Goal: Task Accomplishment & Management: Use online tool/utility

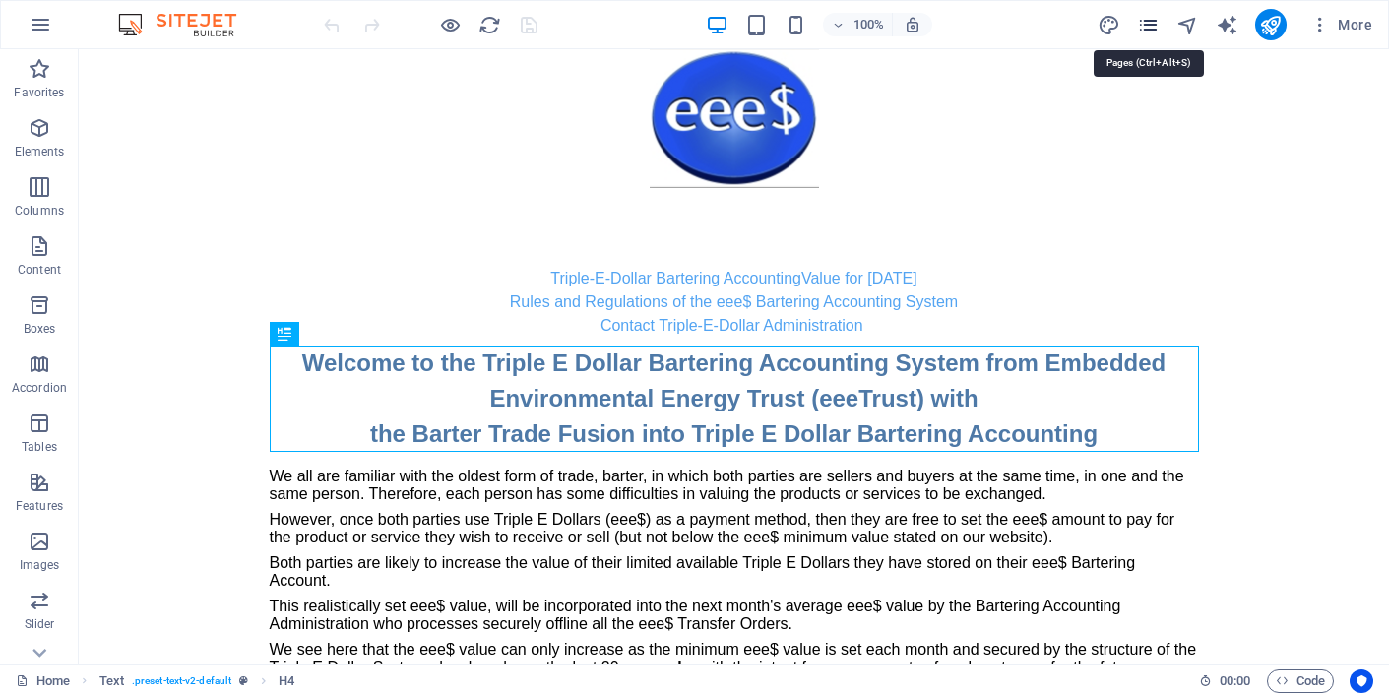
click at [1146, 22] on icon "pages" at bounding box center [1148, 25] width 23 height 23
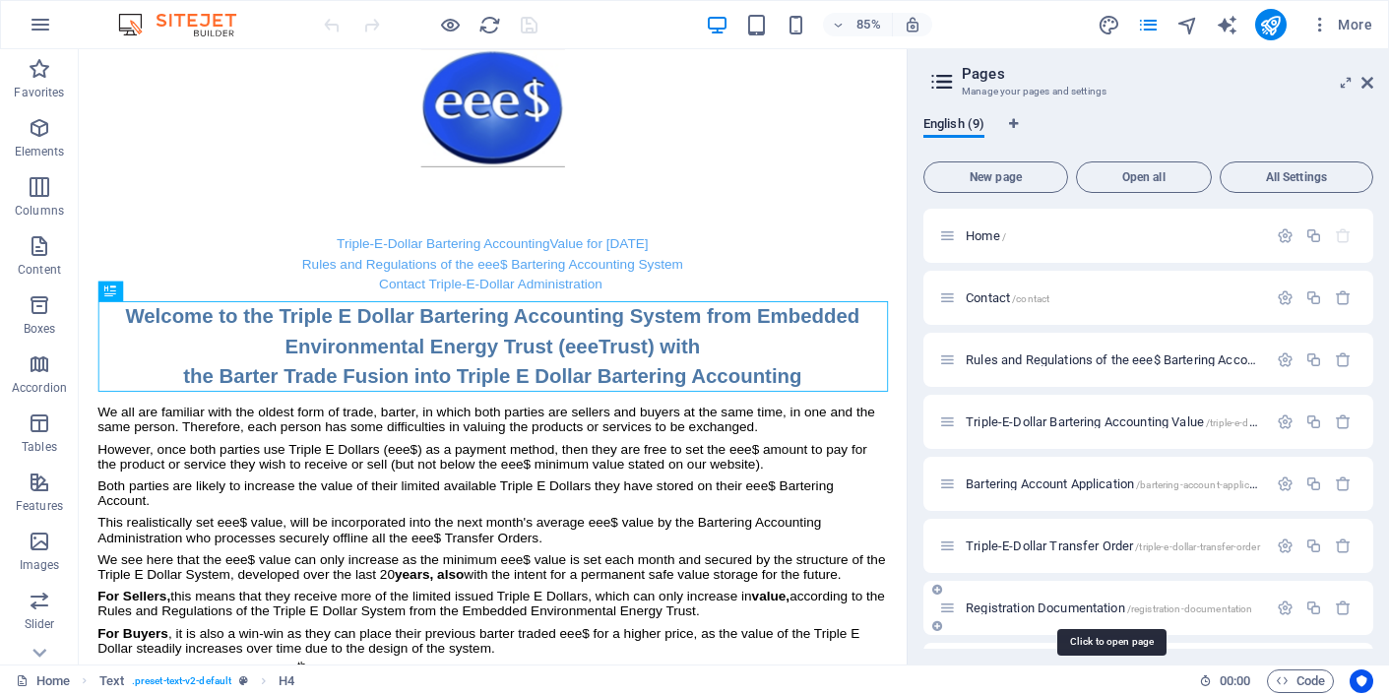
click at [1069, 609] on span "Registration Documentation /registration-documentation" at bounding box center [1109, 607] width 286 height 15
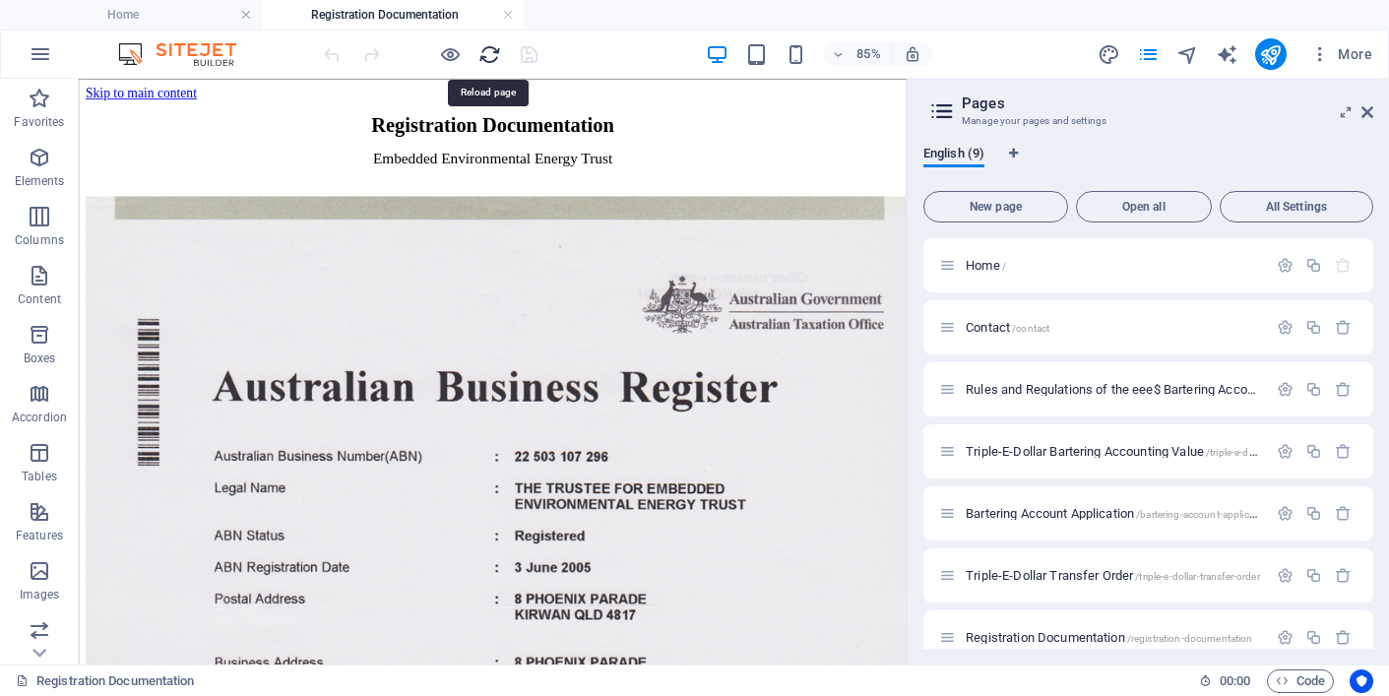
click at [489, 51] on icon "reload" at bounding box center [489, 54] width 23 height 23
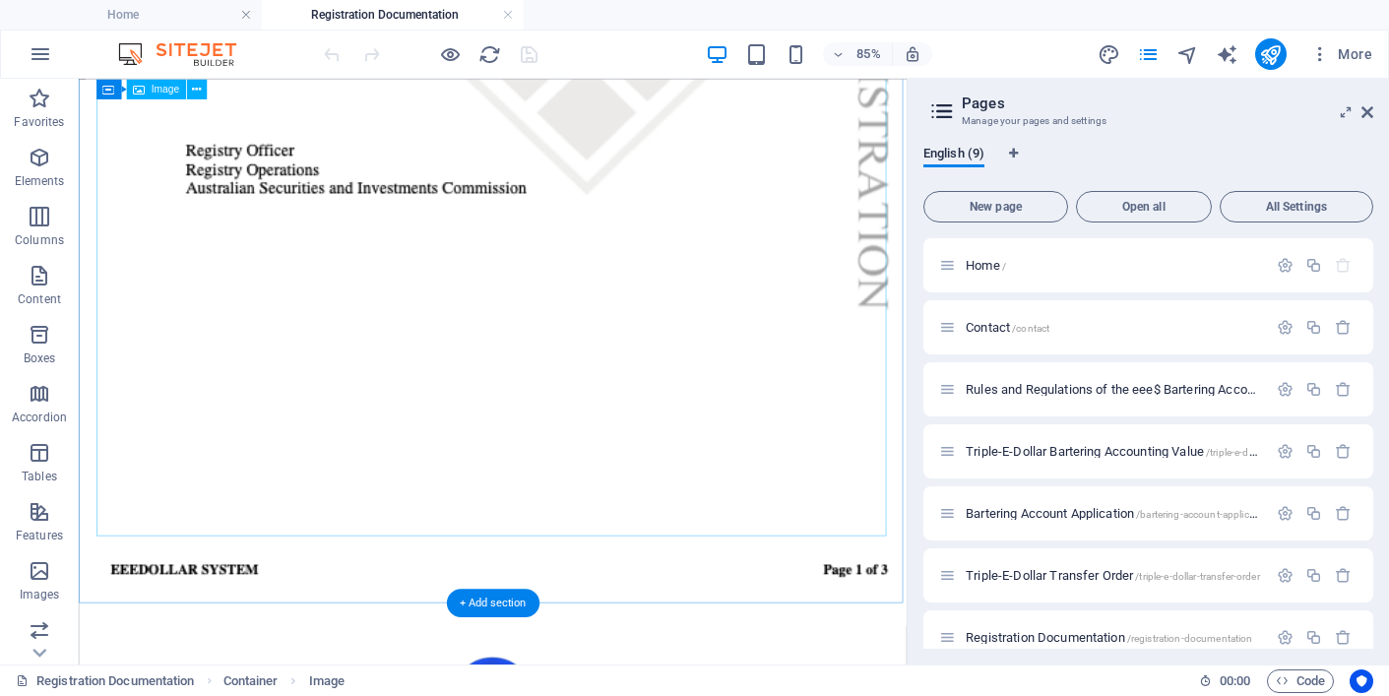
scroll to position [2351, 0]
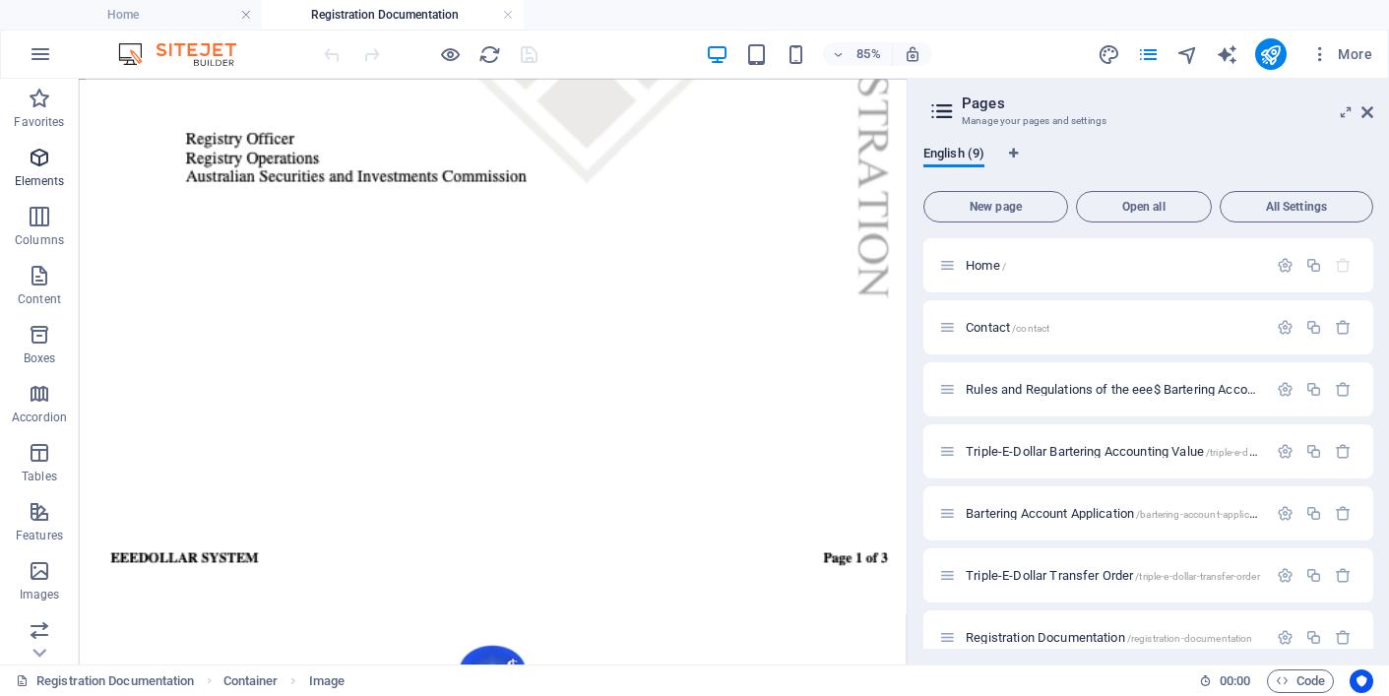
click at [36, 156] on icon "button" at bounding box center [40, 158] width 24 height 24
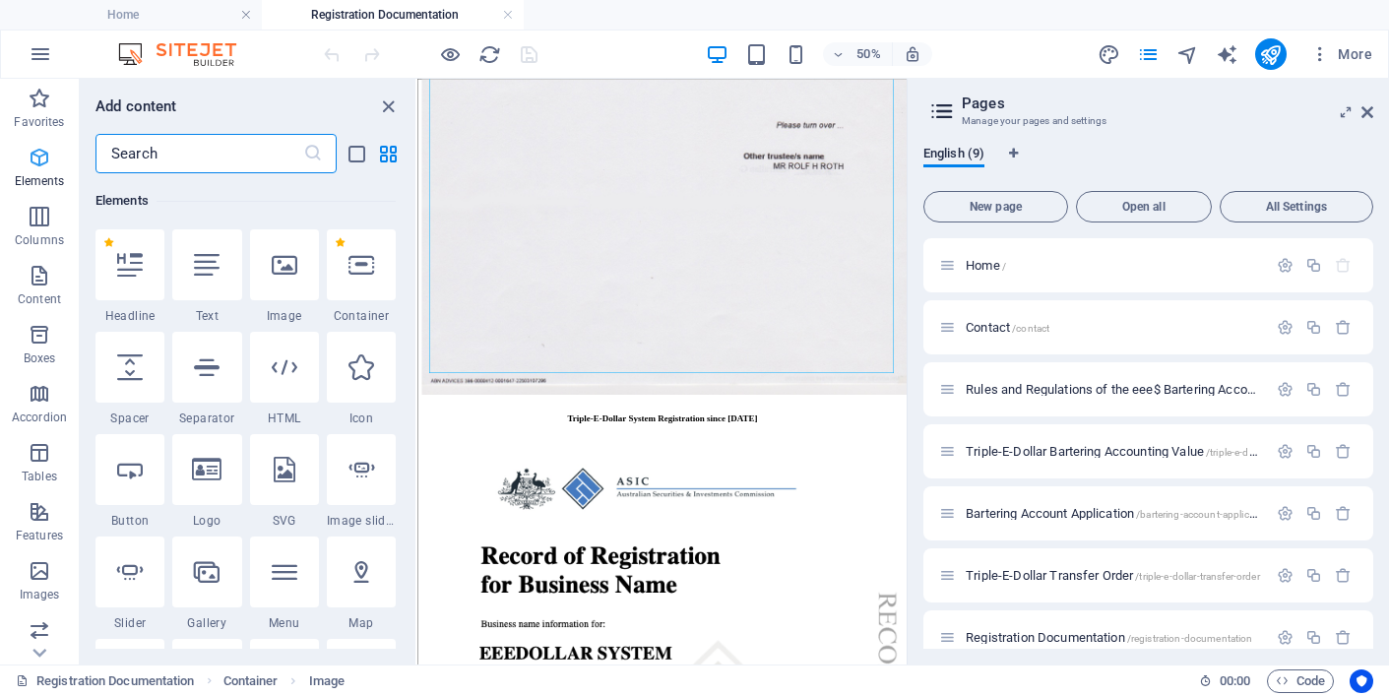
scroll to position [210, 0]
click at [1368, 105] on icon at bounding box center [1367, 112] width 12 height 16
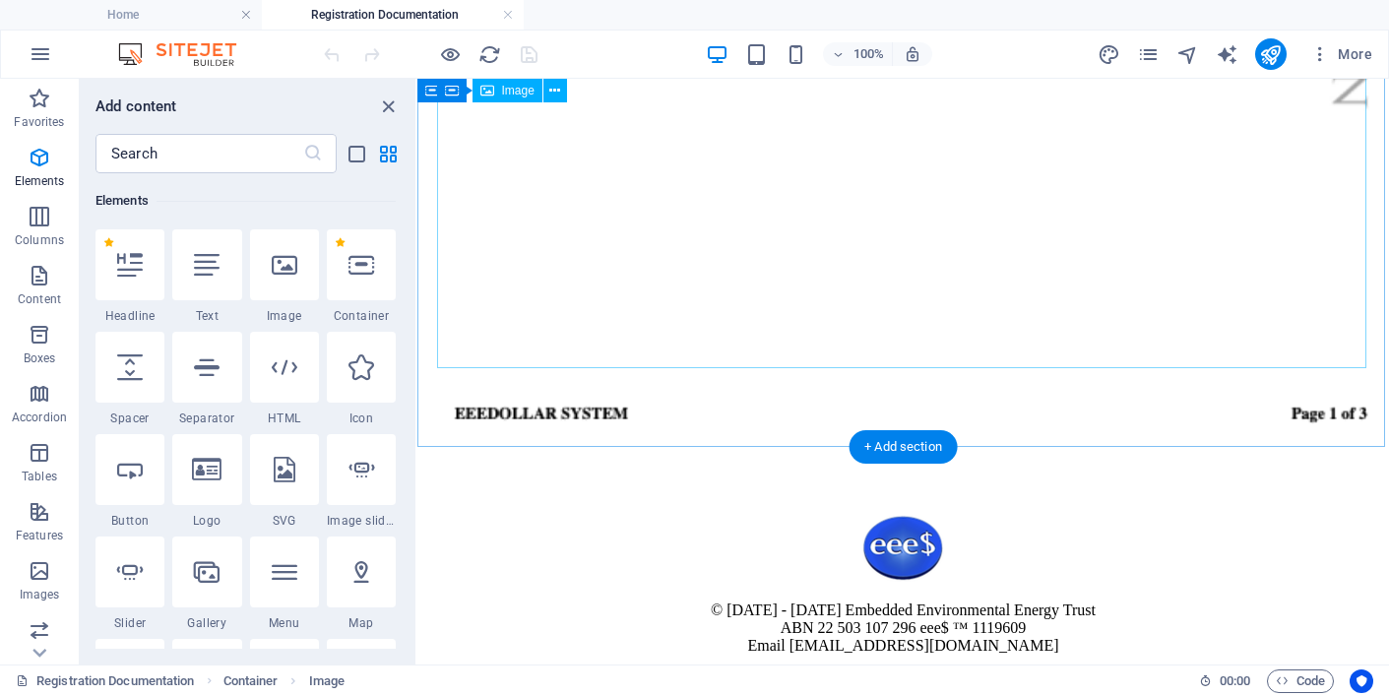
scroll to position [2574, 0]
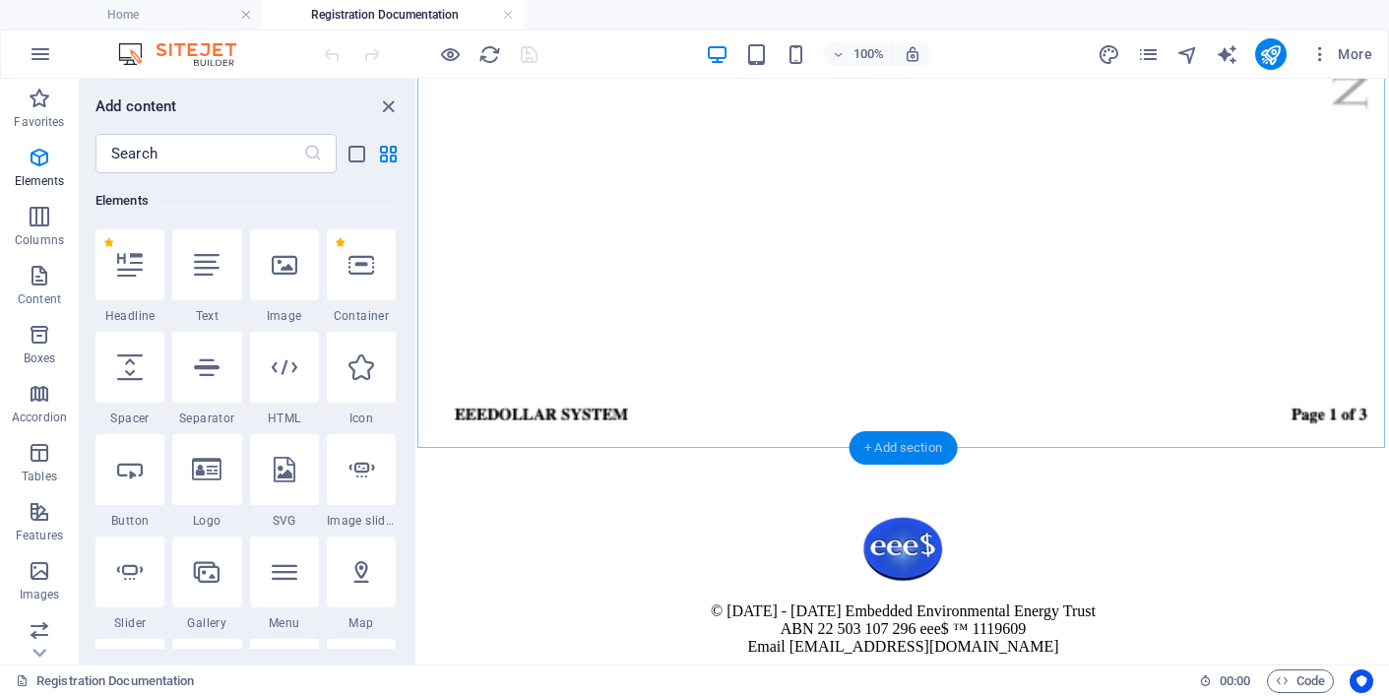
click at [903, 444] on div "+ Add section" at bounding box center [902, 447] width 109 height 33
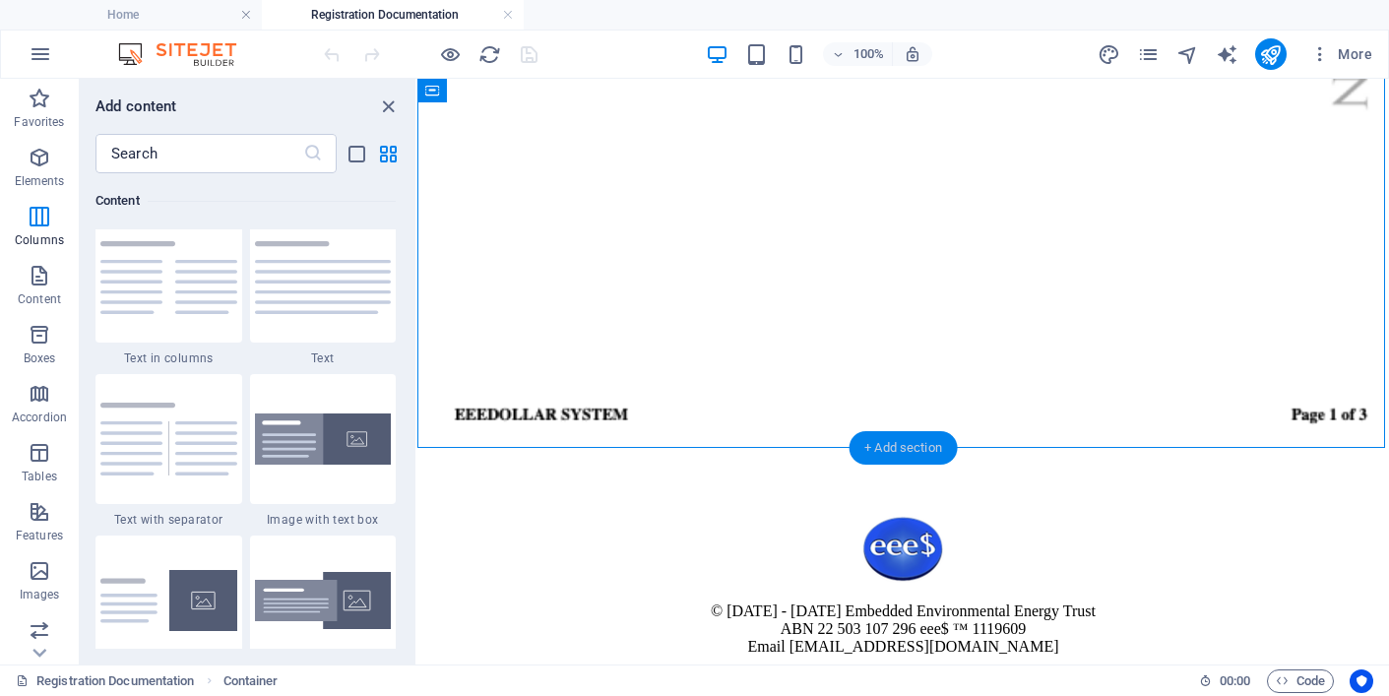
scroll to position [3461, 0]
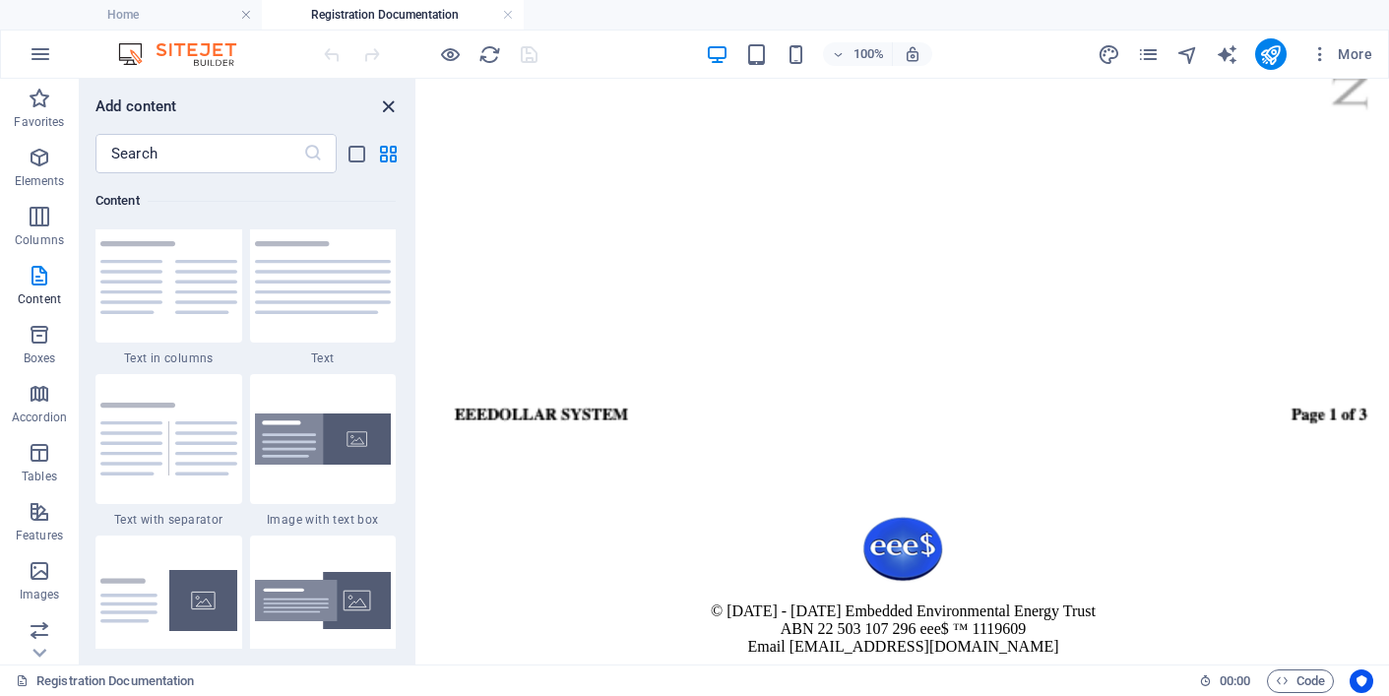
click at [387, 100] on icon "close panel" at bounding box center [388, 106] width 23 height 23
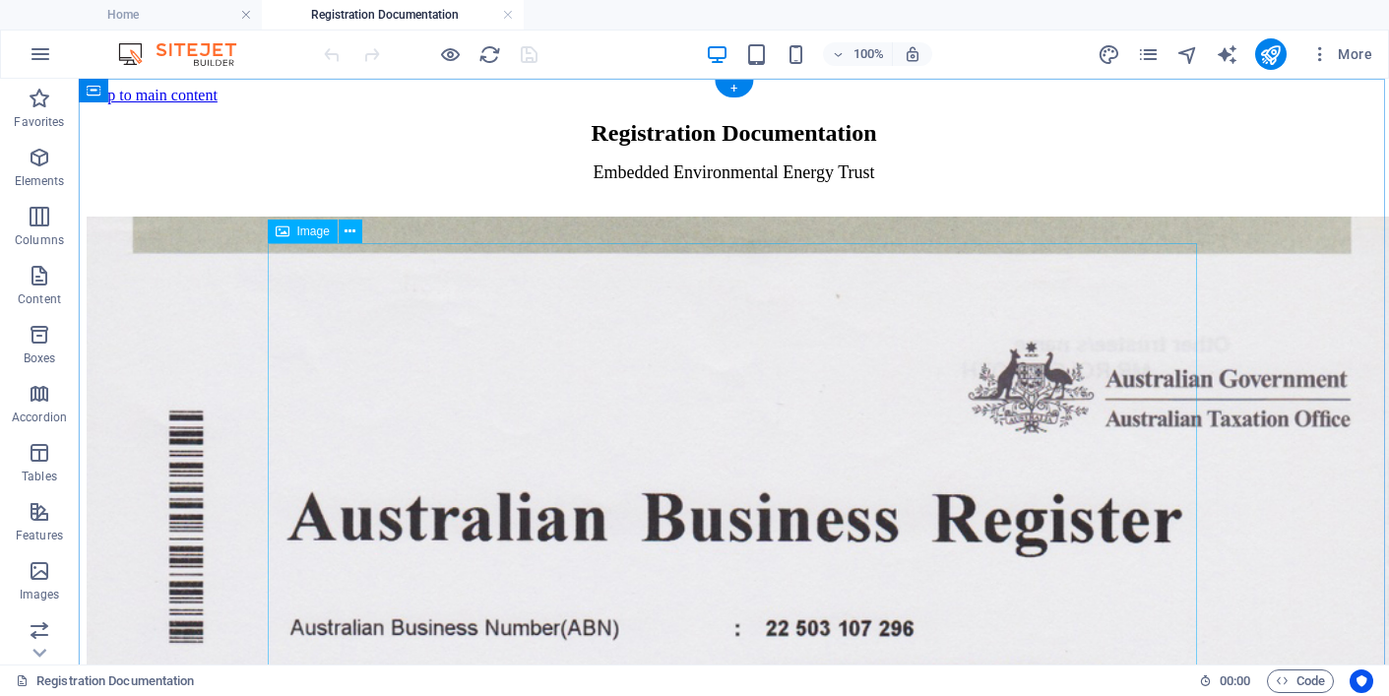
scroll to position [0, 0]
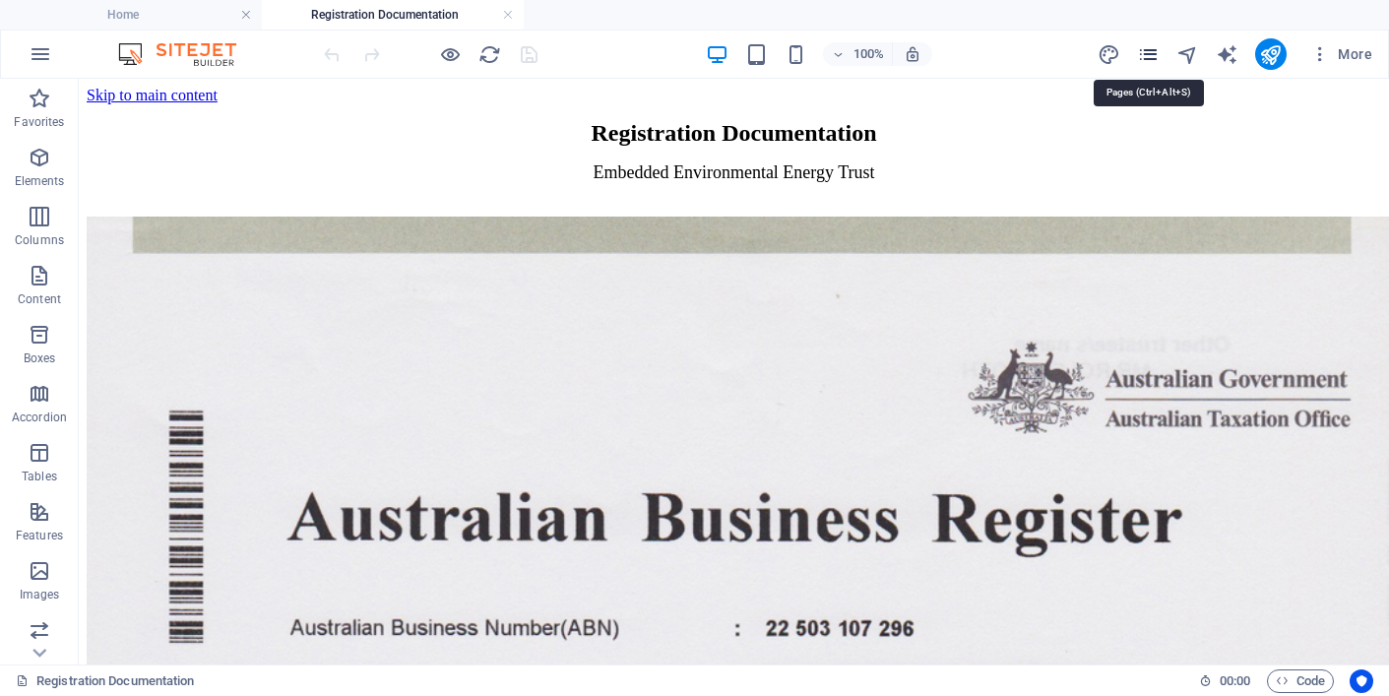
click at [1151, 49] on icon "pages" at bounding box center [1148, 54] width 23 height 23
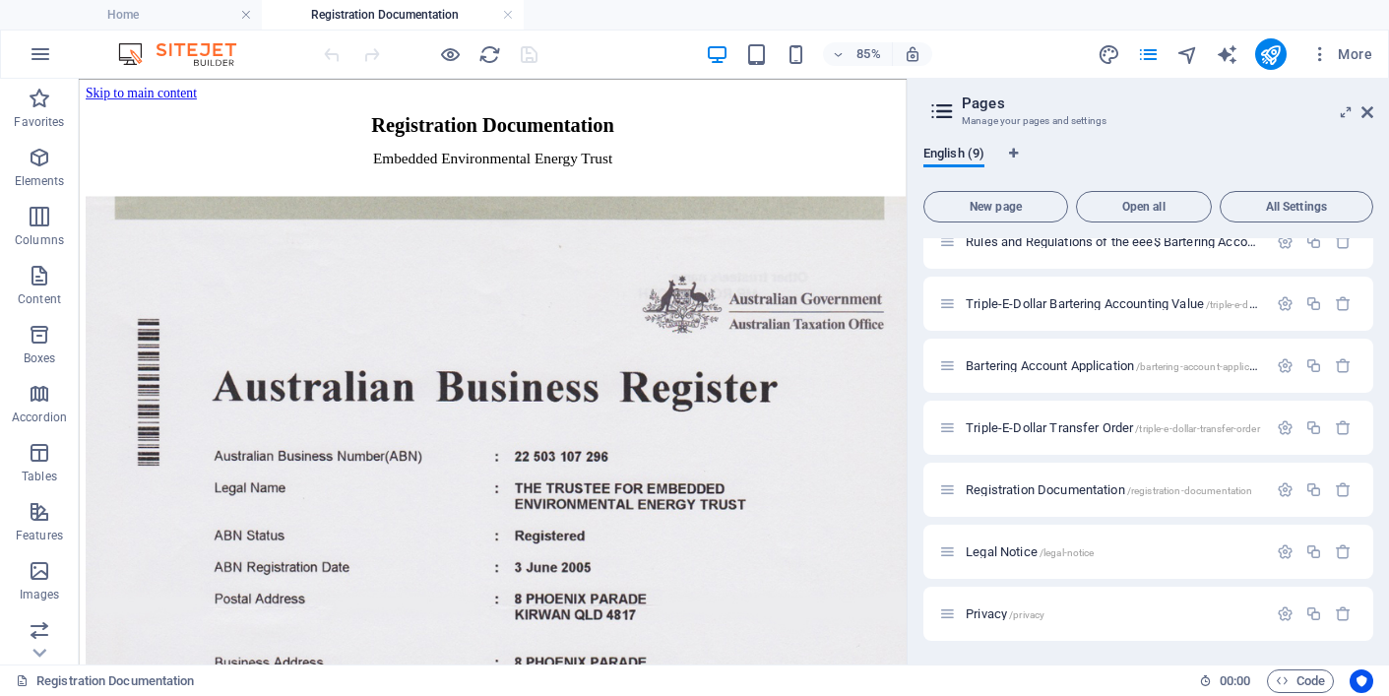
scroll to position [148, 0]
click at [992, 204] on span "New page" at bounding box center [995, 207] width 127 height 12
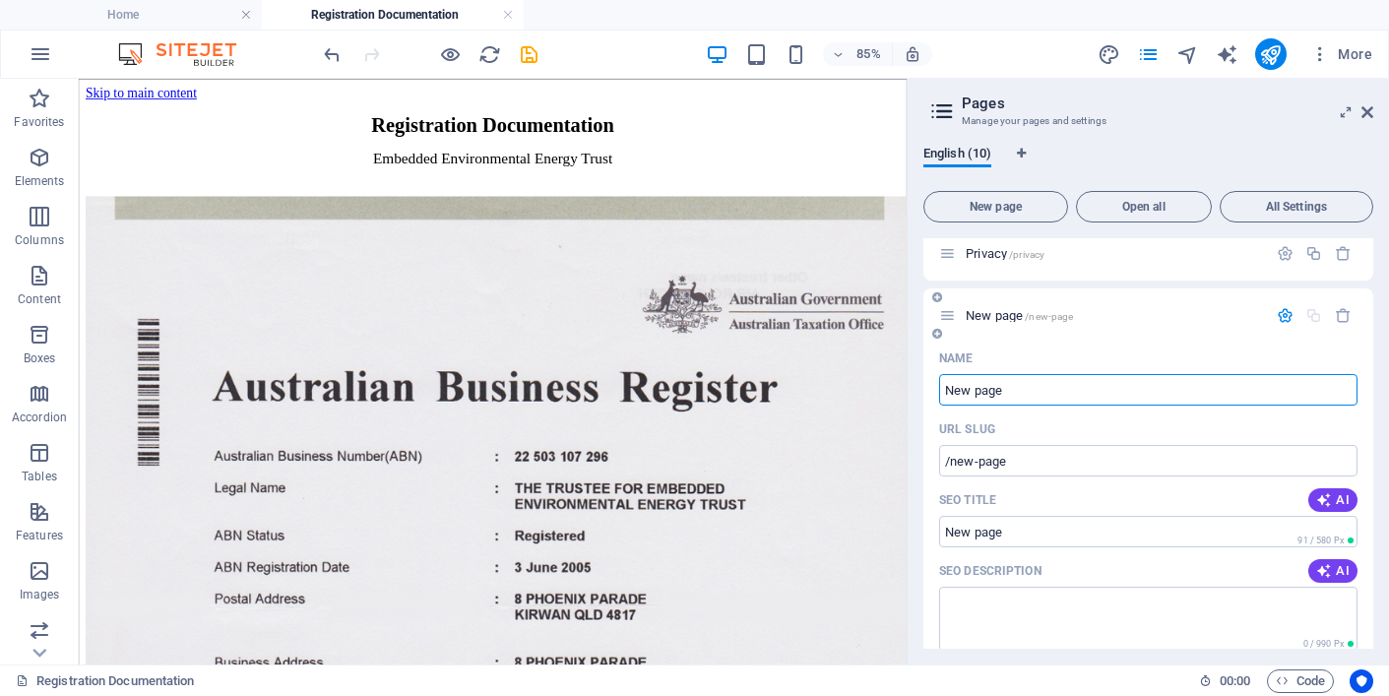
scroll to position [506, 0]
type input "e"
type input "/e"
type input "ee"
type input "/[GEOGRAPHIC_DATA]"
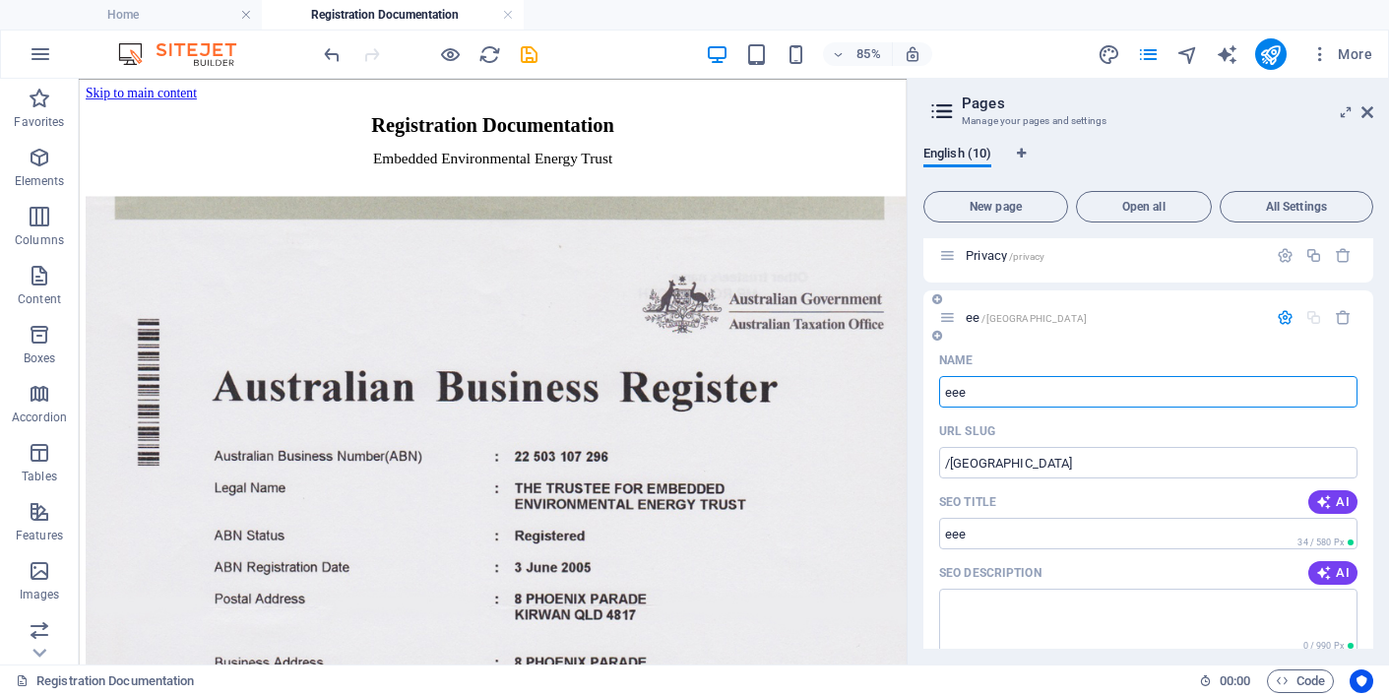
type input "eee"
type input "/eee"
type input "eeeD"
type input "/eeed"
type input "eeeDo"
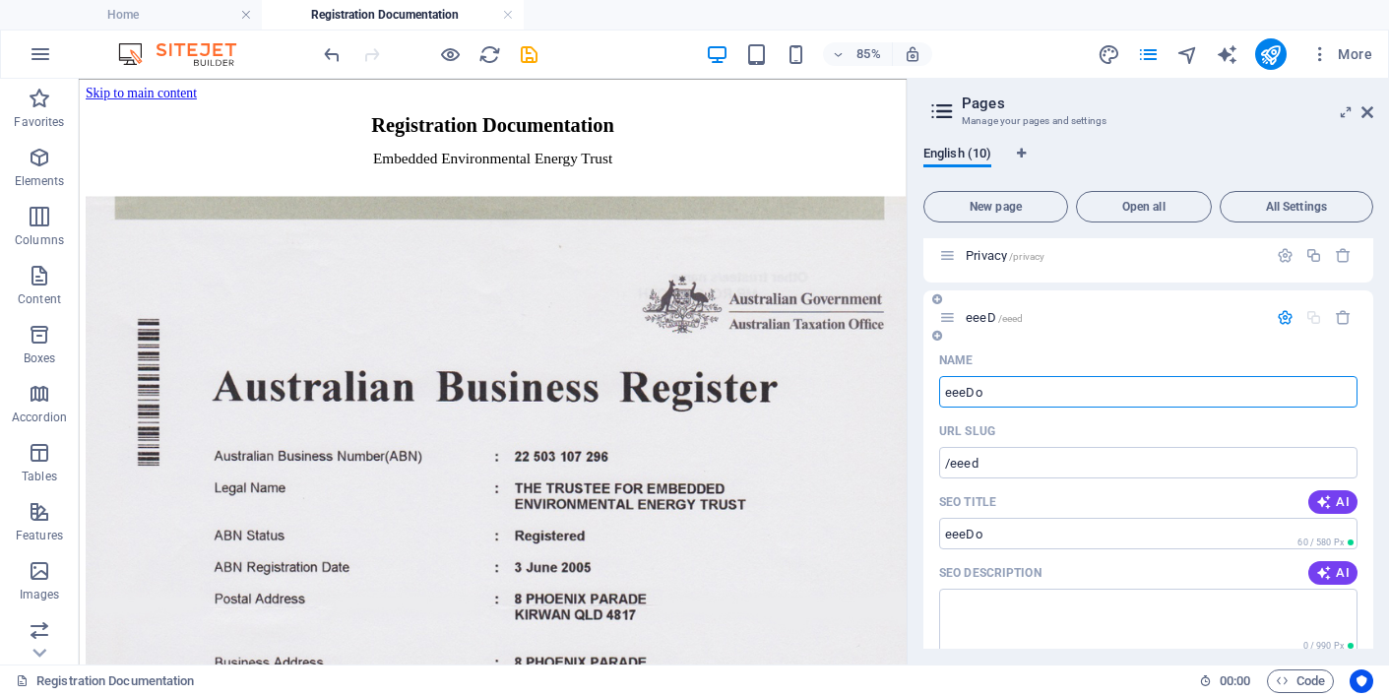
type input "/eeedo"
type input "eeeDolla"
type input "/eeedolla"
type input "eeeDollar"
type input "/eeedollar"
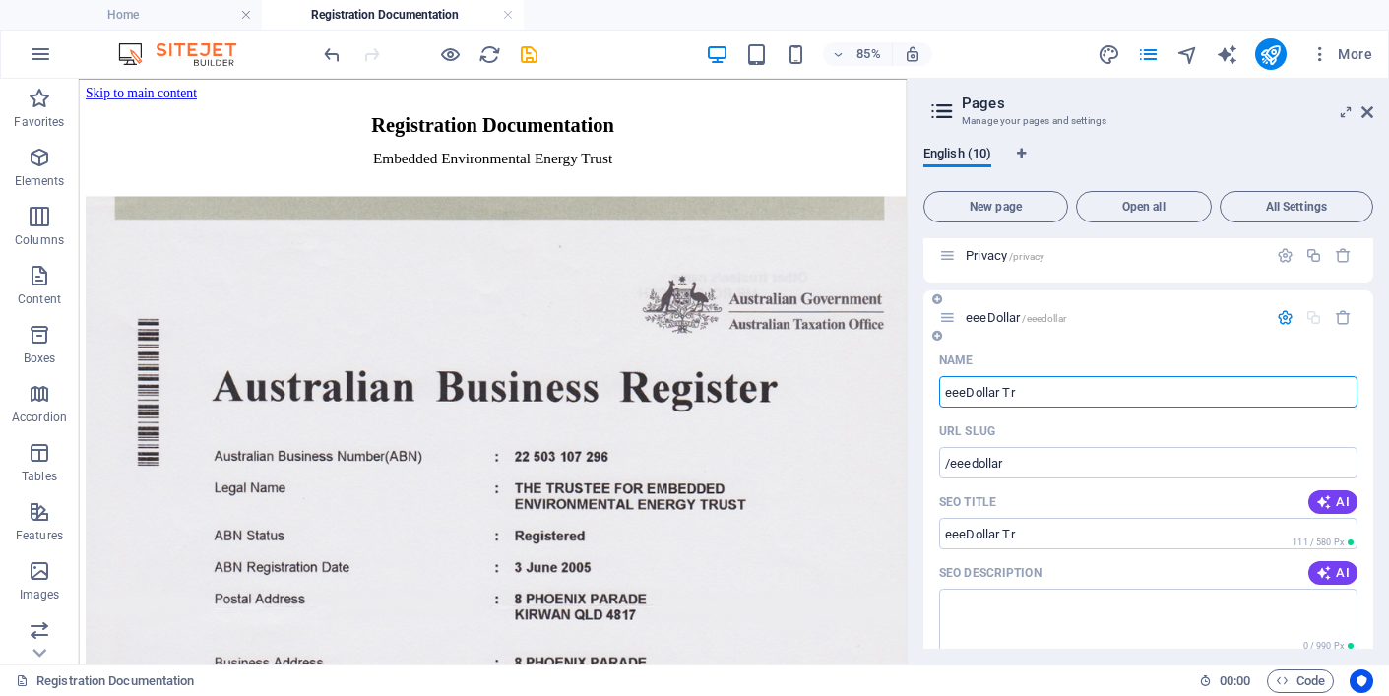
type input "eeeDollar Tr"
type input "/eeedollar-tr"
type input "eeeDollar Tra"
type input "/eeedollar-tra"
type input "eeeDollar Trad"
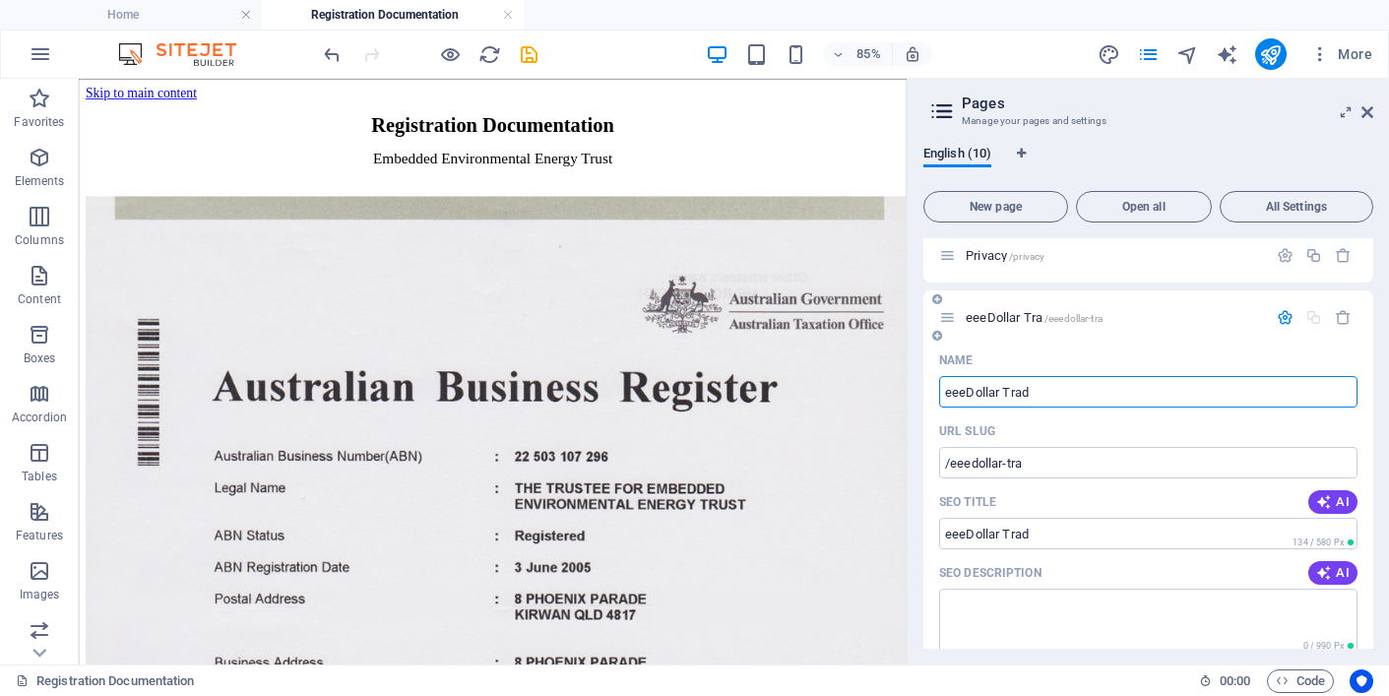
type input "/eeedollar-trad"
type input "eeeDollar Trade"
type input "/eeedollar-trade"
type input "eeeDollar Tradem"
type input "/eeedollar-tradem"
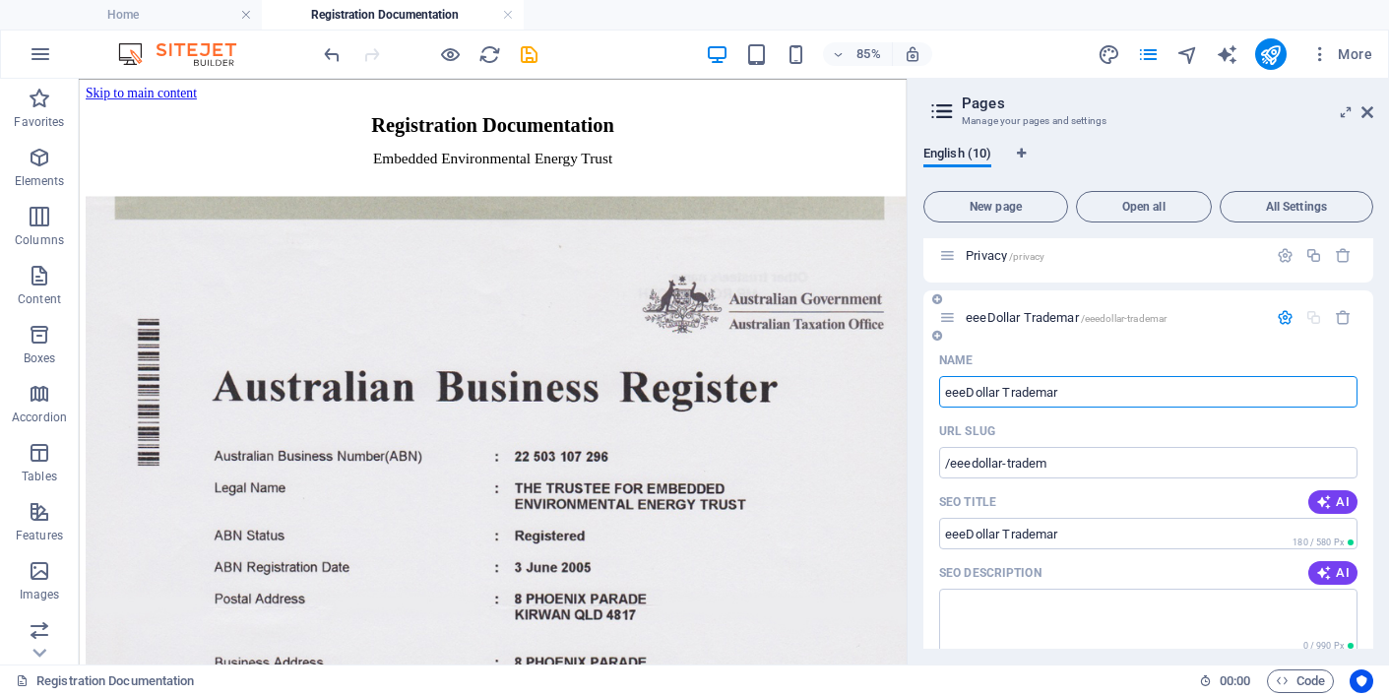
type input "eeeDollar Trademar"
type input "/eeedollar-trademar"
type input "eeeDollar Trademark"
type input "/eeedollar-trademark"
click at [1003, 392] on input "eeeDollar Trademark" at bounding box center [1148, 391] width 418 height 31
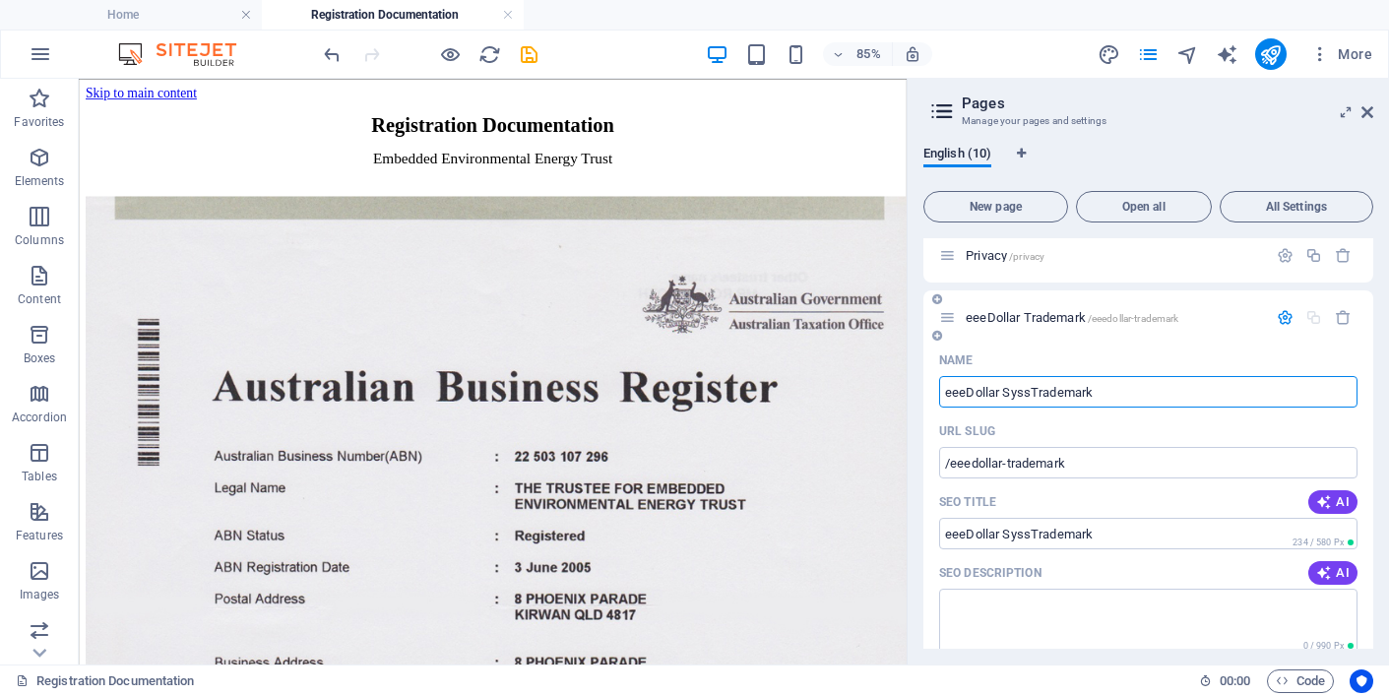
type input "eeeDollar SyssTrademark"
type input "/eeedollar-sysstrademark"
type input "eeeDollar SysstTrademark"
type input "/eeedollar-syssttrademark"
type input "eeeDollar SysstemTrademark"
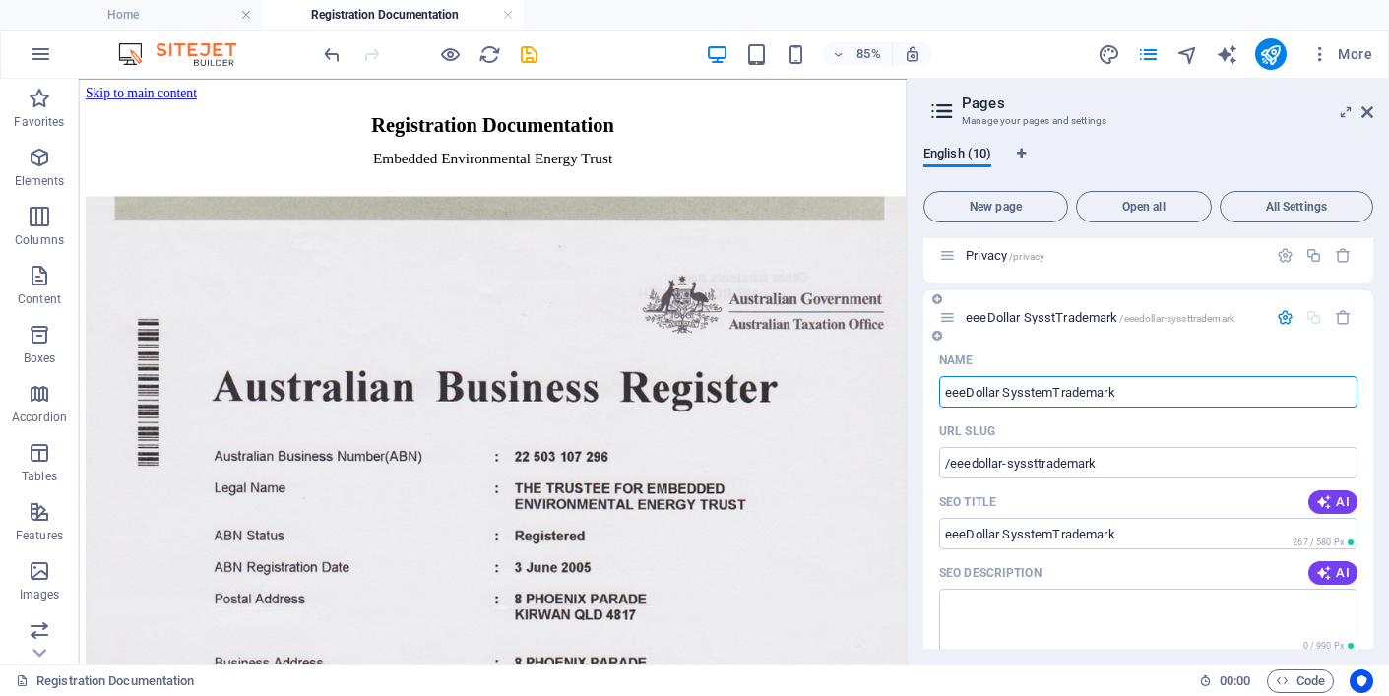
type input "/eeedollar-sysstemtrademark"
type input "eeeDollar SyssTrademark"
type input "/eeedollar-sysstrademark"
type input "eeeDollar SysTrademark"
type input "/eeedollar-systrademark"
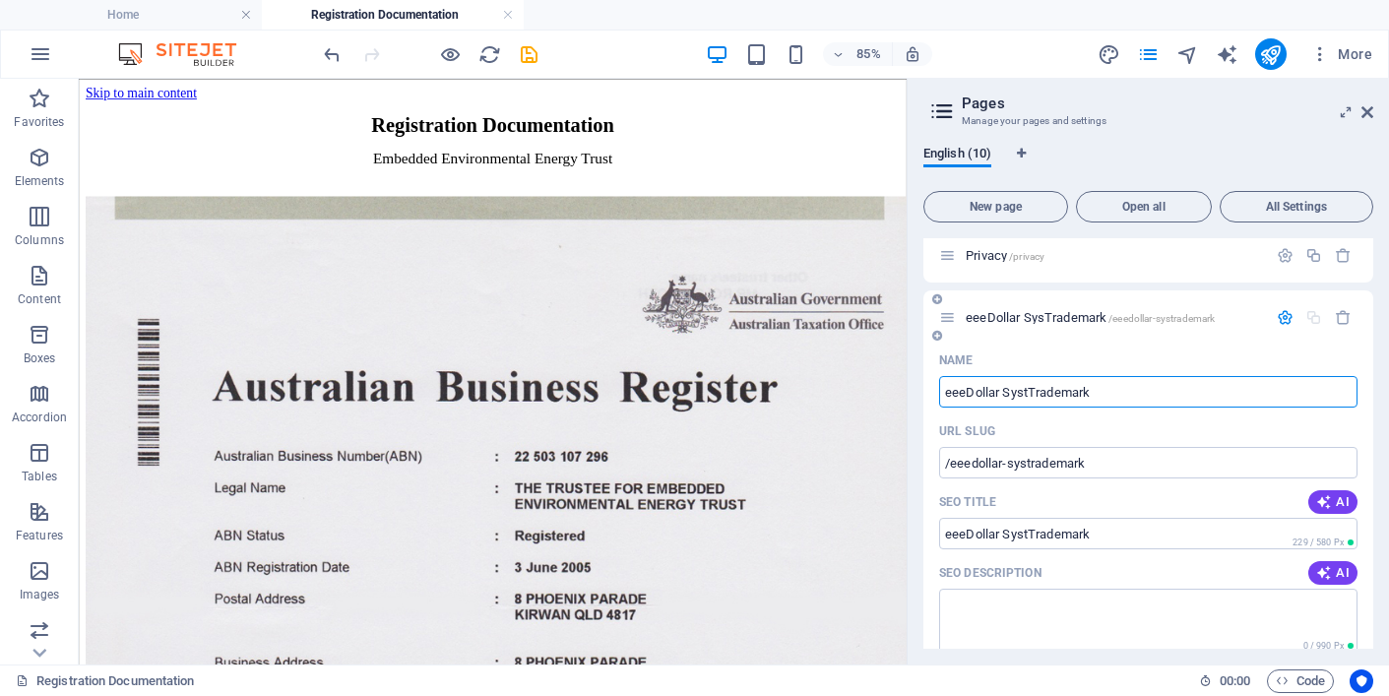
type input "eeeDollar SystTrademark"
type input "/eeedollar-systtrademark"
type input "eeeDollar SysteTrademark"
type input "/eeedollar-systetrademark"
type input "eeeDollar SystemTrademark"
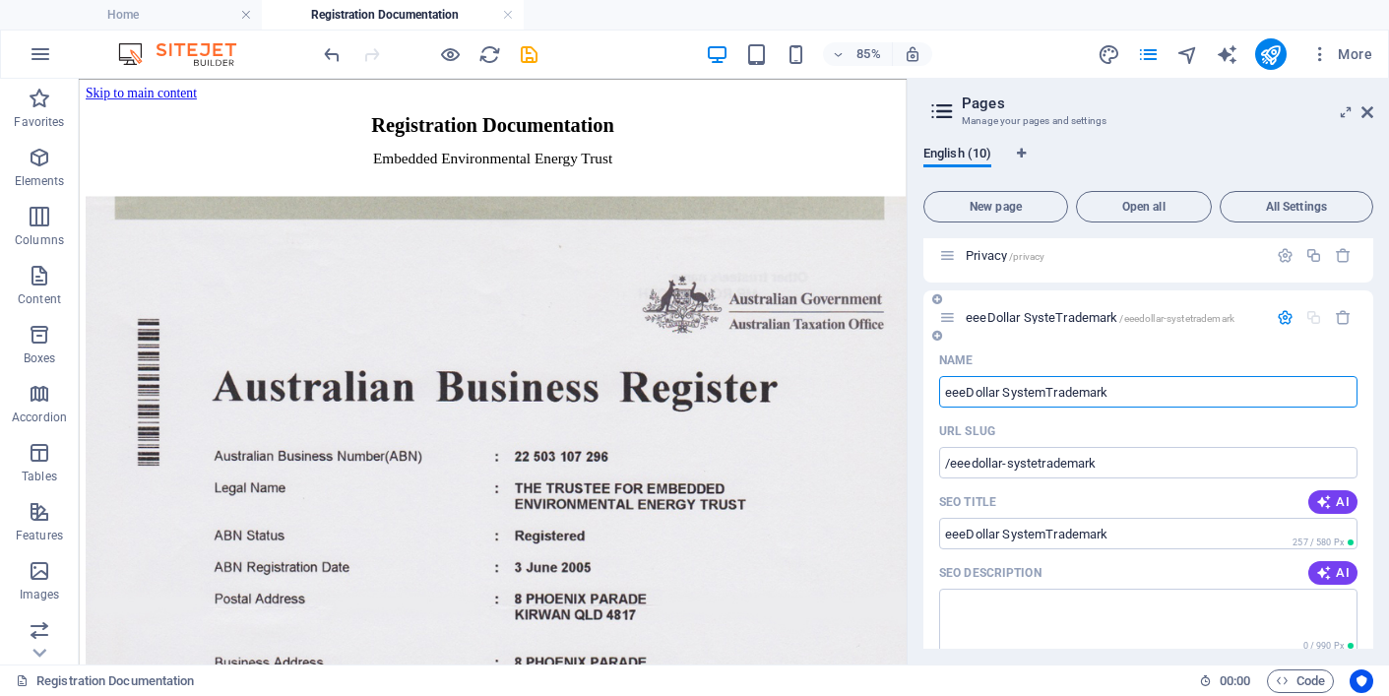
type input "/eeedollar-systemtrademark"
type input "eeeDollar System Trademark"
type input "/eeedollar-system-trademark"
drag, startPoint x: 1111, startPoint y: 390, endPoint x: 938, endPoint y: 393, distance: 173.3
click at [938, 393] on div "Name eeeDollar System Trademark ​ URL SLUG /eeedollar-system-trademark ​ SEO Ti…" at bounding box center [1148, 688] width 450 height 686
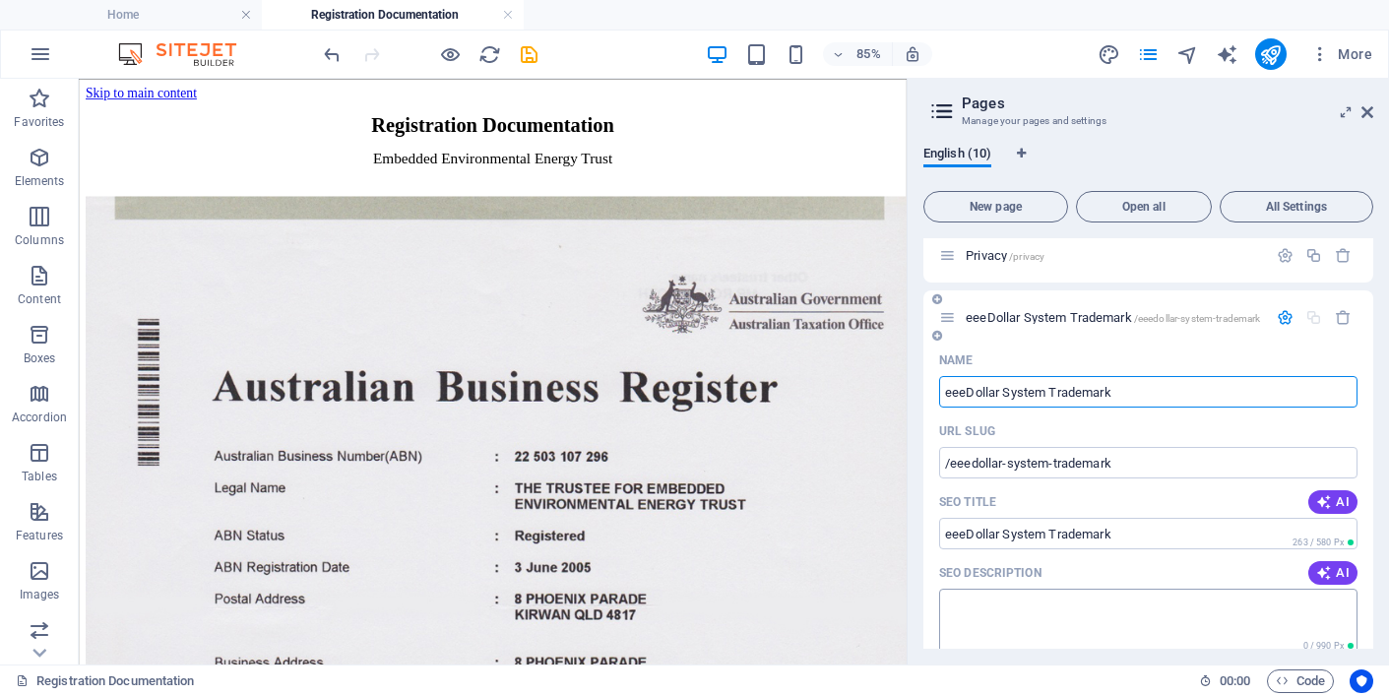
click at [962, 603] on textarea "SEO Description" at bounding box center [1148, 621] width 418 height 64
paste textarea "eeeDollar System Trademark"
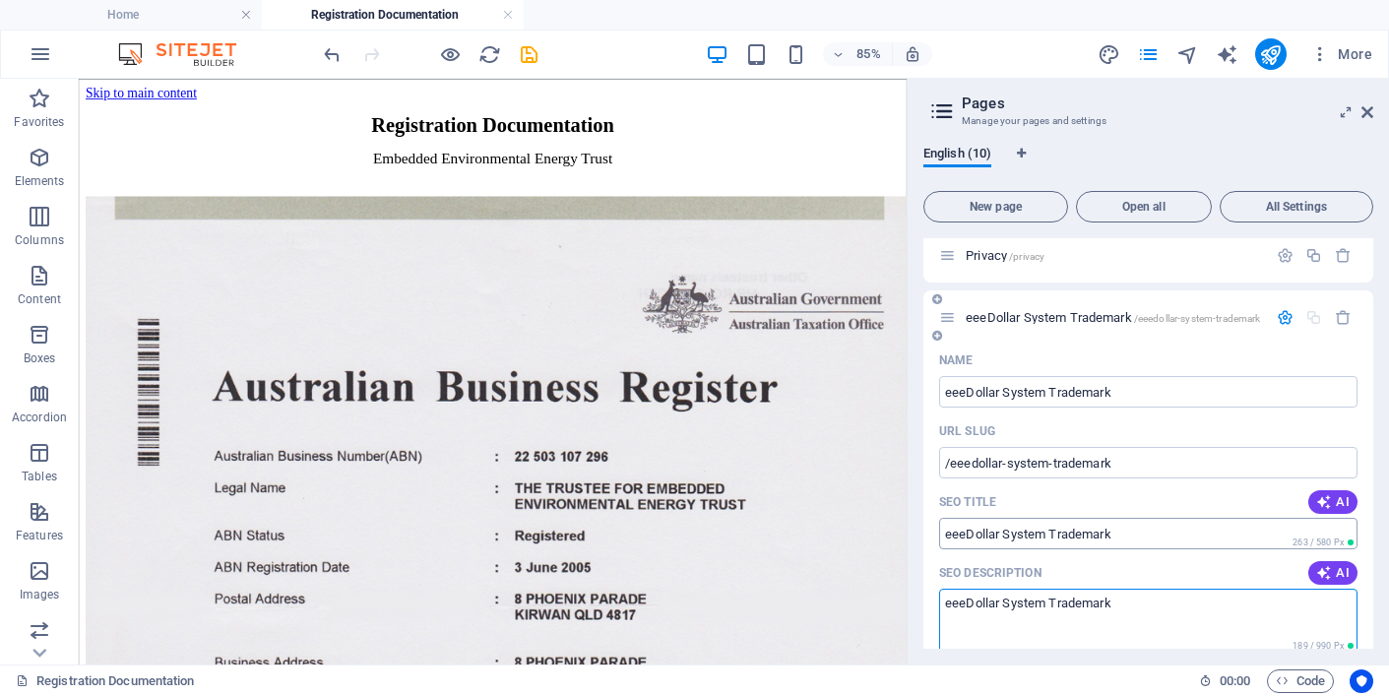
type textarea "eeeDollar System Trademark"
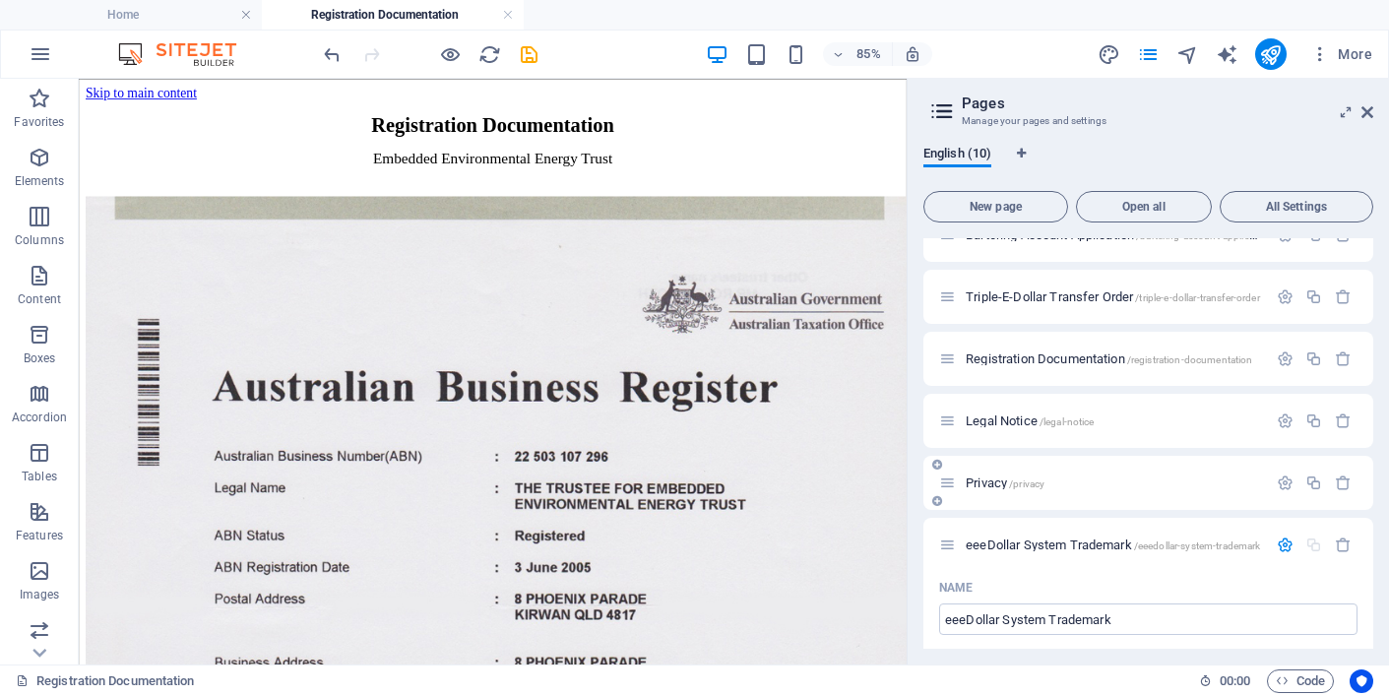
scroll to position [285, 0]
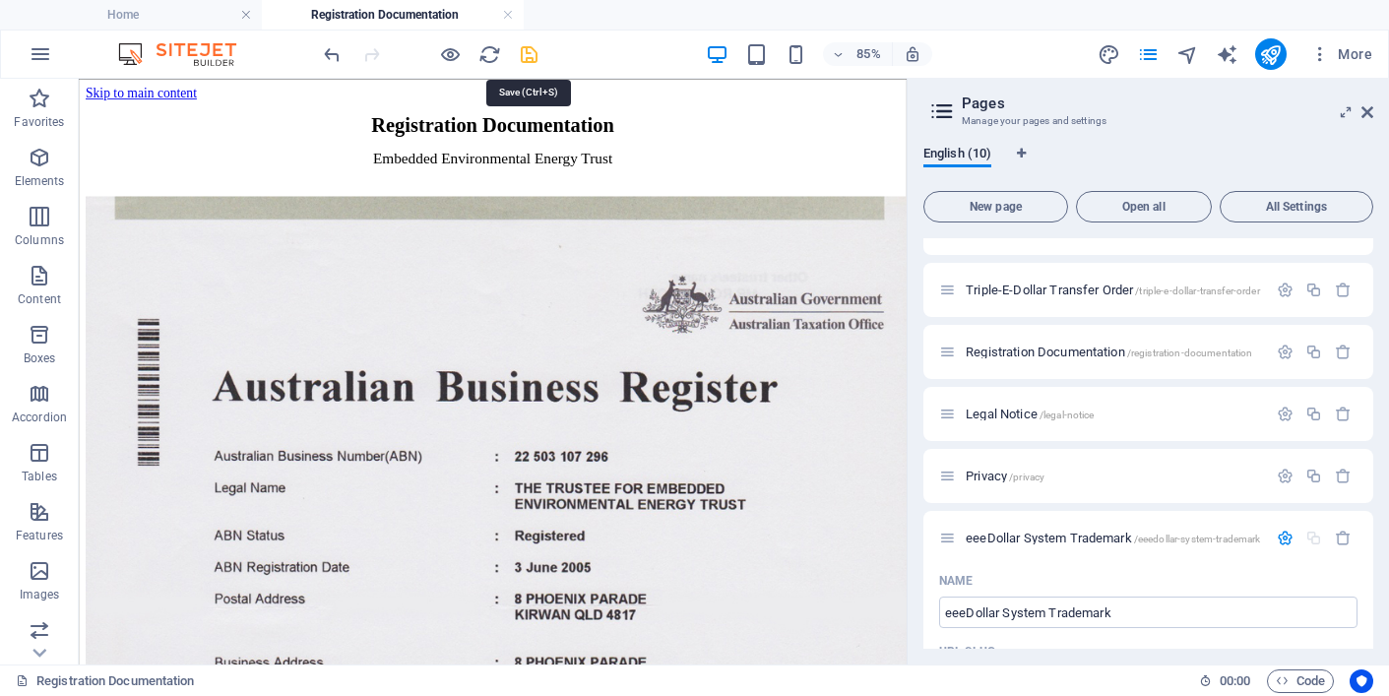
click at [533, 49] on icon "save" at bounding box center [529, 54] width 23 height 23
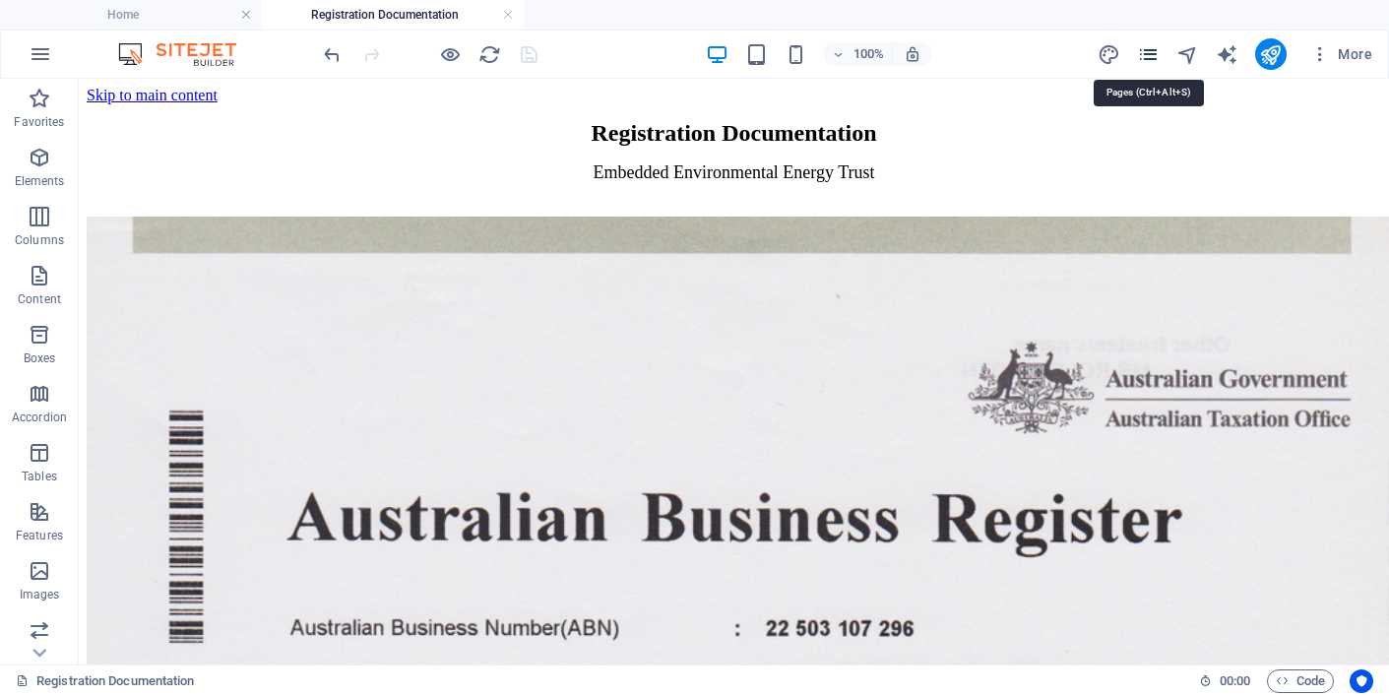
click at [1152, 52] on icon "pages" at bounding box center [1148, 54] width 23 height 23
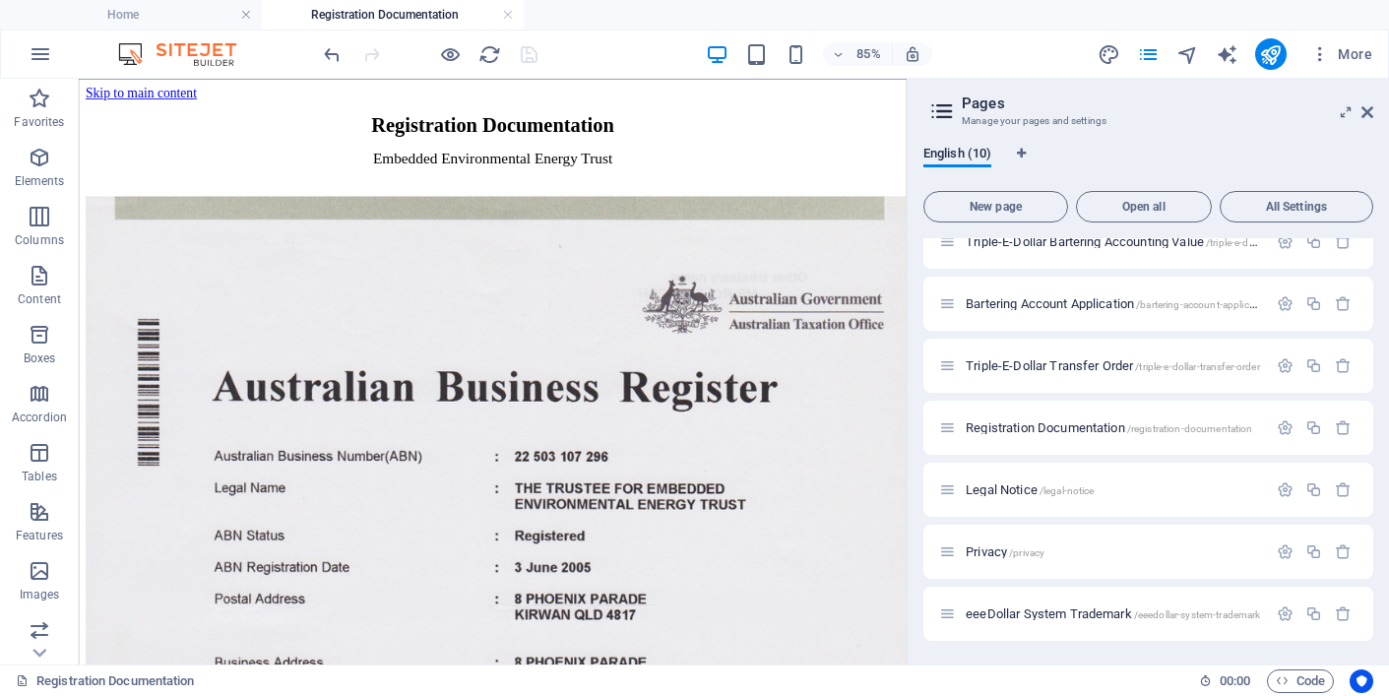
scroll to position [210, 0]
drag, startPoint x: 947, startPoint y: 611, endPoint x: 950, endPoint y: 480, distance: 130.9
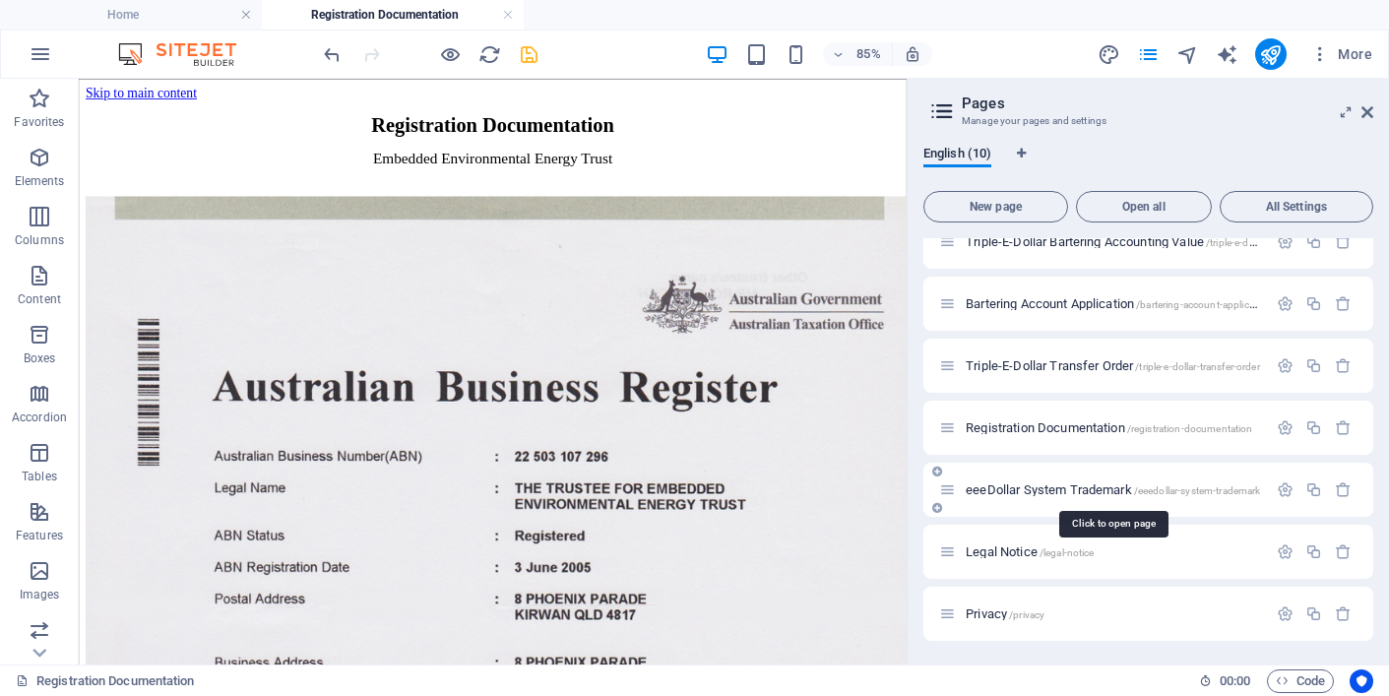
click at [1041, 489] on span "eeeDollar System Trademark /eeedollar-system-trademark" at bounding box center [1113, 489] width 294 height 15
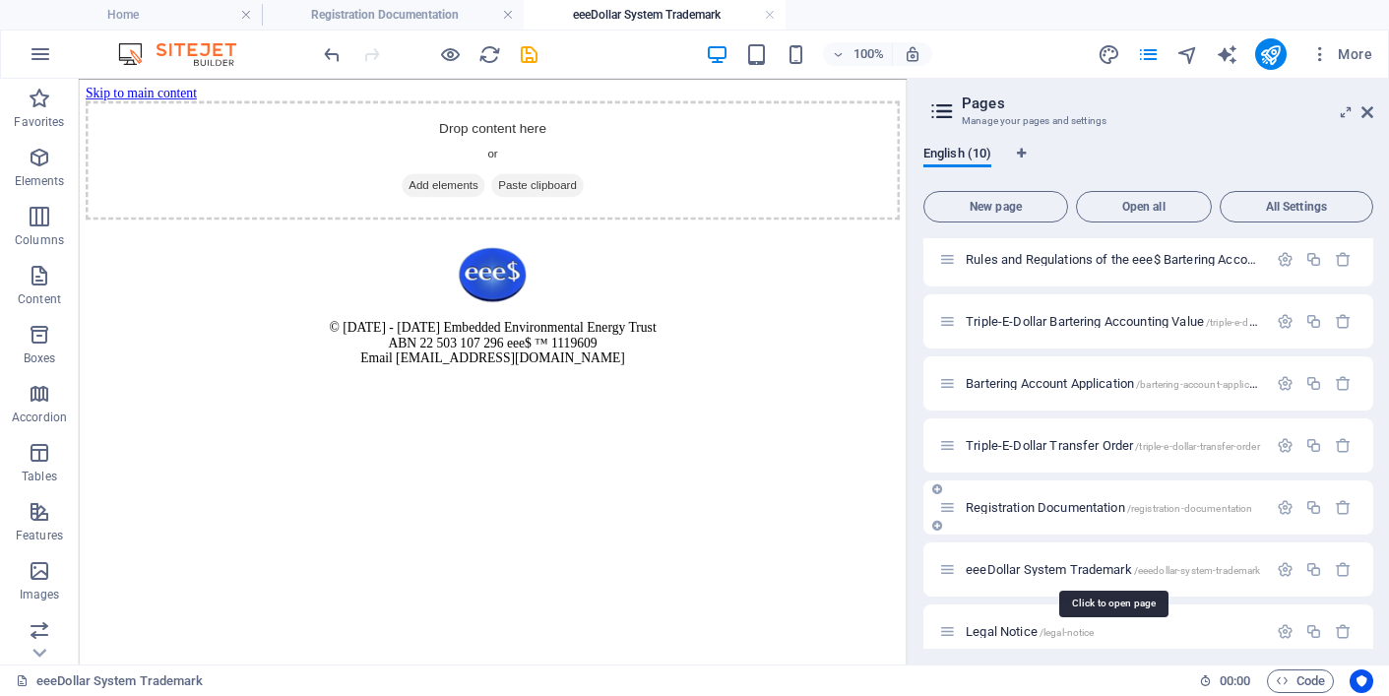
scroll to position [0, 0]
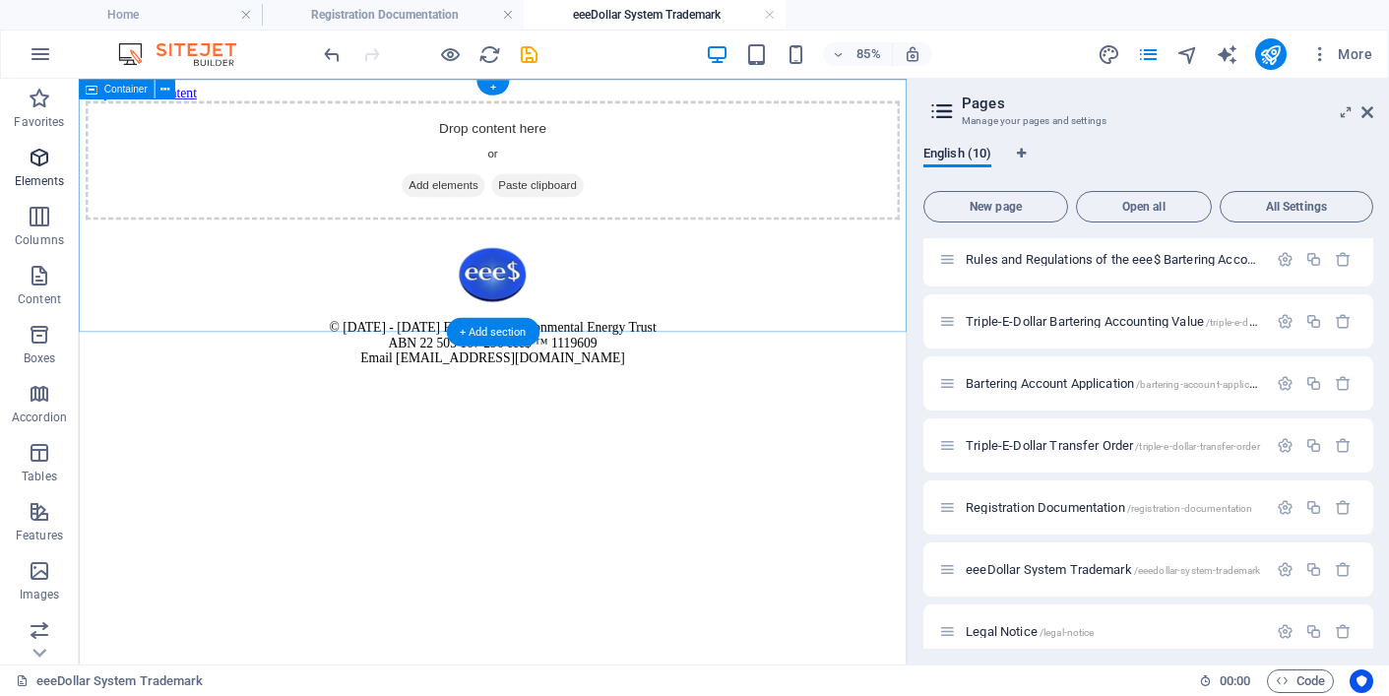
click at [33, 160] on icon "button" at bounding box center [40, 158] width 24 height 24
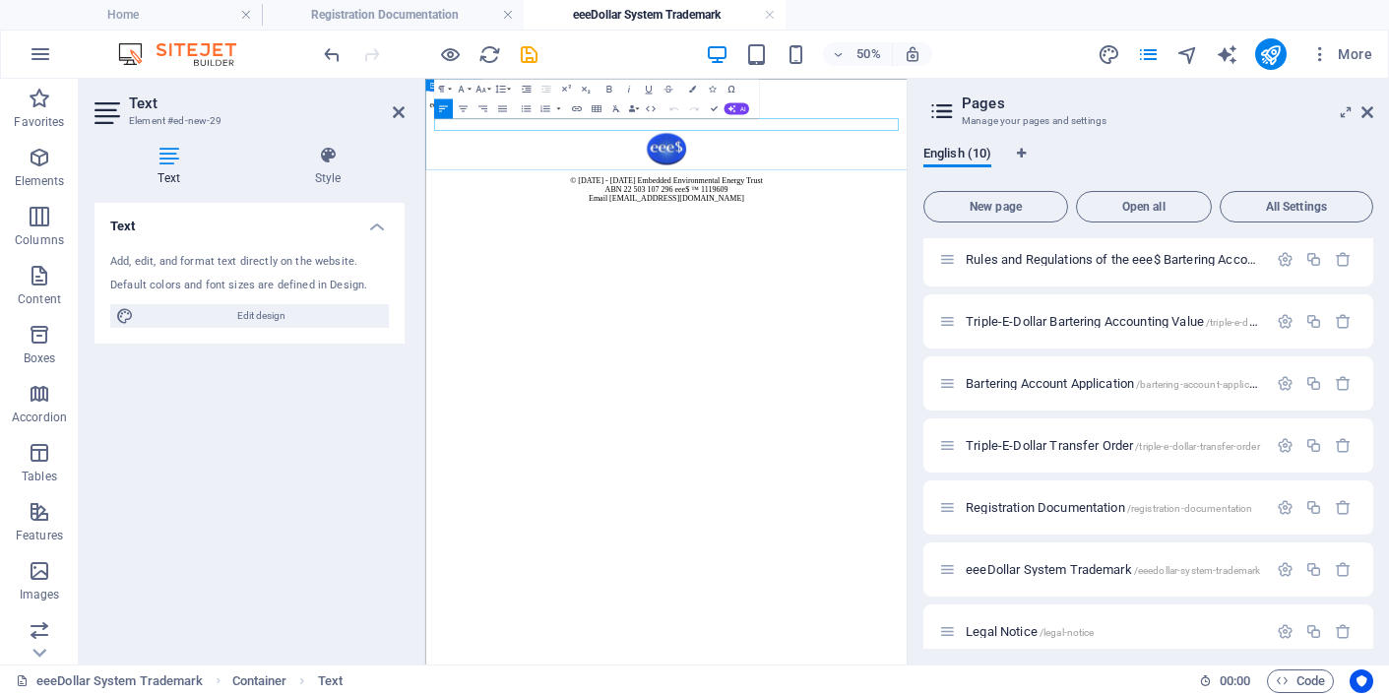
scroll to position [0, 7]
click at [1367, 106] on icon at bounding box center [1367, 112] width 12 height 16
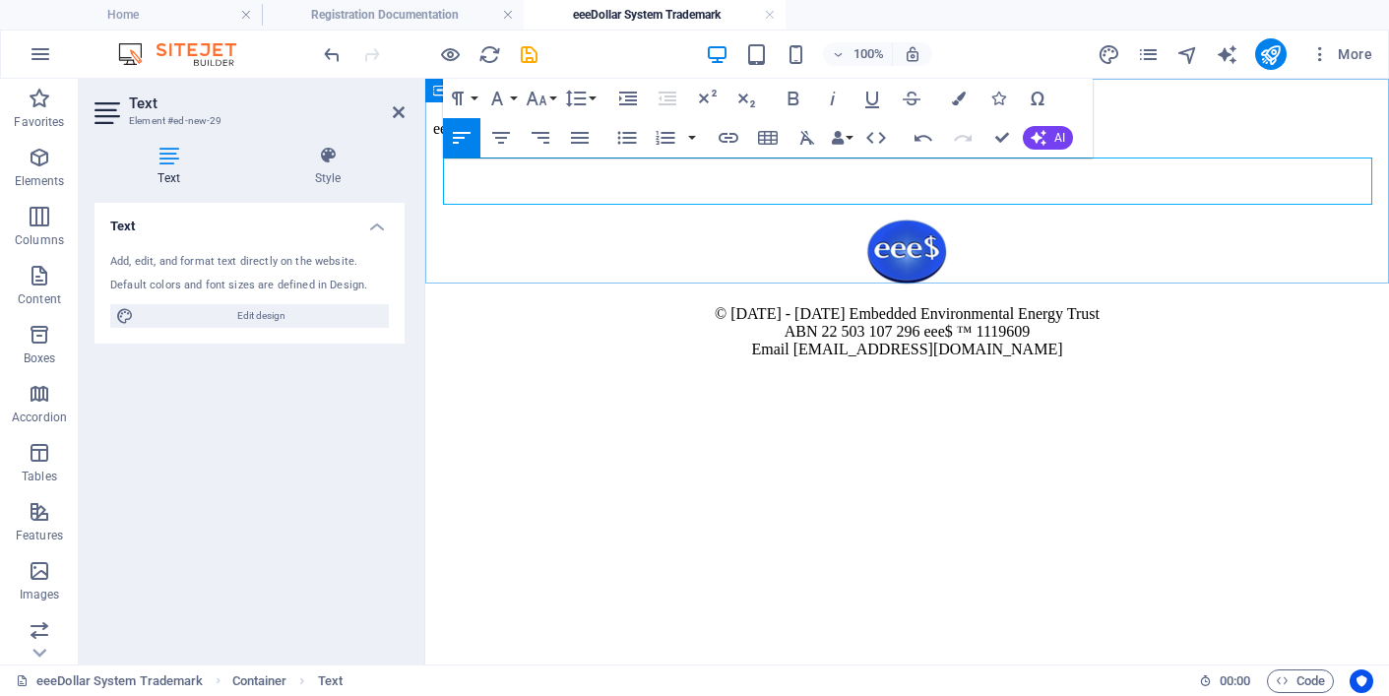
click at [487, 171] on p at bounding box center [907, 163] width 948 height 18
click at [501, 135] on icon "button" at bounding box center [501, 138] width 24 height 24
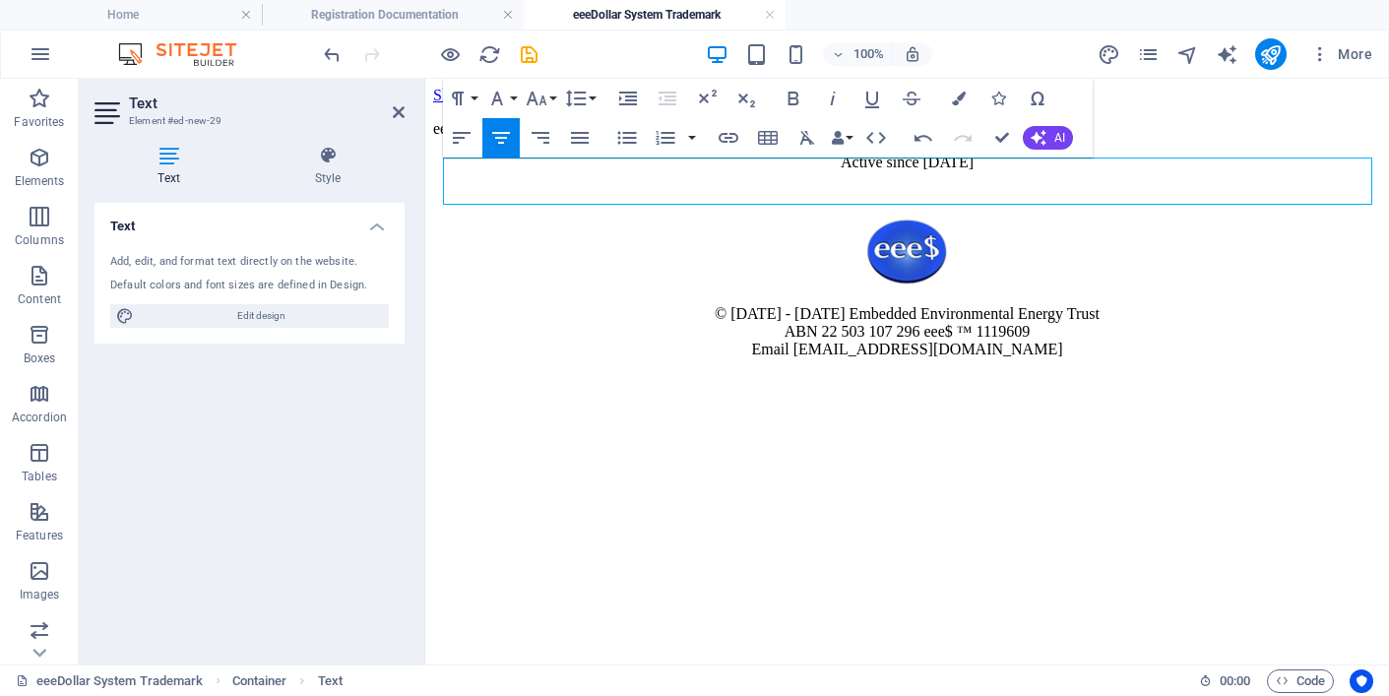
click at [543, 138] on p "eeeDollar System Trademark" at bounding box center [907, 129] width 948 height 18
click at [500, 136] on icon "button" at bounding box center [501, 138] width 24 height 24
drag, startPoint x: 379, startPoint y: 96, endPoint x: 601, endPoint y: 92, distance: 222.5
click at [545, 95] on icon "button" at bounding box center [537, 99] width 24 height 24
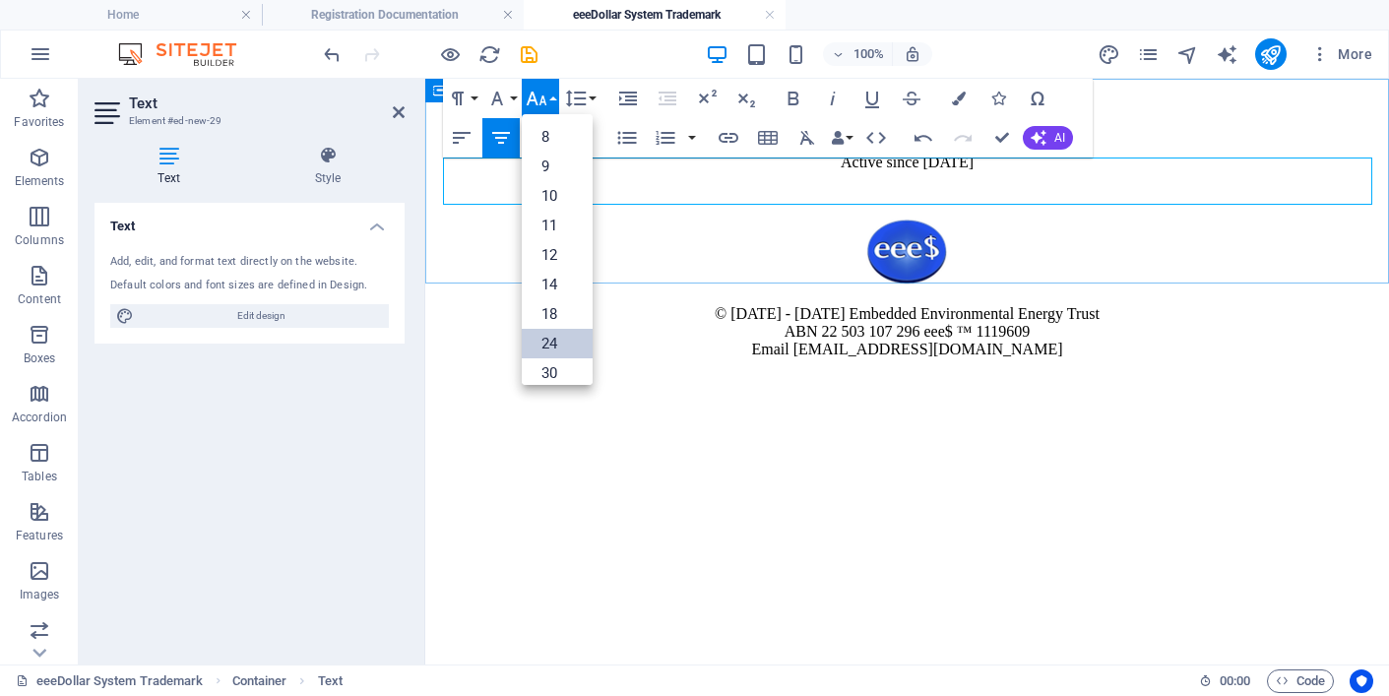
click at [555, 341] on link "24" at bounding box center [557, 344] width 71 height 30
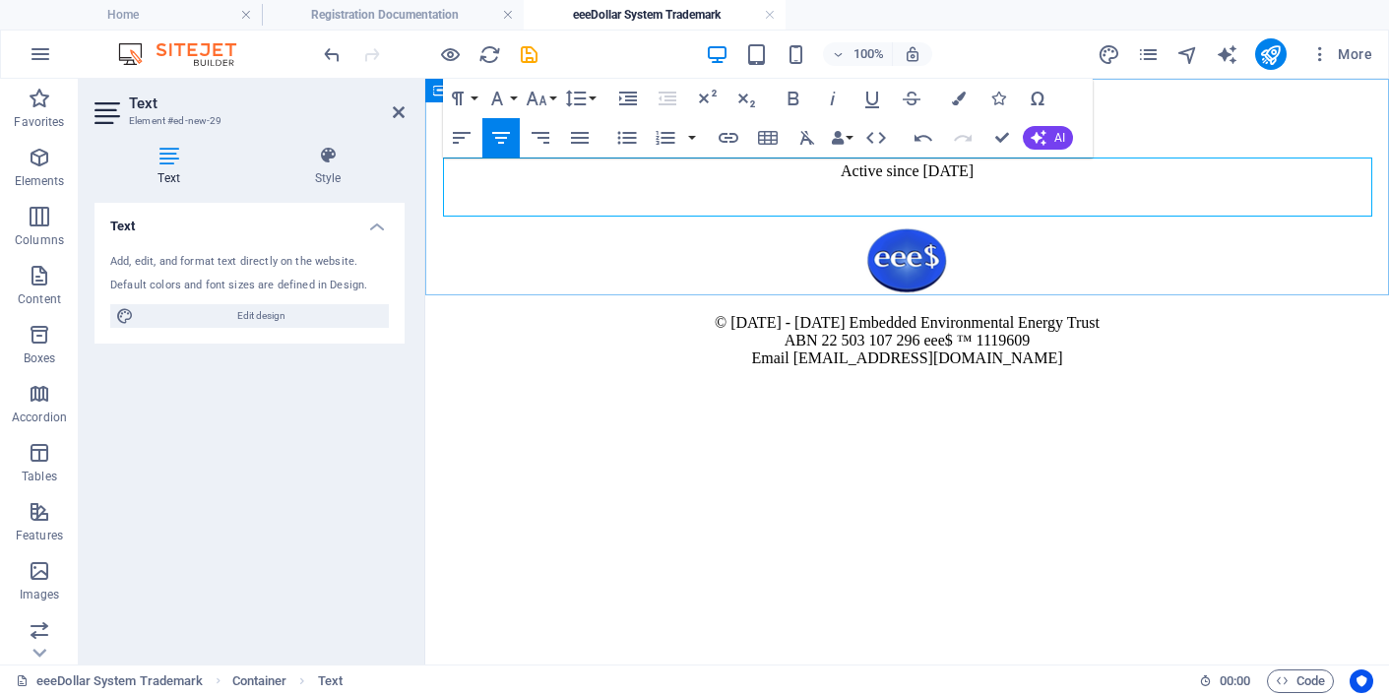
click at [844, 180] on p "Active since [DATE]" at bounding box center [907, 171] width 948 height 18
click at [529, 51] on icon "save" at bounding box center [529, 54] width 23 height 23
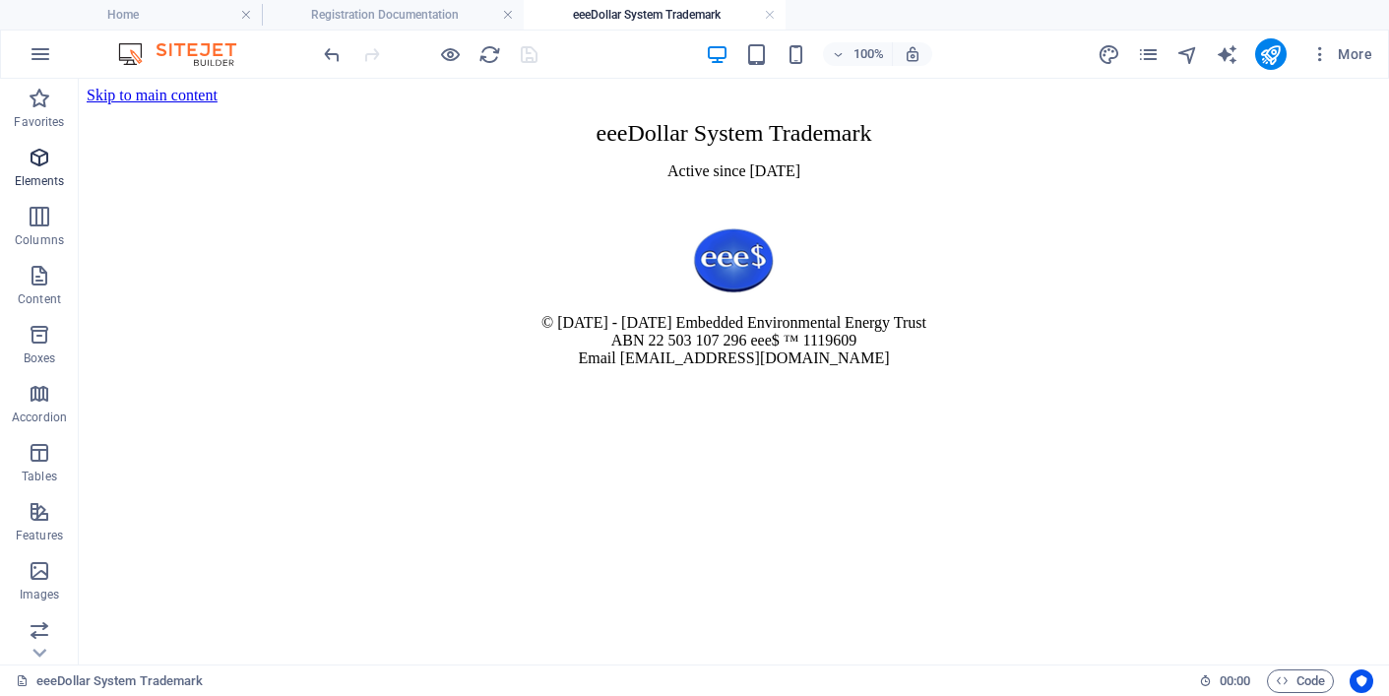
click at [38, 157] on icon "button" at bounding box center [40, 158] width 24 height 24
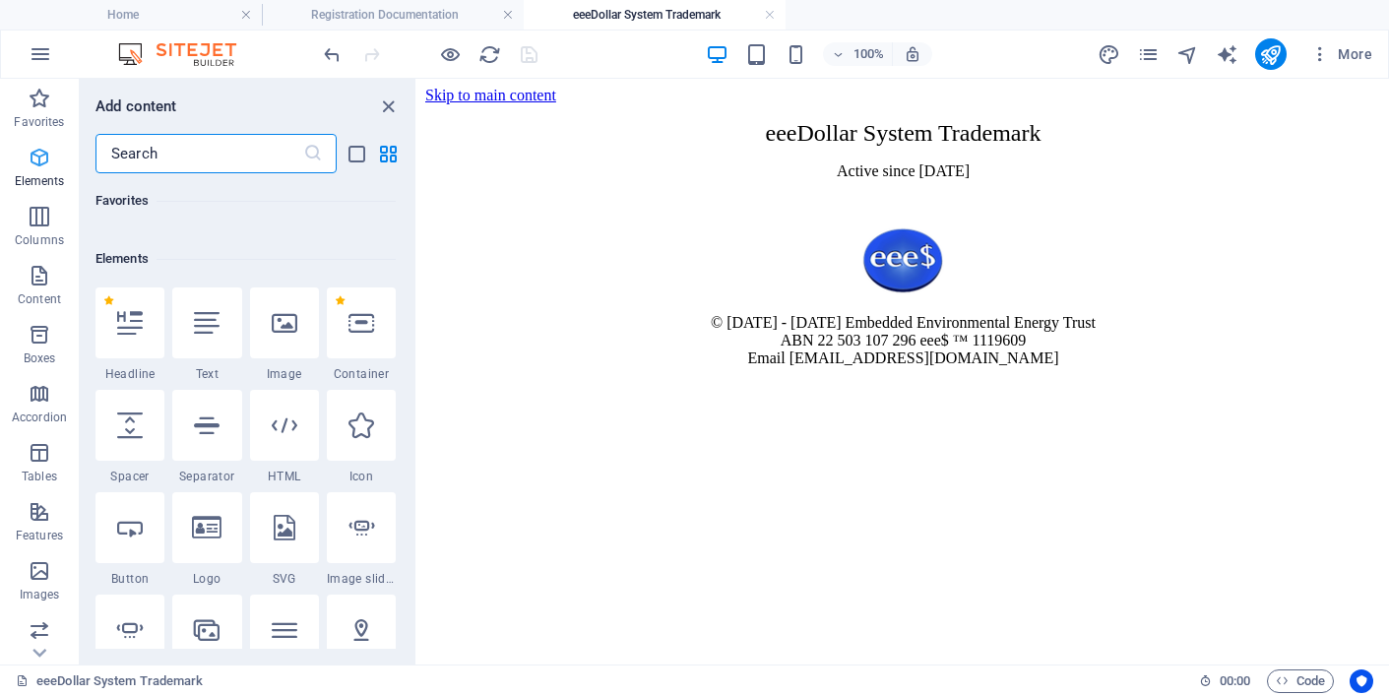
scroll to position [210, 0]
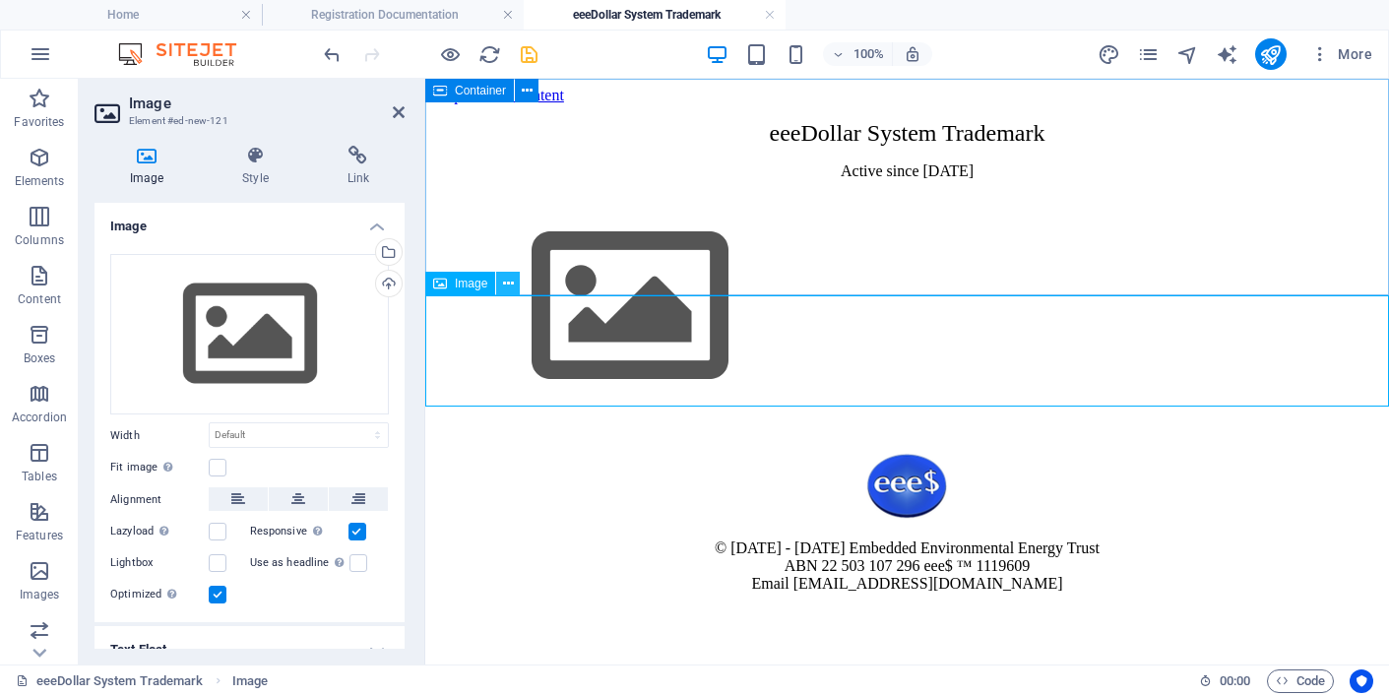
click at [508, 279] on icon at bounding box center [508, 284] width 11 height 21
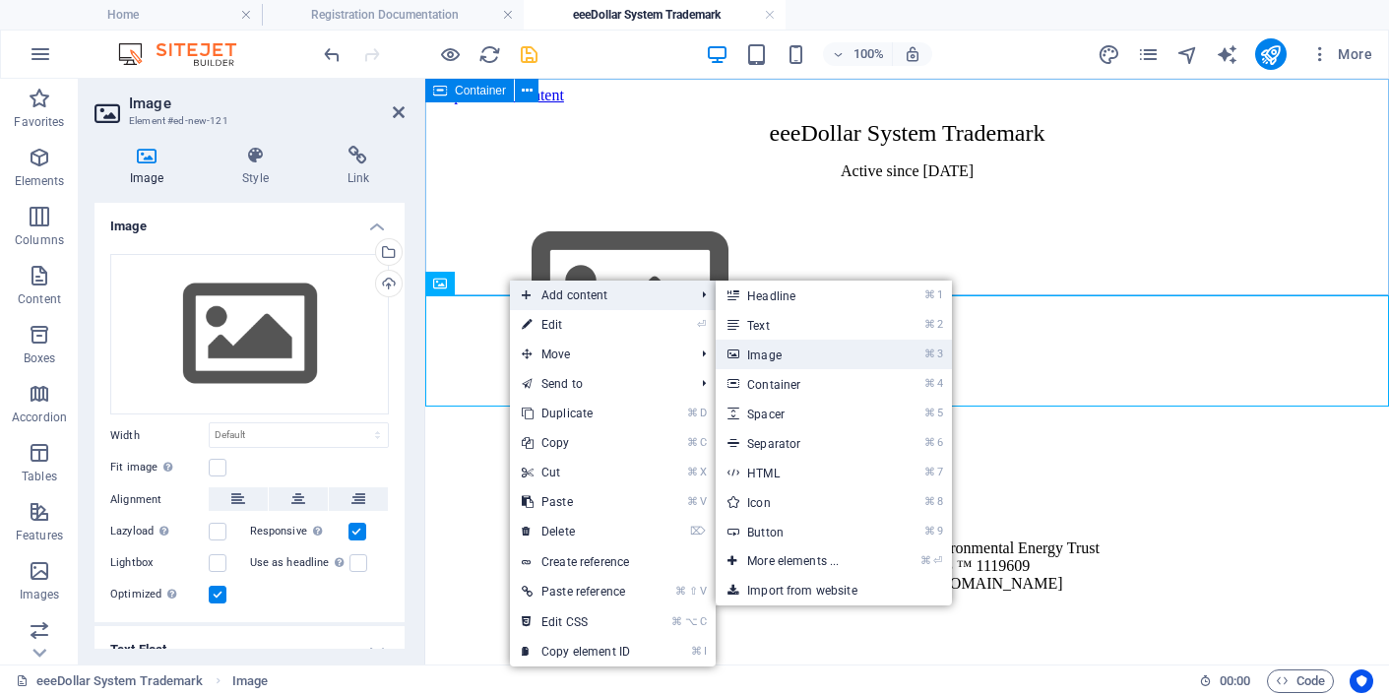
click at [743, 352] on link "⌘ 3 Image" at bounding box center [797, 355] width 162 height 30
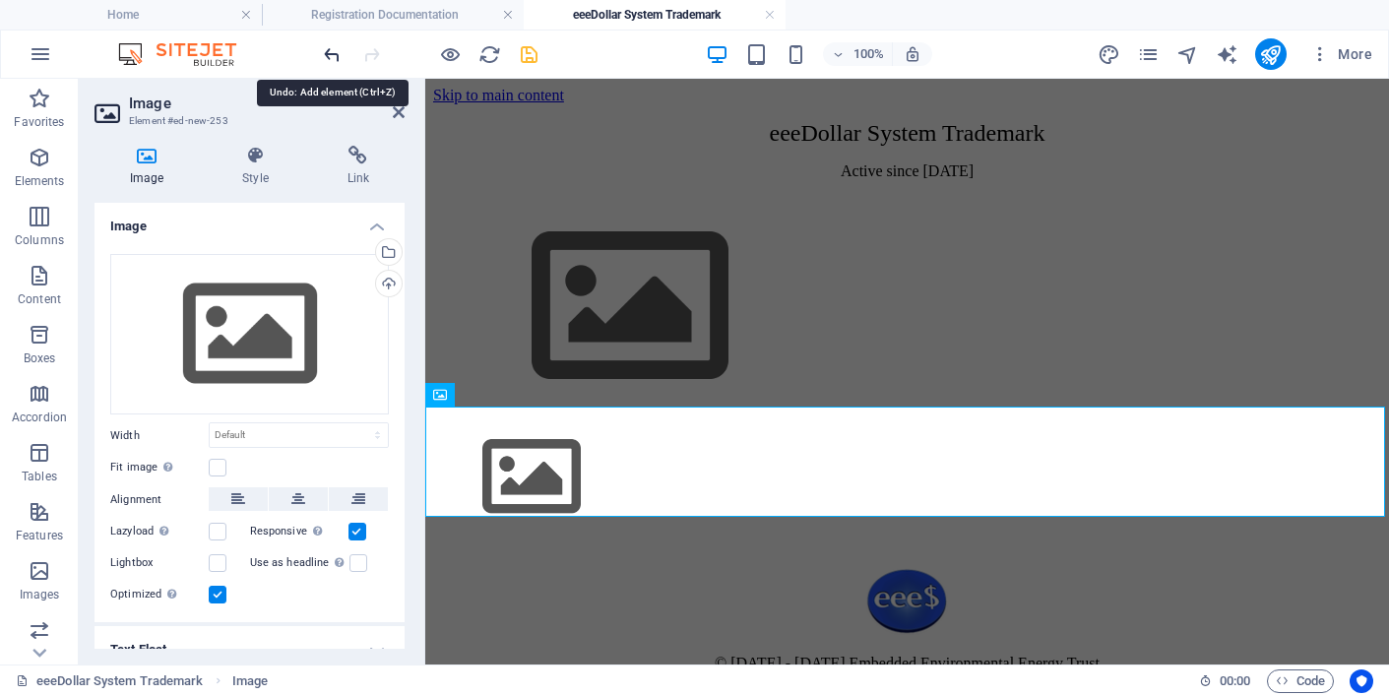
click at [330, 49] on icon "undo" at bounding box center [332, 54] width 23 height 23
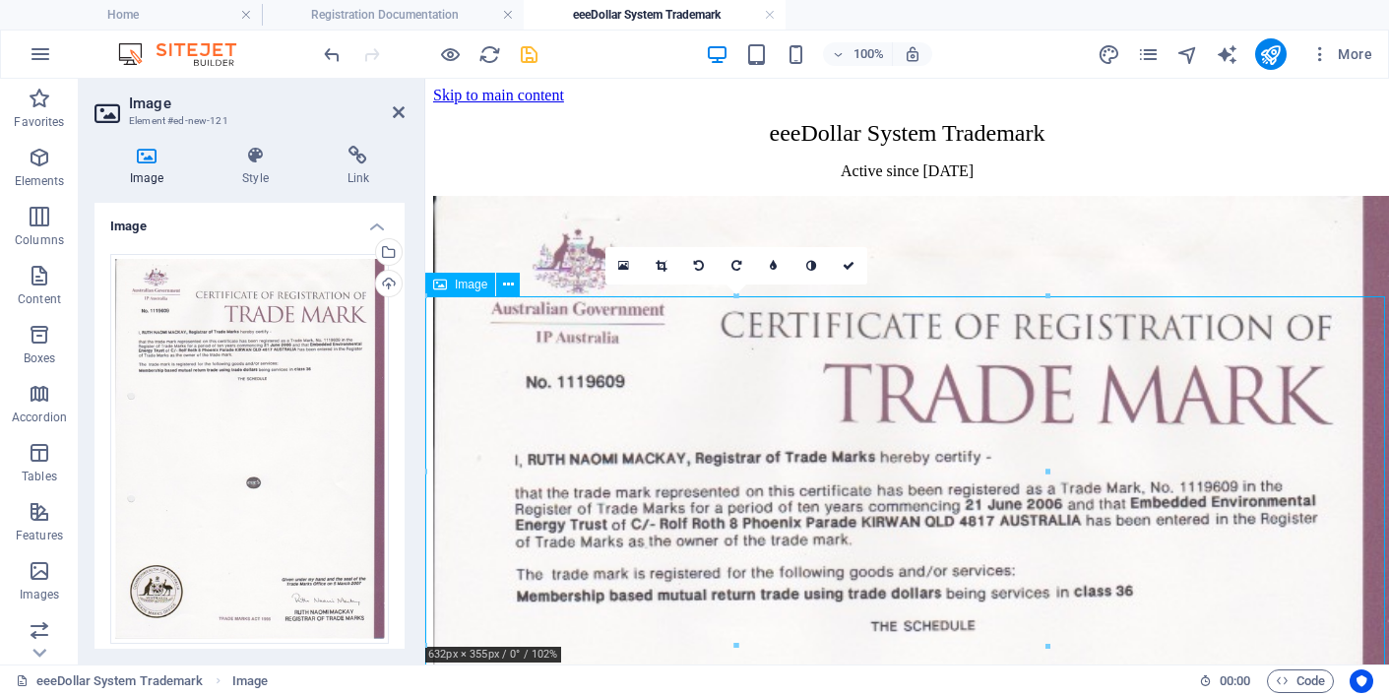
scroll to position [0, 0]
click at [528, 55] on icon "save" at bounding box center [529, 54] width 23 height 23
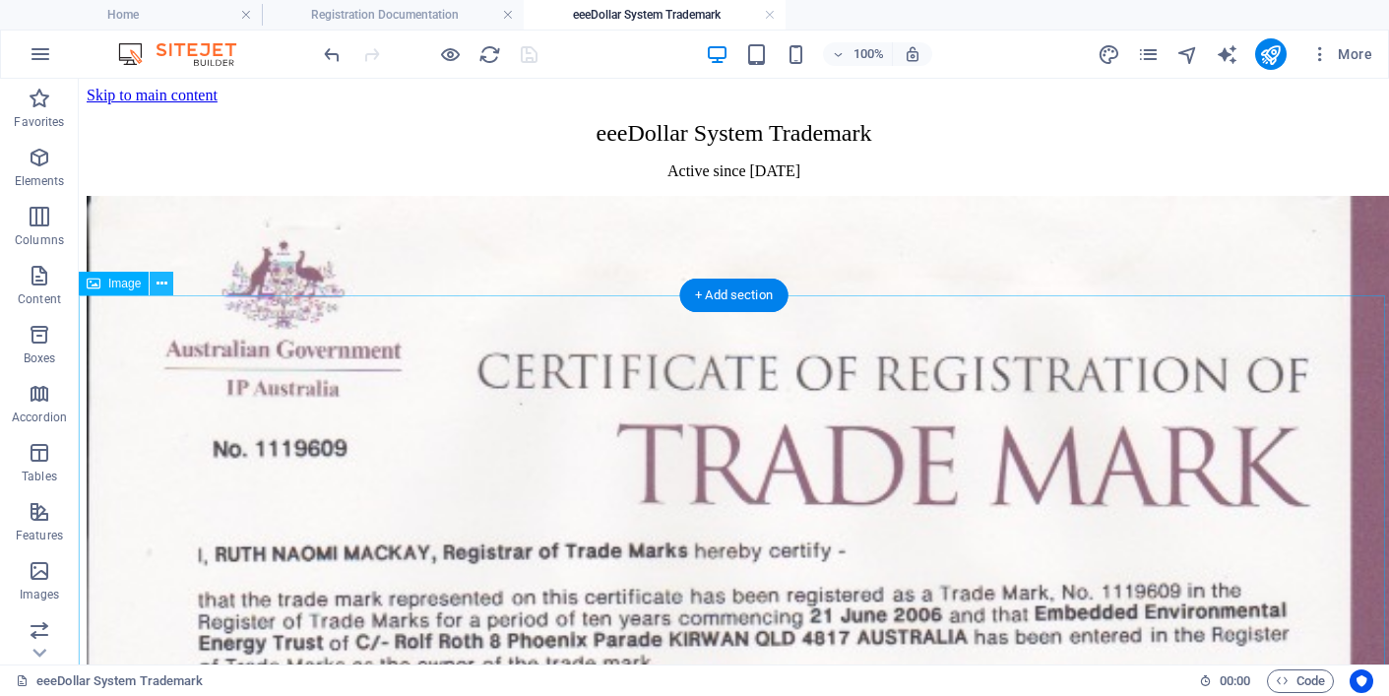
click at [161, 282] on icon at bounding box center [162, 284] width 11 height 21
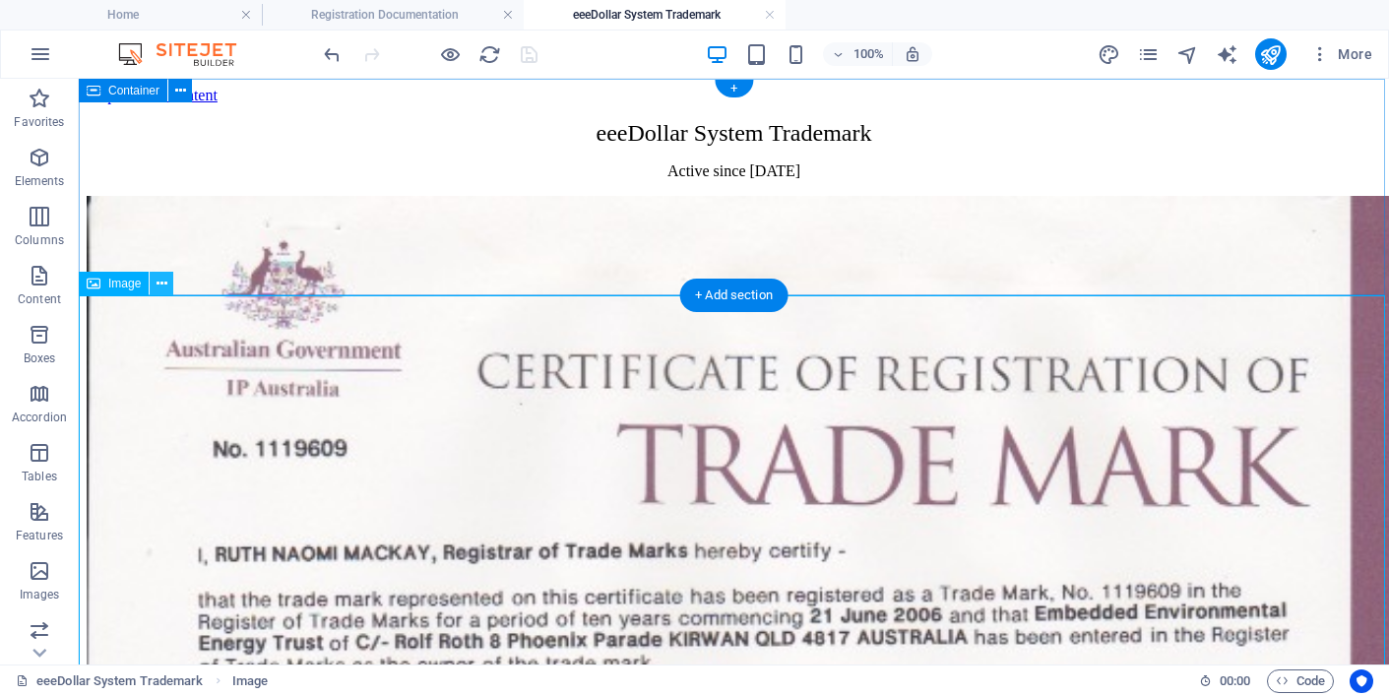
click at [160, 280] on icon at bounding box center [162, 284] width 11 height 21
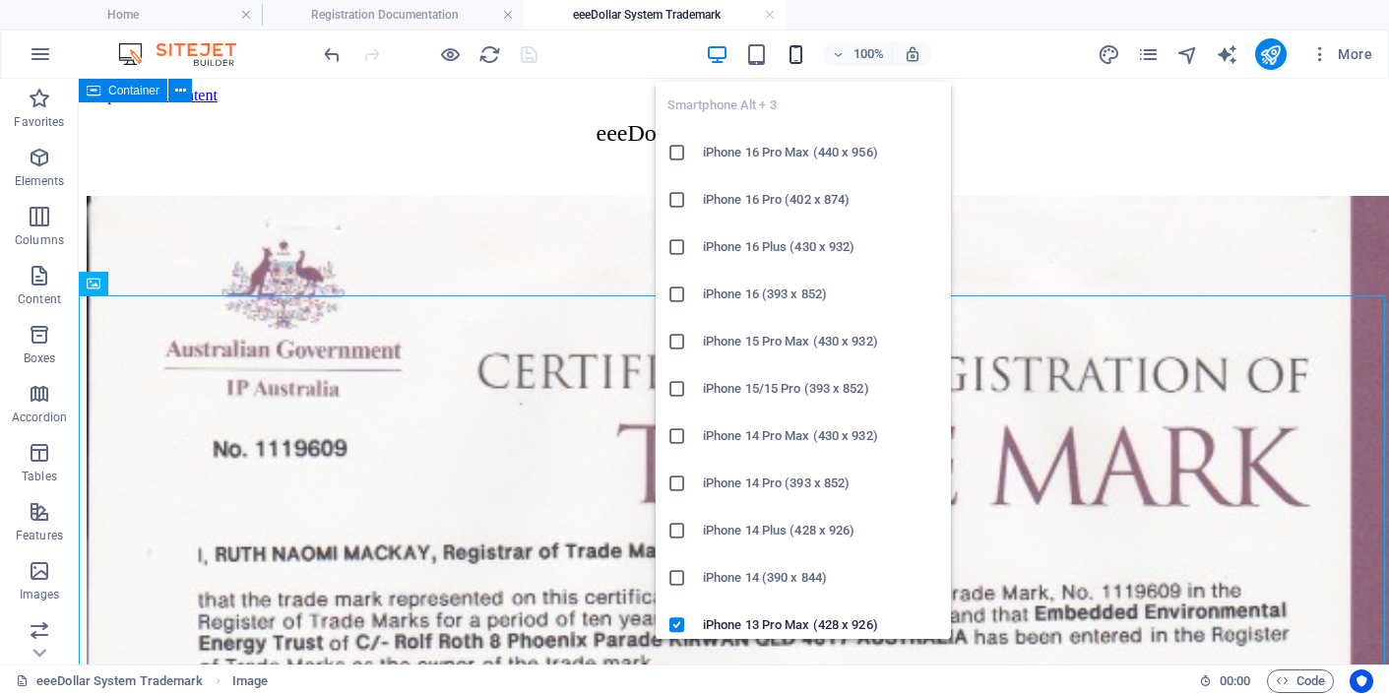
click at [797, 50] on icon "button" at bounding box center [795, 54] width 23 height 23
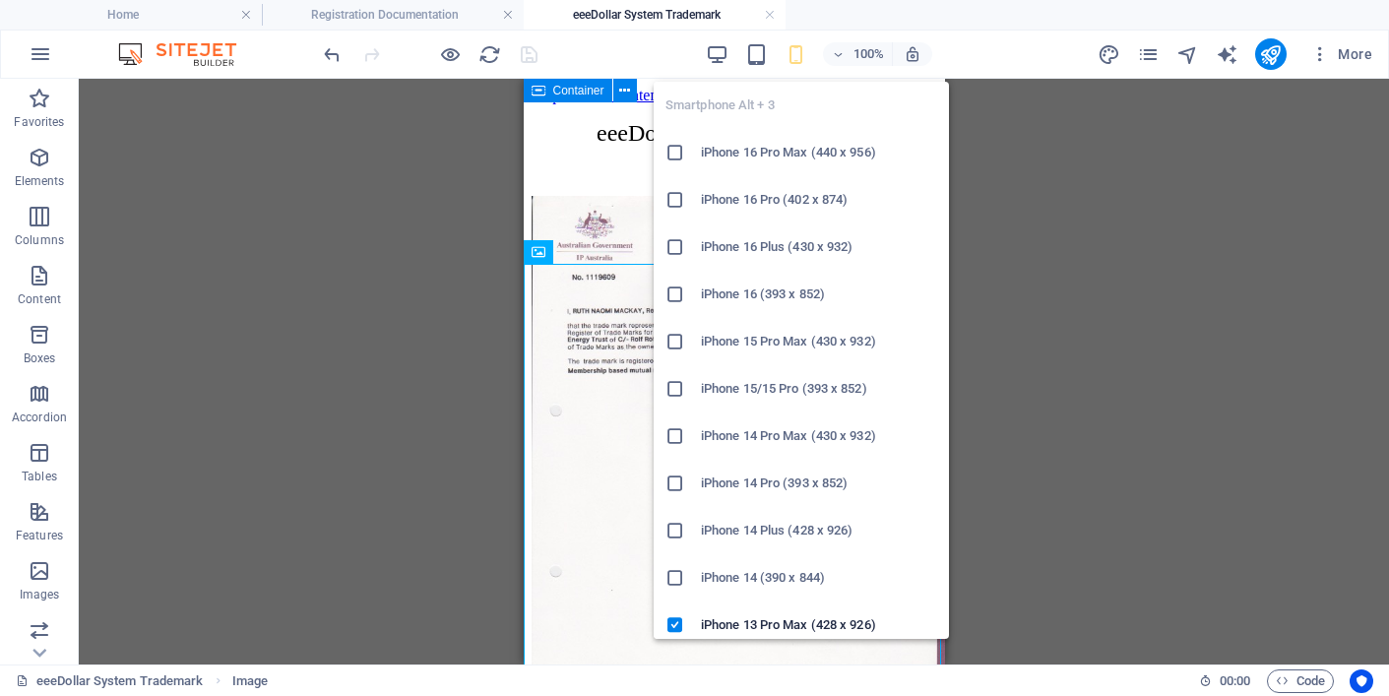
click at [796, 51] on icon "button" at bounding box center [795, 54] width 23 height 23
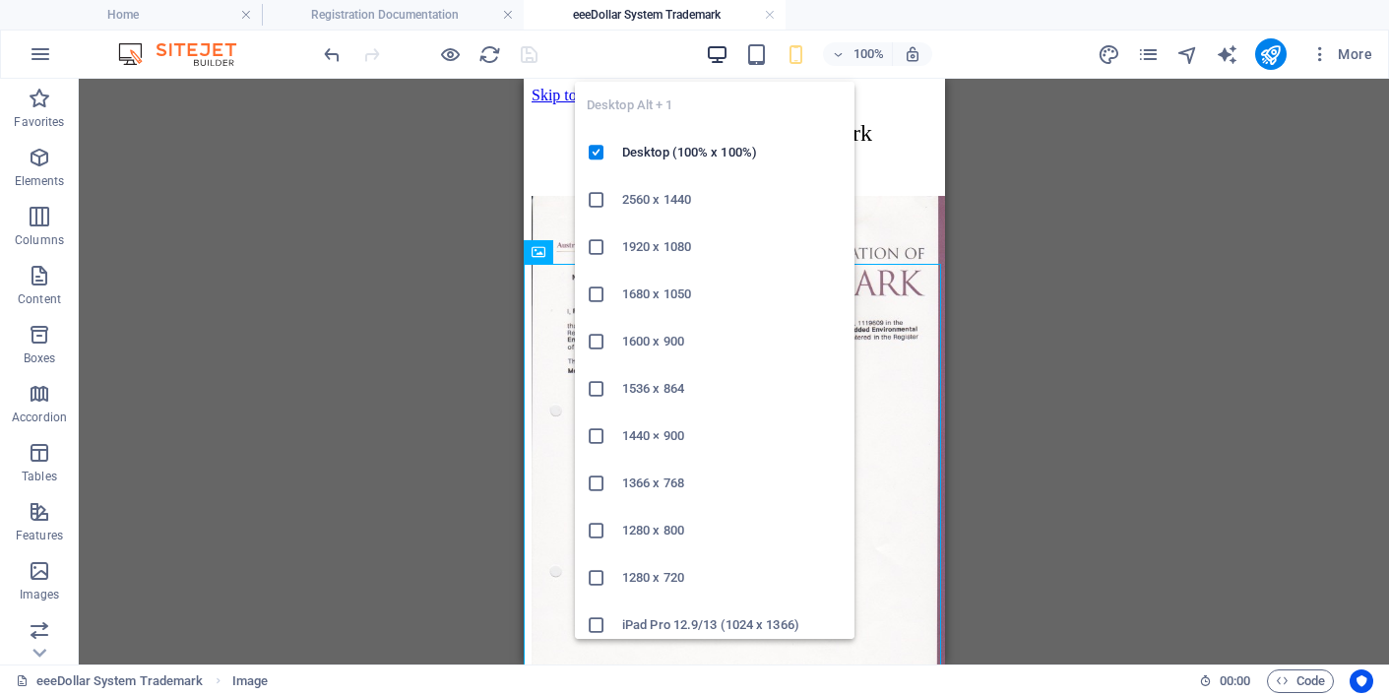
click at [720, 47] on icon "button" at bounding box center [717, 54] width 23 height 23
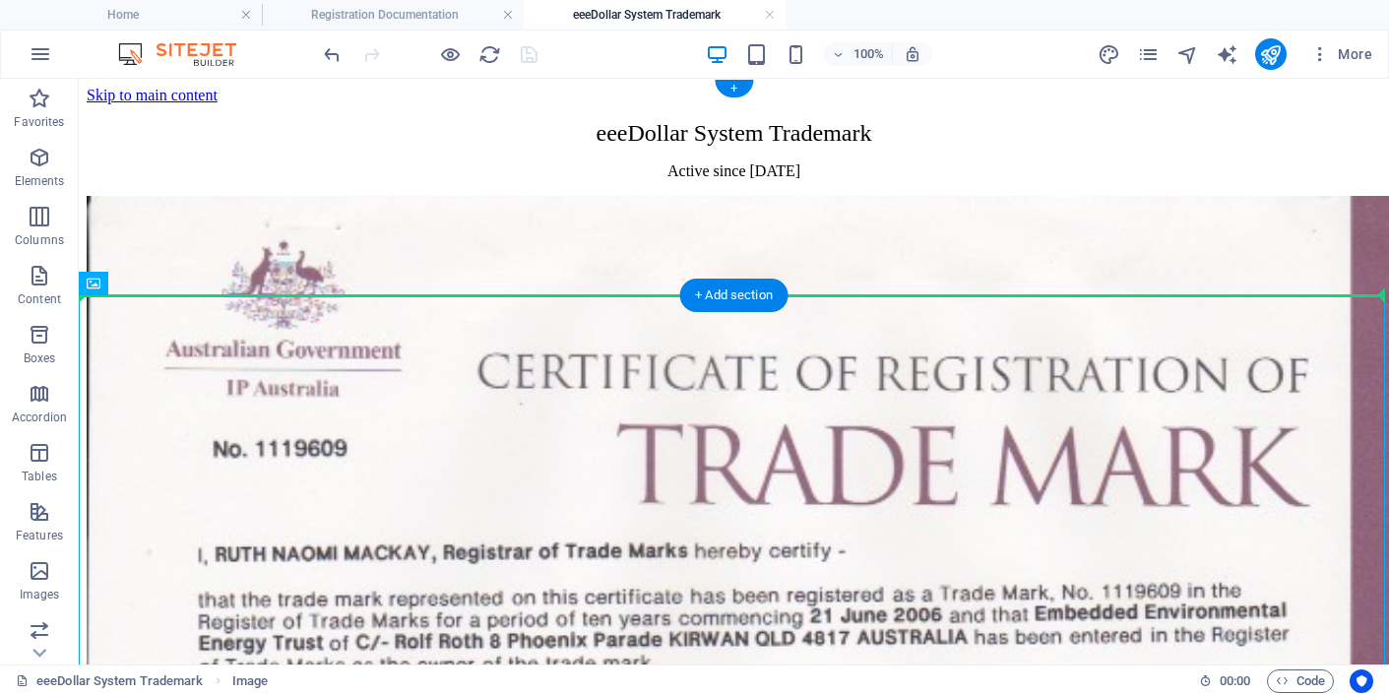
drag, startPoint x: 170, startPoint y: 364, endPoint x: 98, endPoint y: 244, distance: 139.9
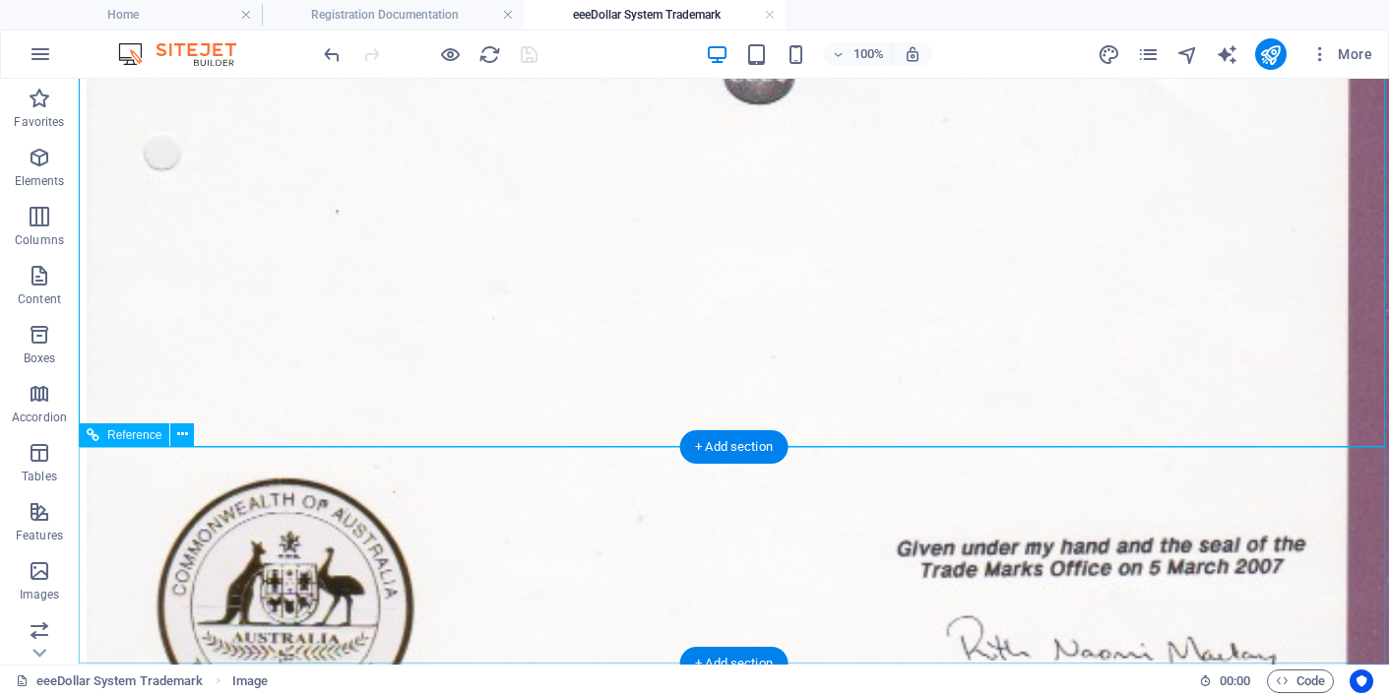
scroll to position [1211, 0]
click at [181, 432] on icon at bounding box center [182, 435] width 11 height 21
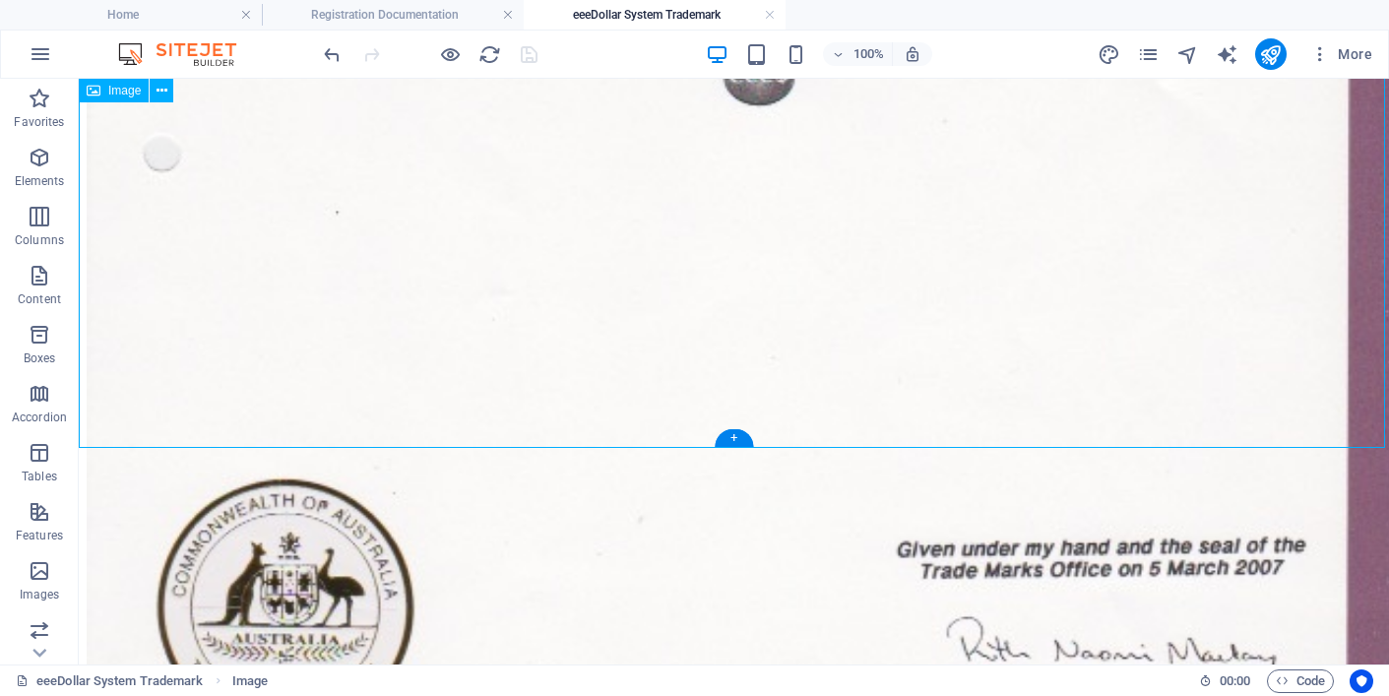
drag, startPoint x: 452, startPoint y: 239, endPoint x: 537, endPoint y: 240, distance: 85.6
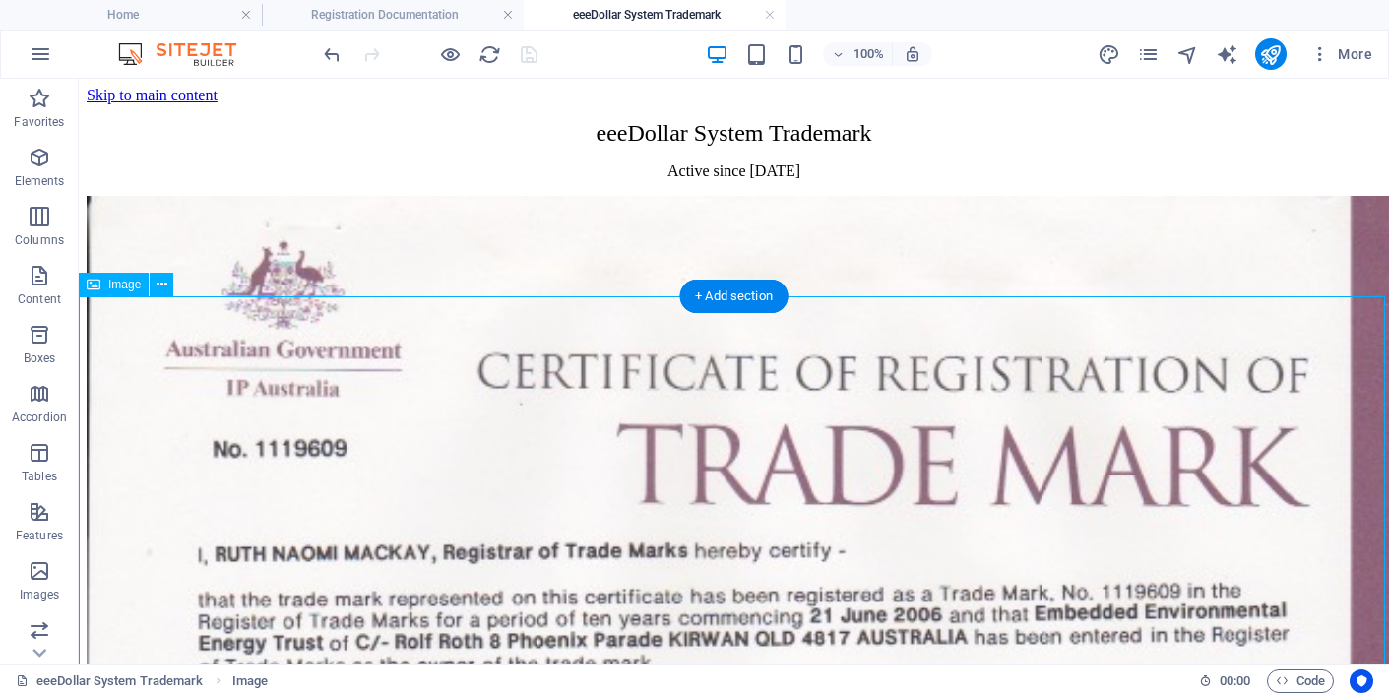
scroll to position [0, 0]
drag, startPoint x: 401, startPoint y: 342, endPoint x: 890, endPoint y: 366, distance: 489.8
drag, startPoint x: 887, startPoint y: 352, endPoint x: 1094, endPoint y: 347, distance: 206.8
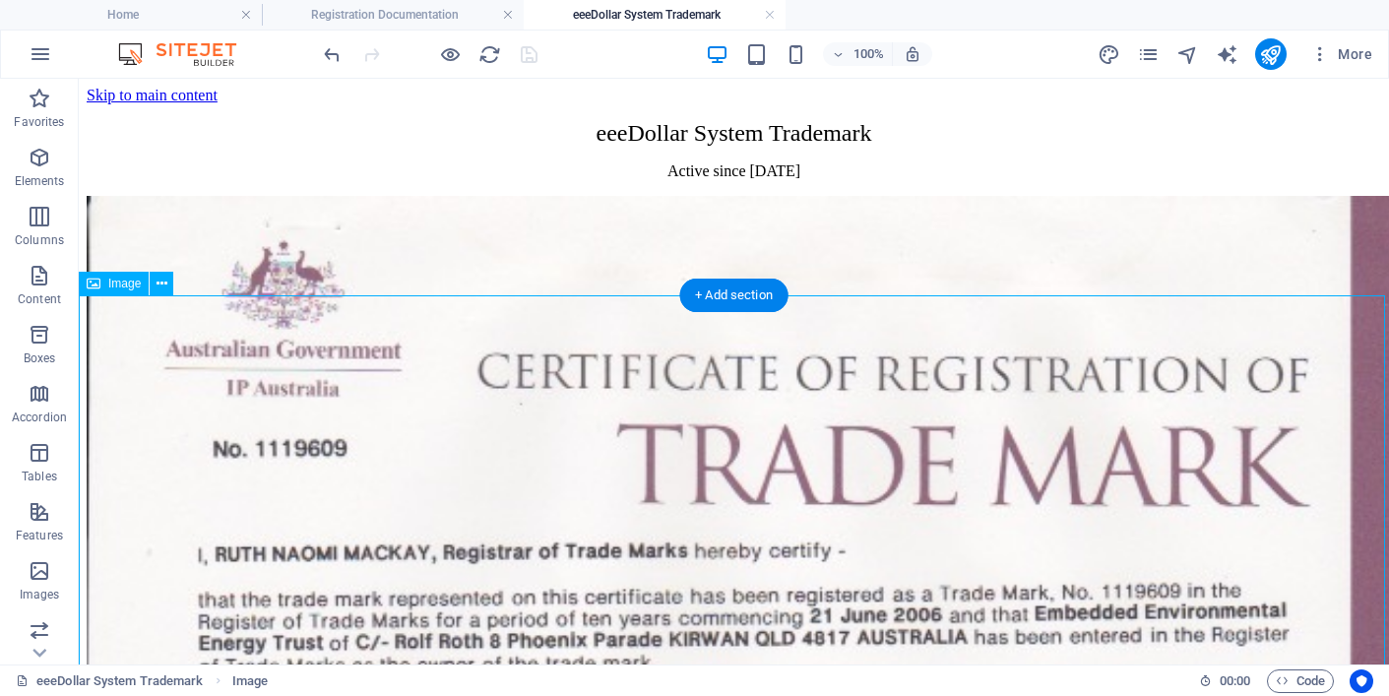
click at [39, 154] on icon "button" at bounding box center [40, 158] width 24 height 24
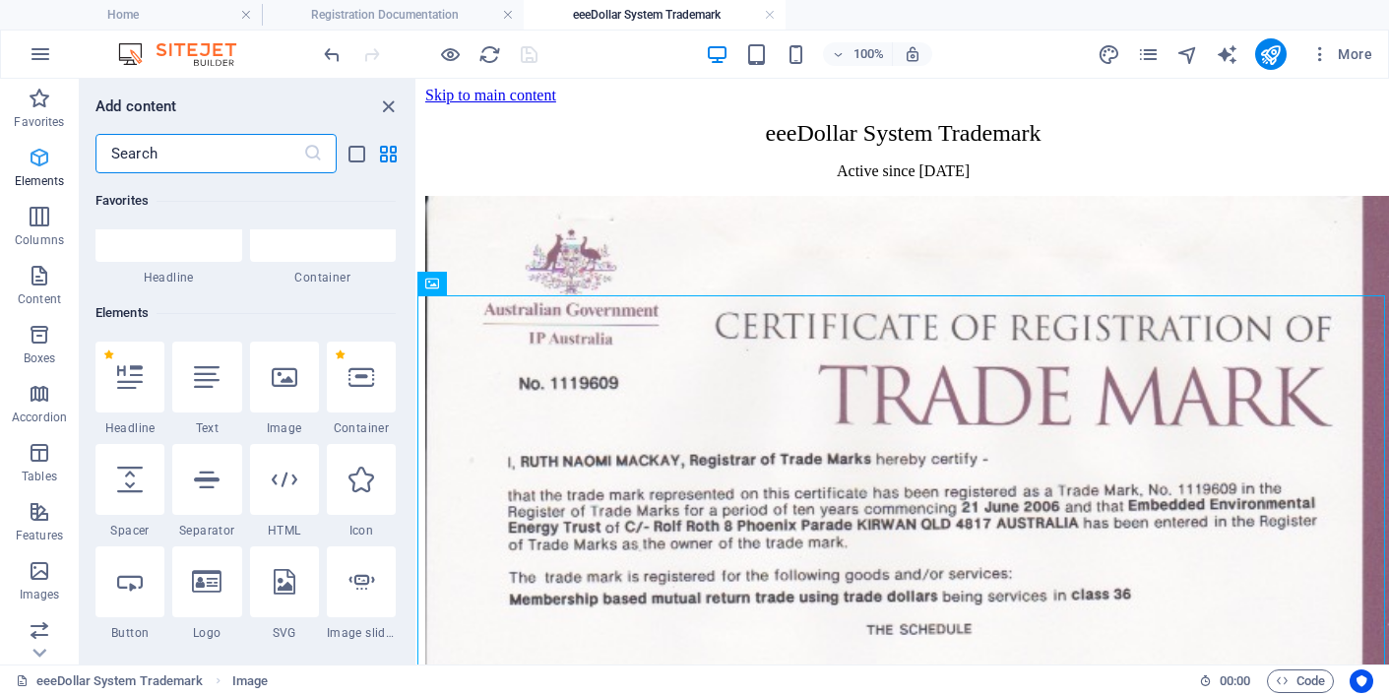
scroll to position [210, 0]
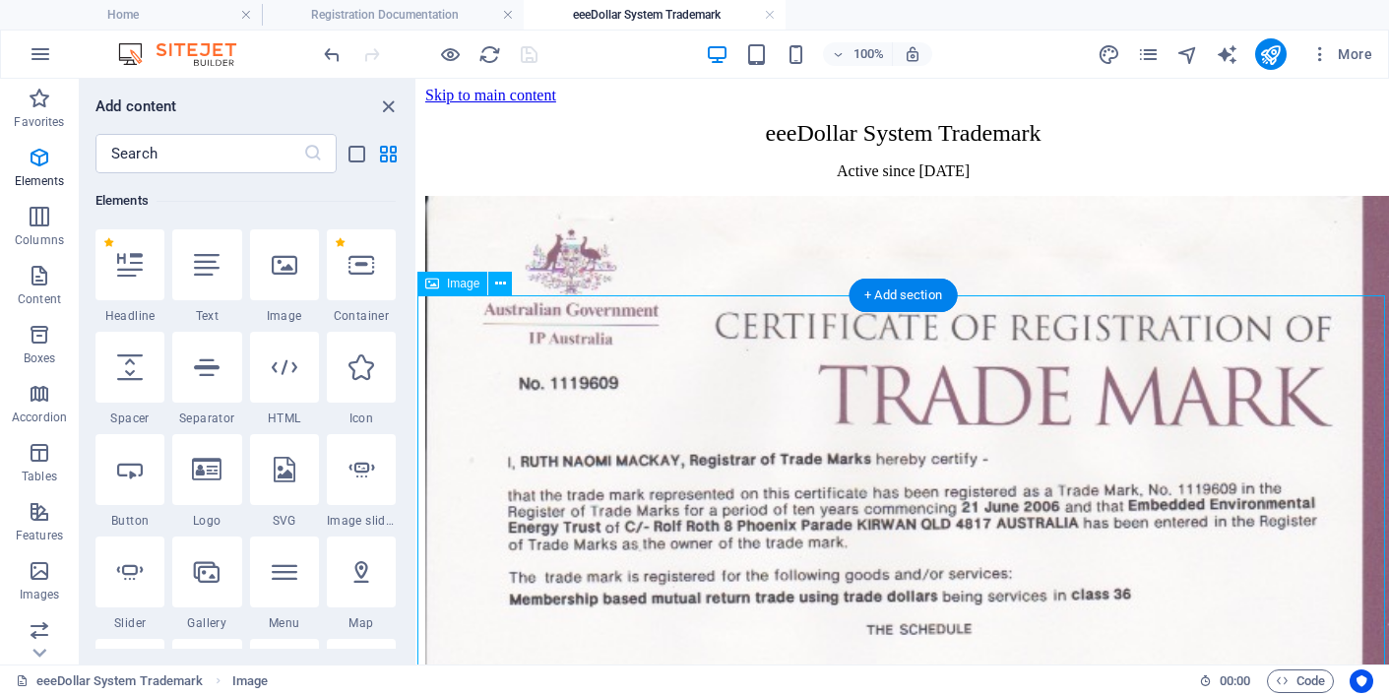
drag, startPoint x: 435, startPoint y: 282, endPoint x: 453, endPoint y: 281, distance: 17.7
click at [454, 281] on div "Image" at bounding box center [452, 284] width 70 height 24
click at [501, 281] on icon at bounding box center [500, 284] width 11 height 21
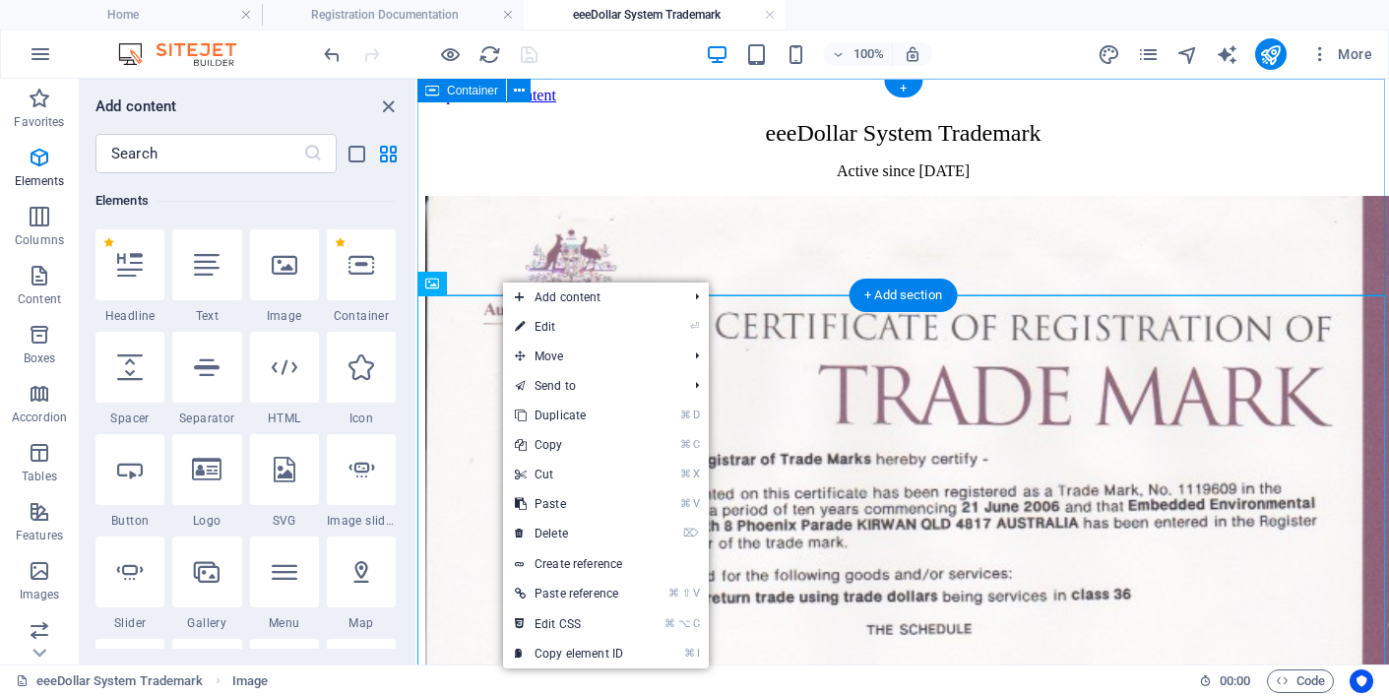
click at [536, 180] on div "eeeDollar System Trademark Active since [DATE]" at bounding box center [903, 150] width 956 height 60
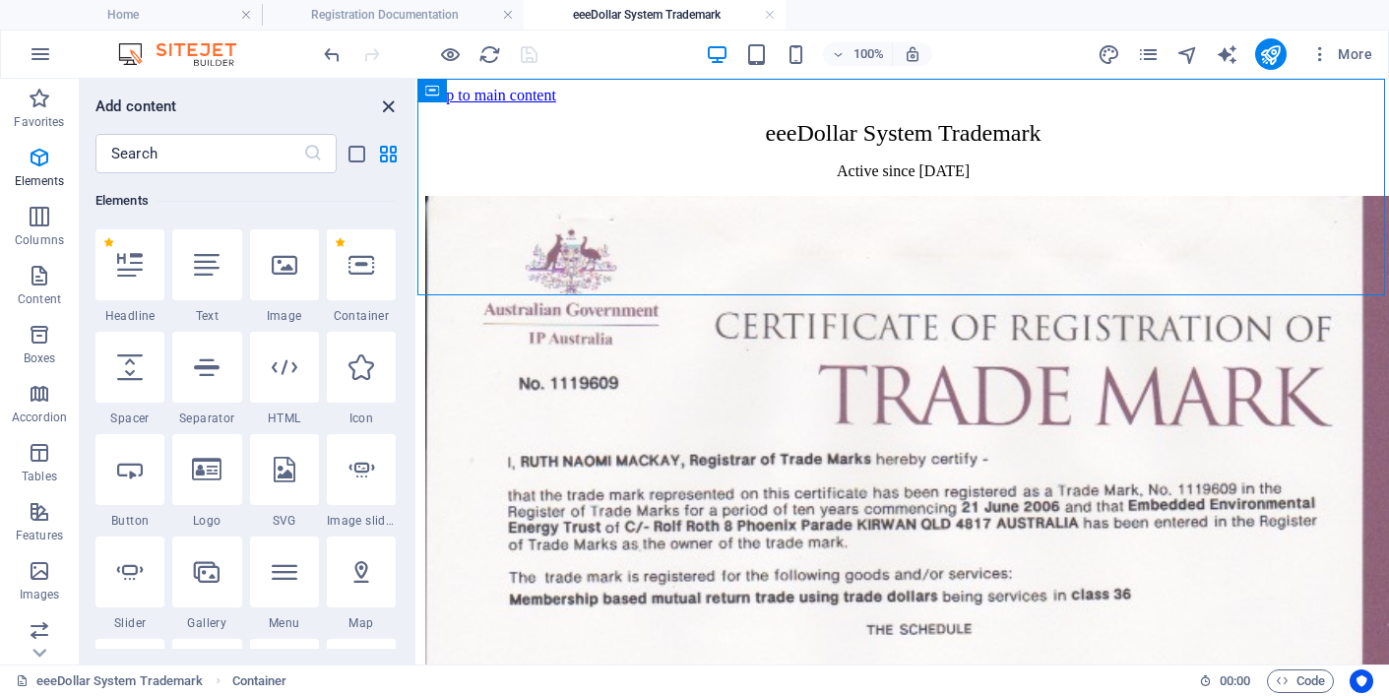
click at [388, 104] on icon "close panel" at bounding box center [388, 106] width 23 height 23
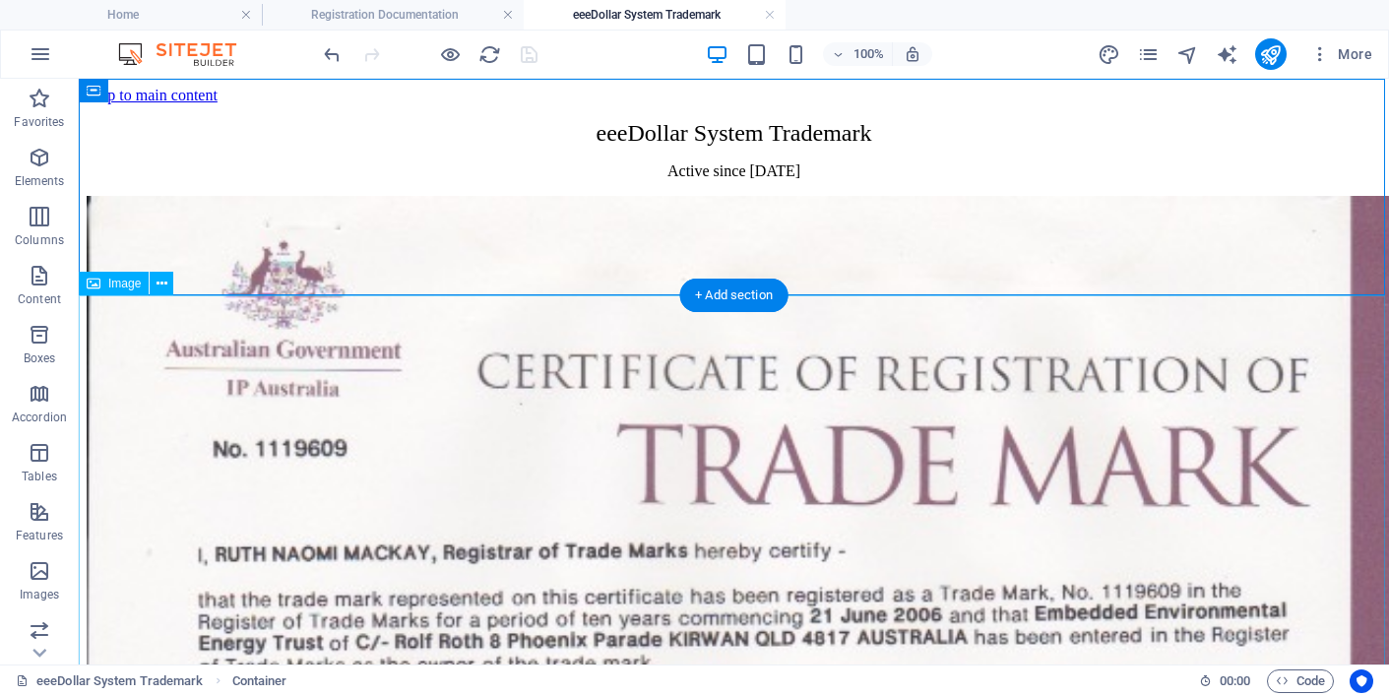
click at [157, 278] on icon at bounding box center [162, 284] width 11 height 21
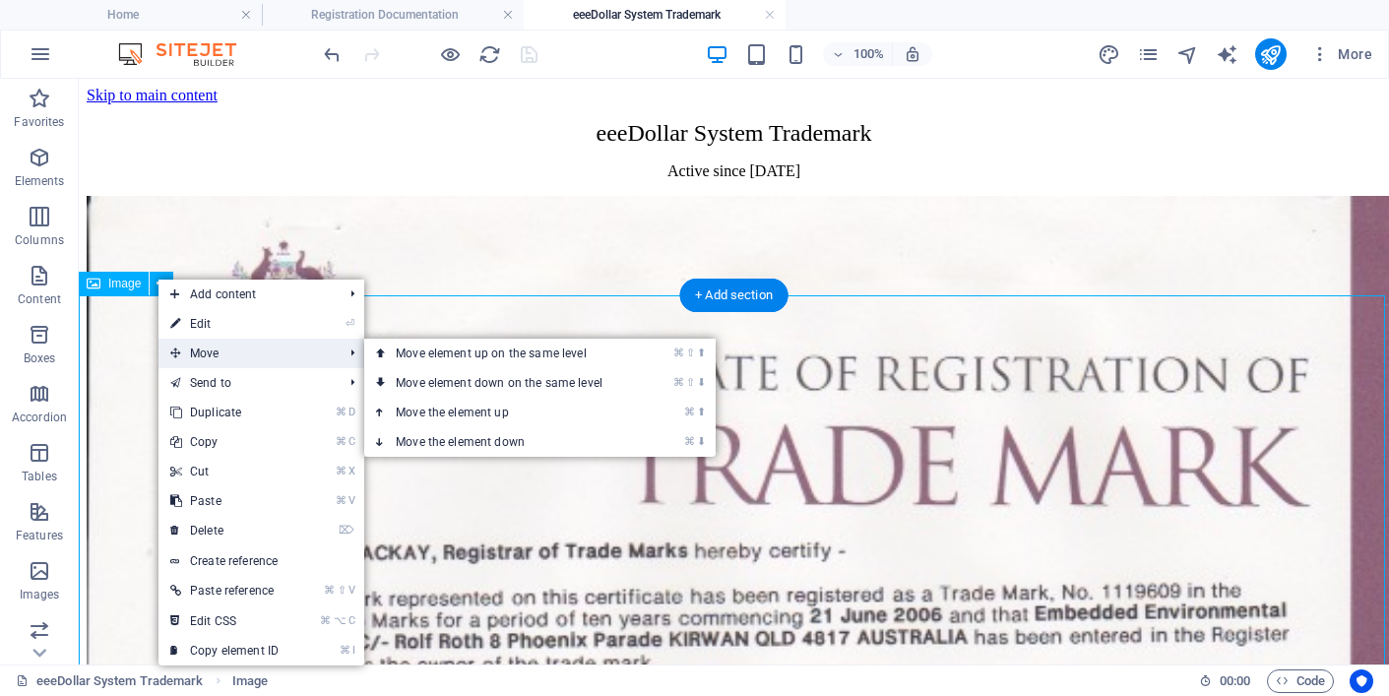
click at [179, 351] on span "Move" at bounding box center [246, 354] width 176 height 30
click at [207, 350] on span "Move" at bounding box center [246, 354] width 176 height 30
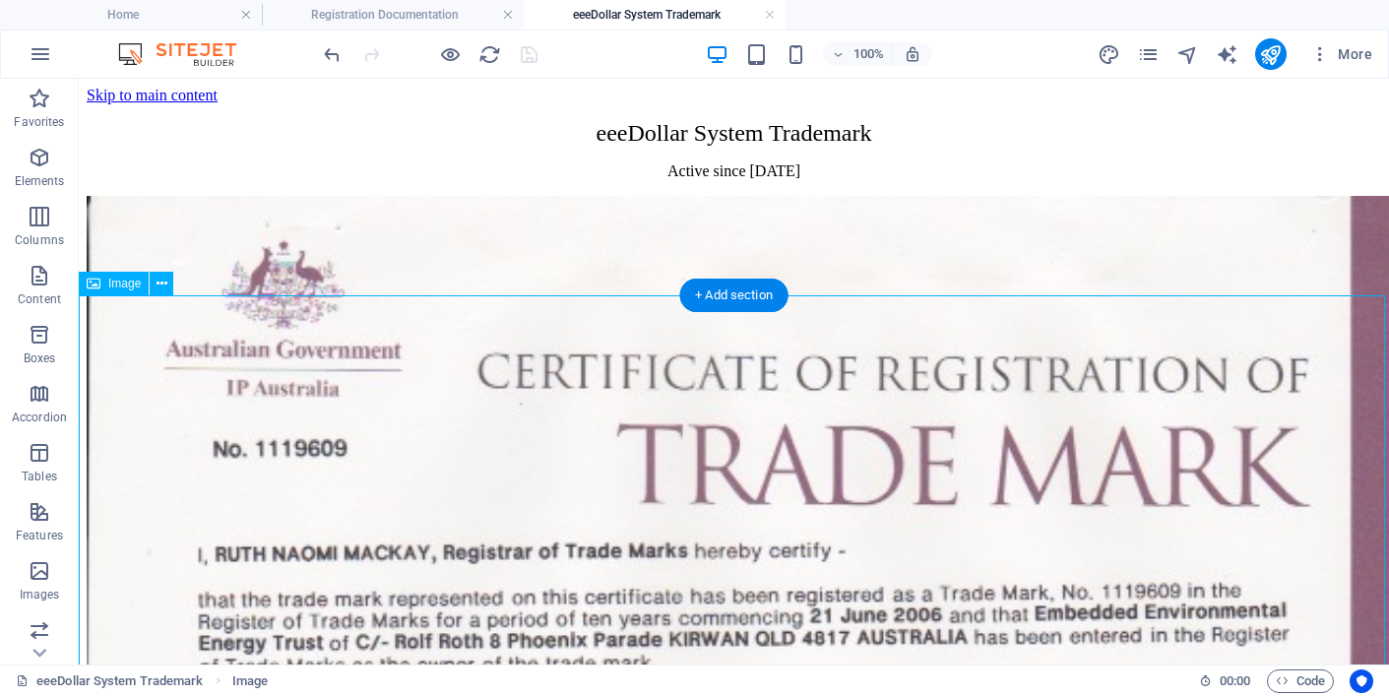
click at [163, 281] on icon at bounding box center [162, 284] width 11 height 21
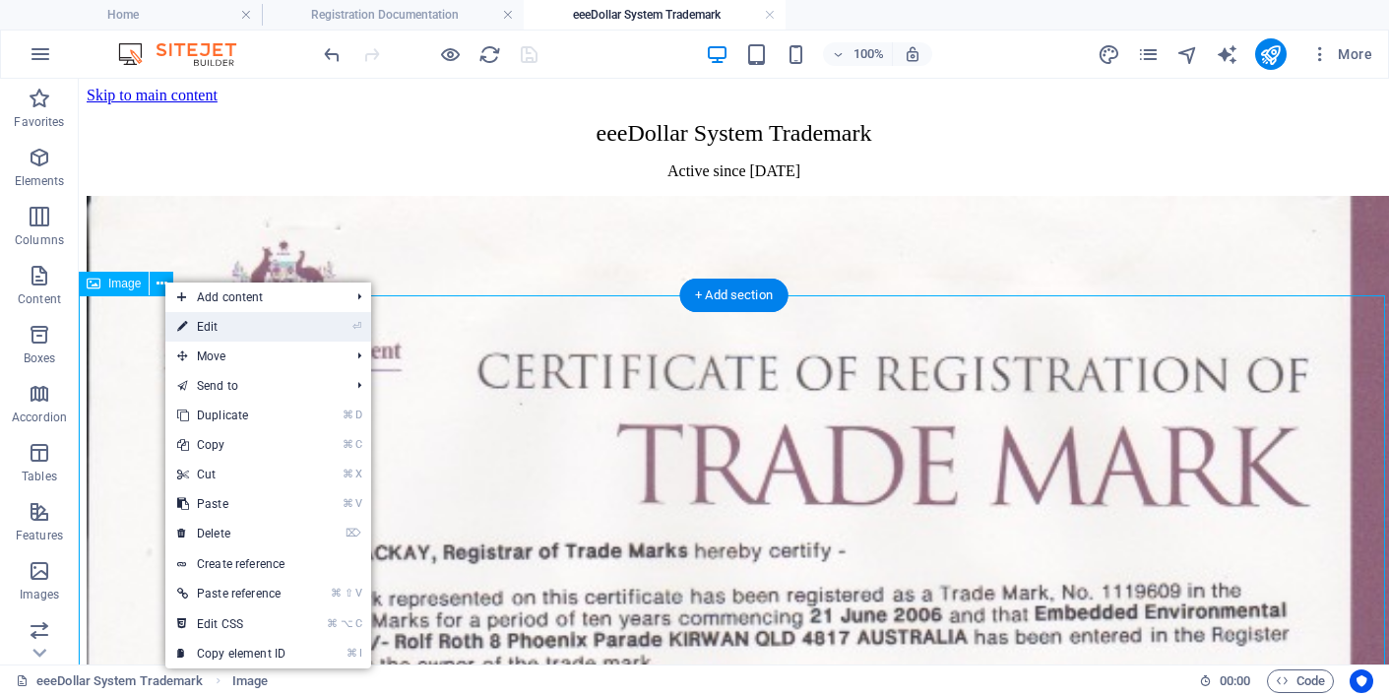
click at [205, 326] on link "⏎ Edit" at bounding box center [231, 327] width 132 height 30
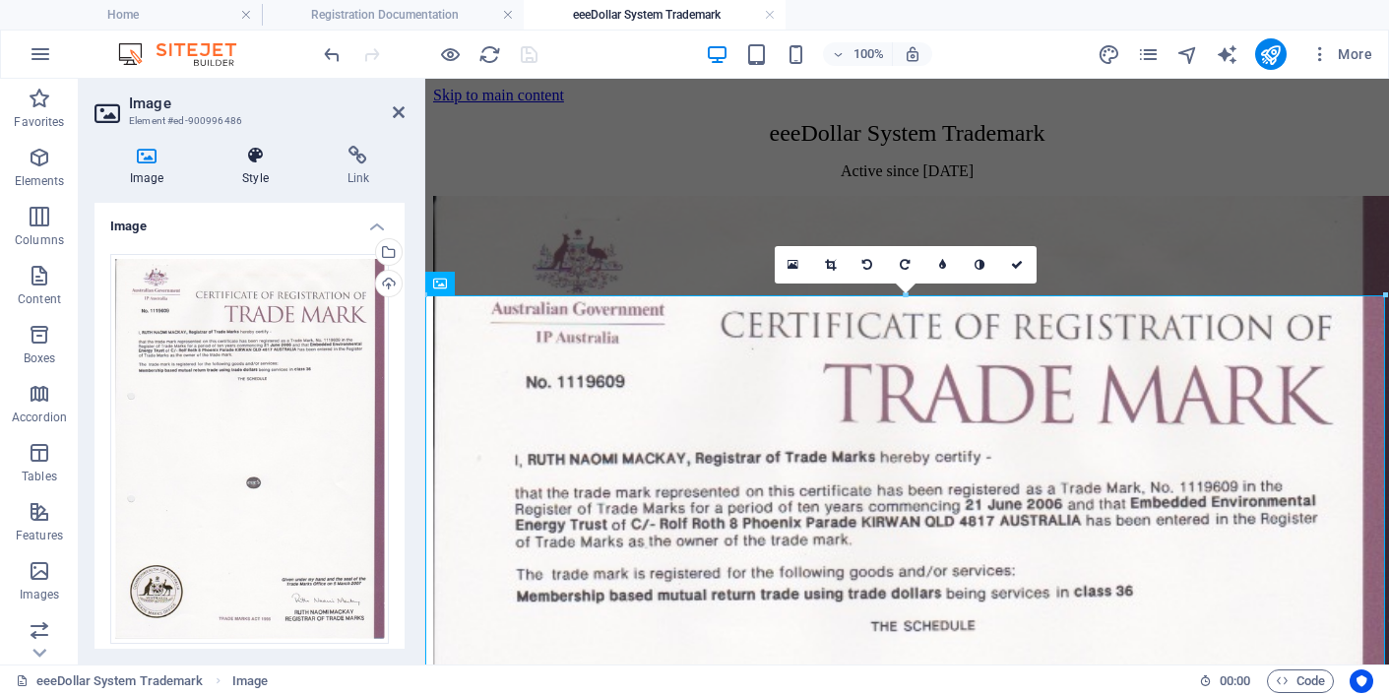
click at [259, 151] on icon at bounding box center [255, 156] width 96 height 20
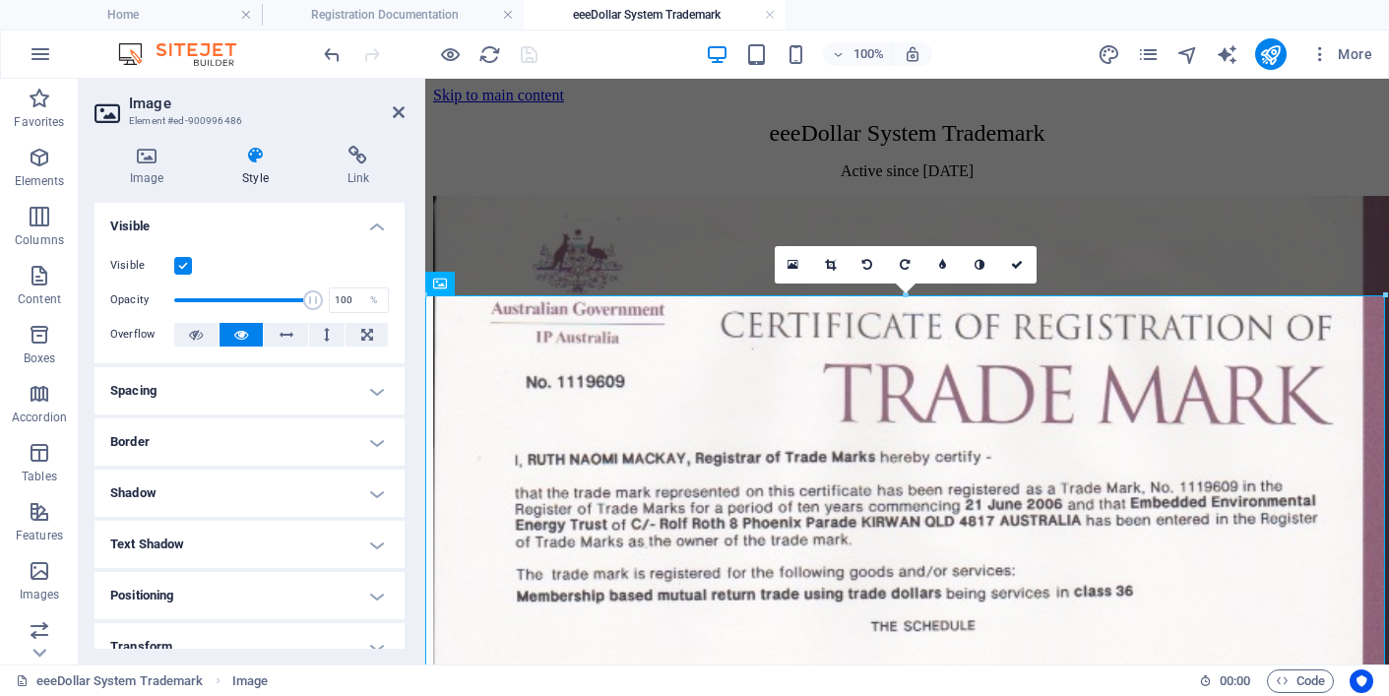
click at [372, 389] on h4 "Spacing" at bounding box center [249, 390] width 310 height 47
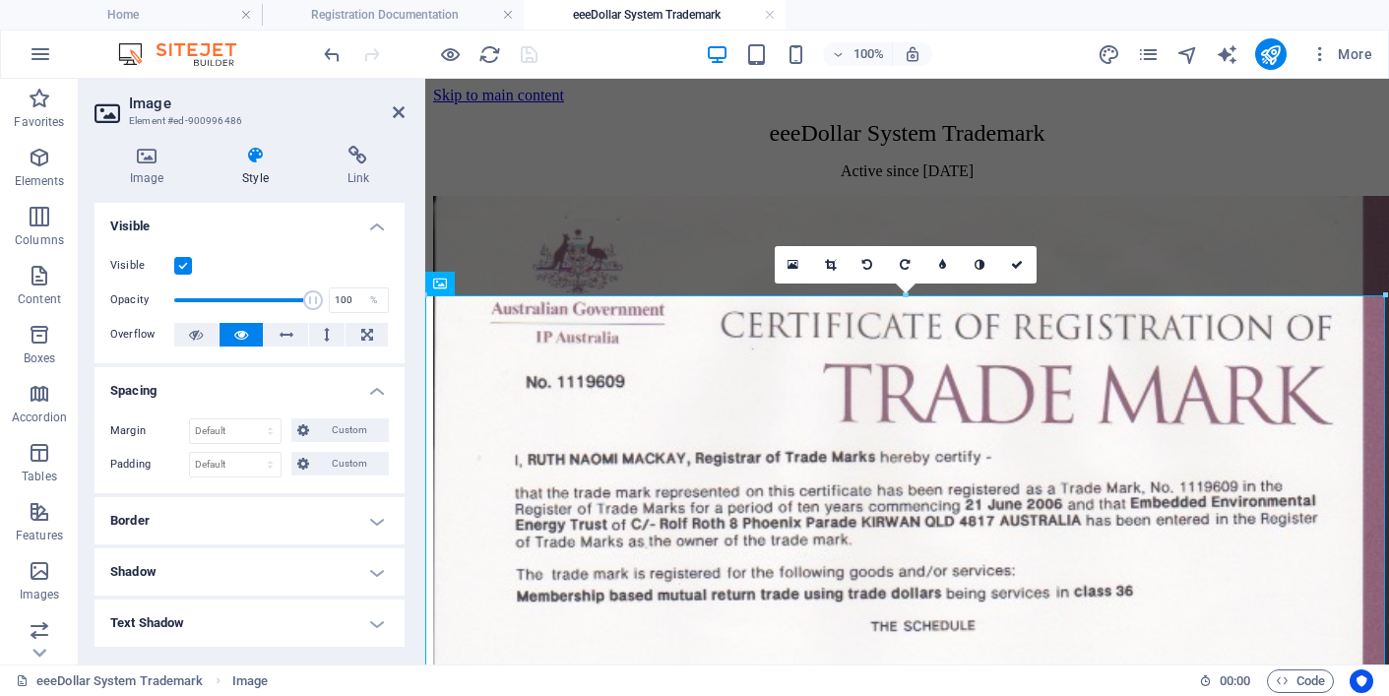
click at [375, 517] on h4 "Border" at bounding box center [249, 520] width 310 height 47
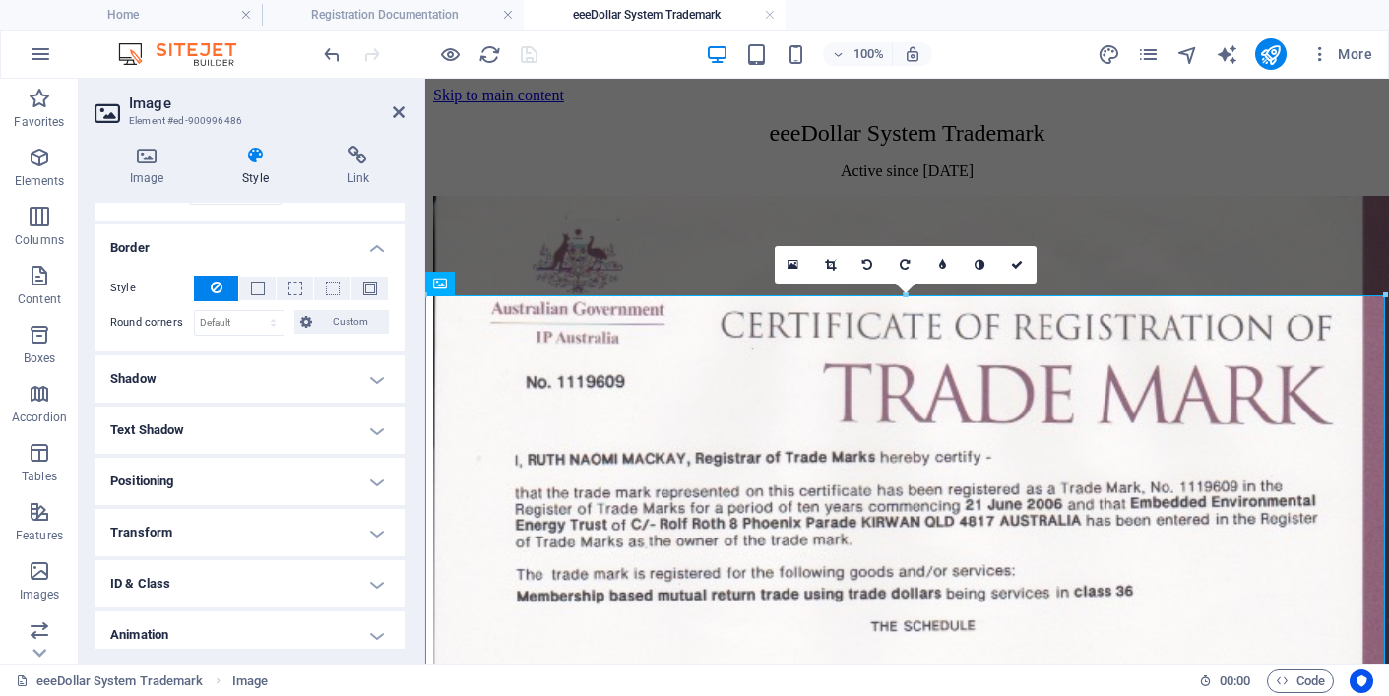
scroll to position [277, 0]
click at [375, 474] on h4 "Positioning" at bounding box center [249, 477] width 310 height 47
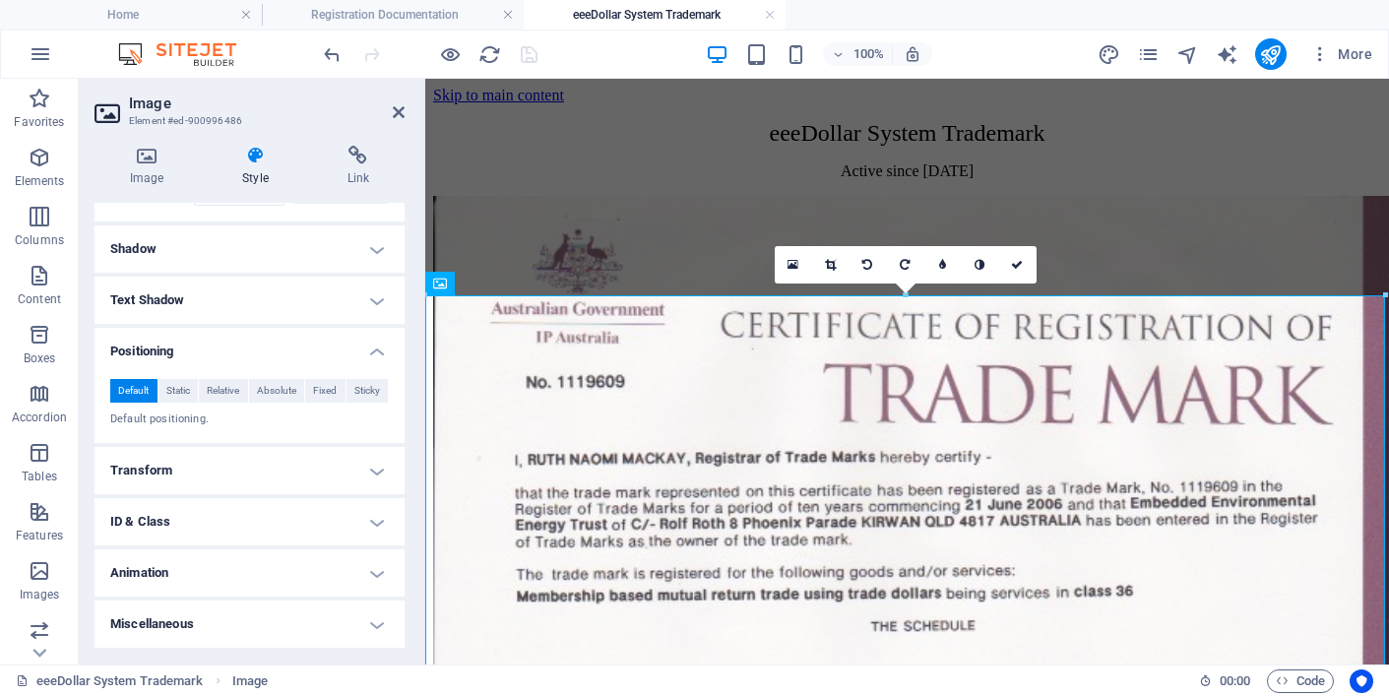
scroll to position [401, 0]
click at [297, 345] on h4 "Positioning" at bounding box center [249, 347] width 310 height 35
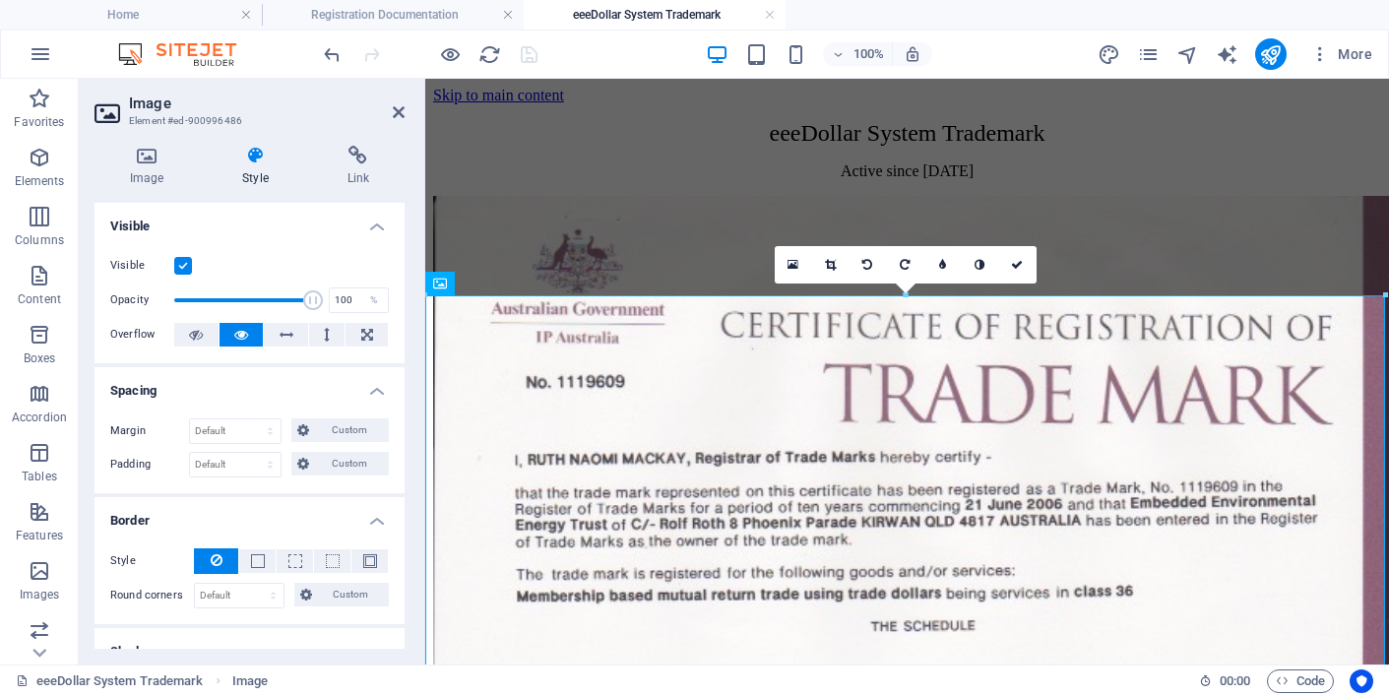
scroll to position [0, 0]
click at [398, 108] on icon at bounding box center [399, 112] width 12 height 16
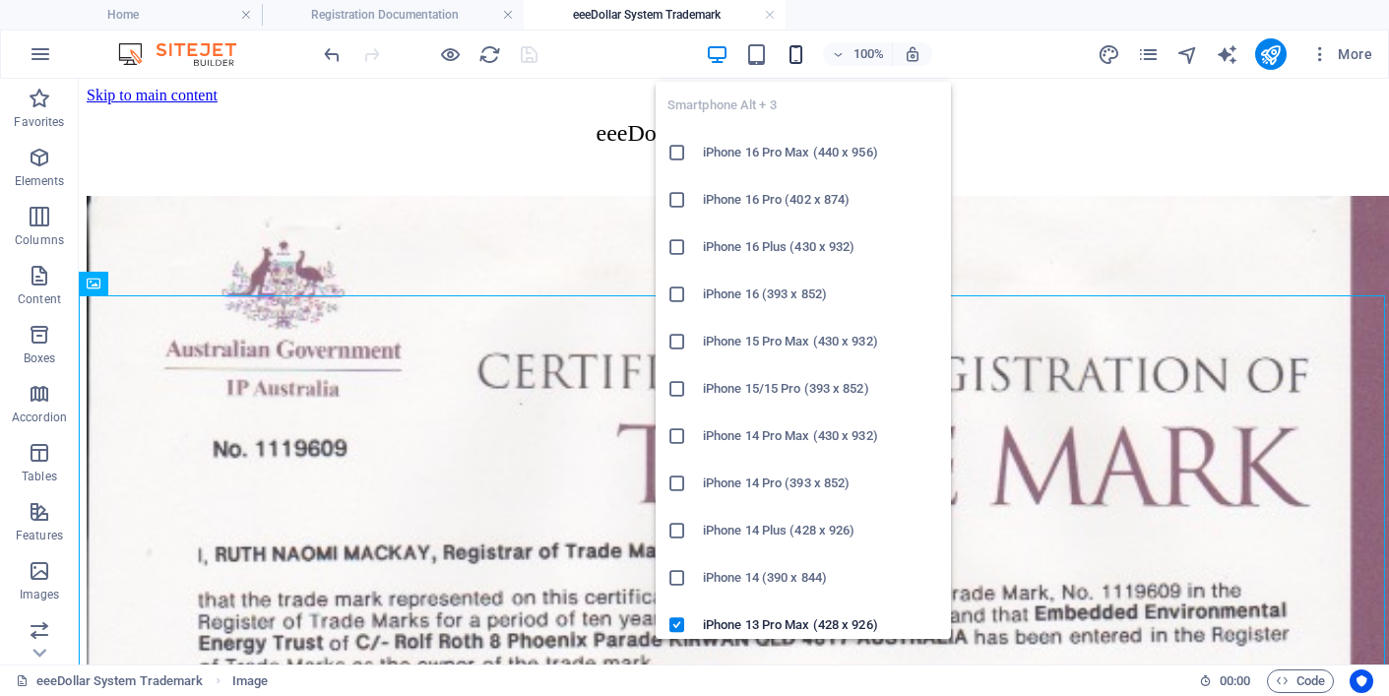
click at [793, 53] on icon "button" at bounding box center [795, 54] width 23 height 23
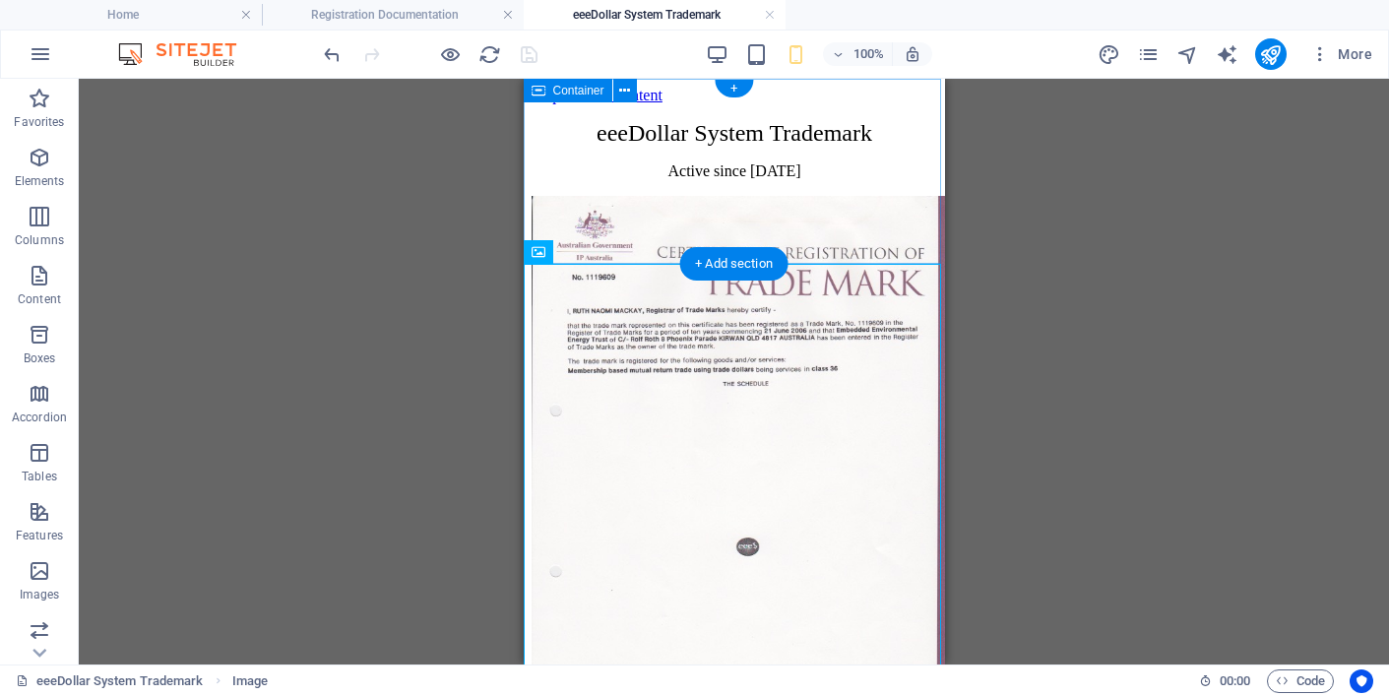
click at [725, 180] on div "eeeDollar System Trademark Active since [DATE]" at bounding box center [734, 150] width 406 height 60
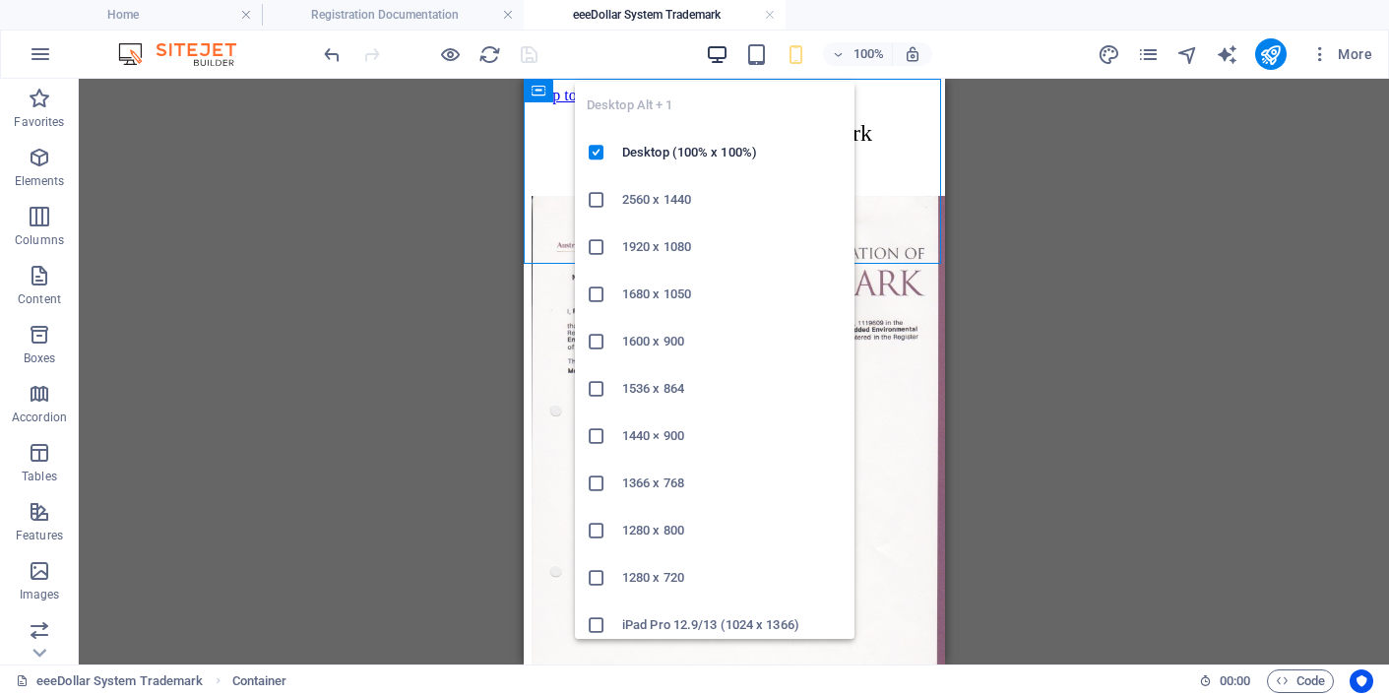
click at [716, 54] on icon "button" at bounding box center [717, 54] width 23 height 23
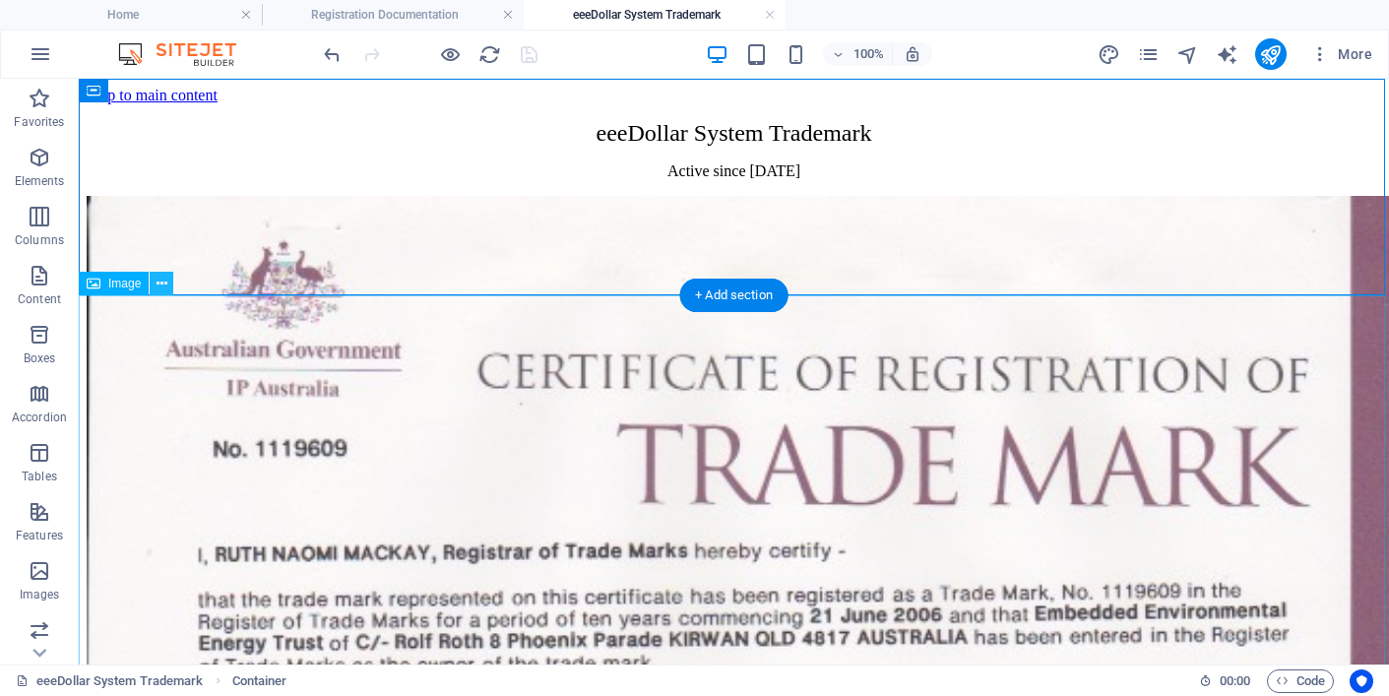
click at [159, 283] on icon at bounding box center [162, 284] width 11 height 21
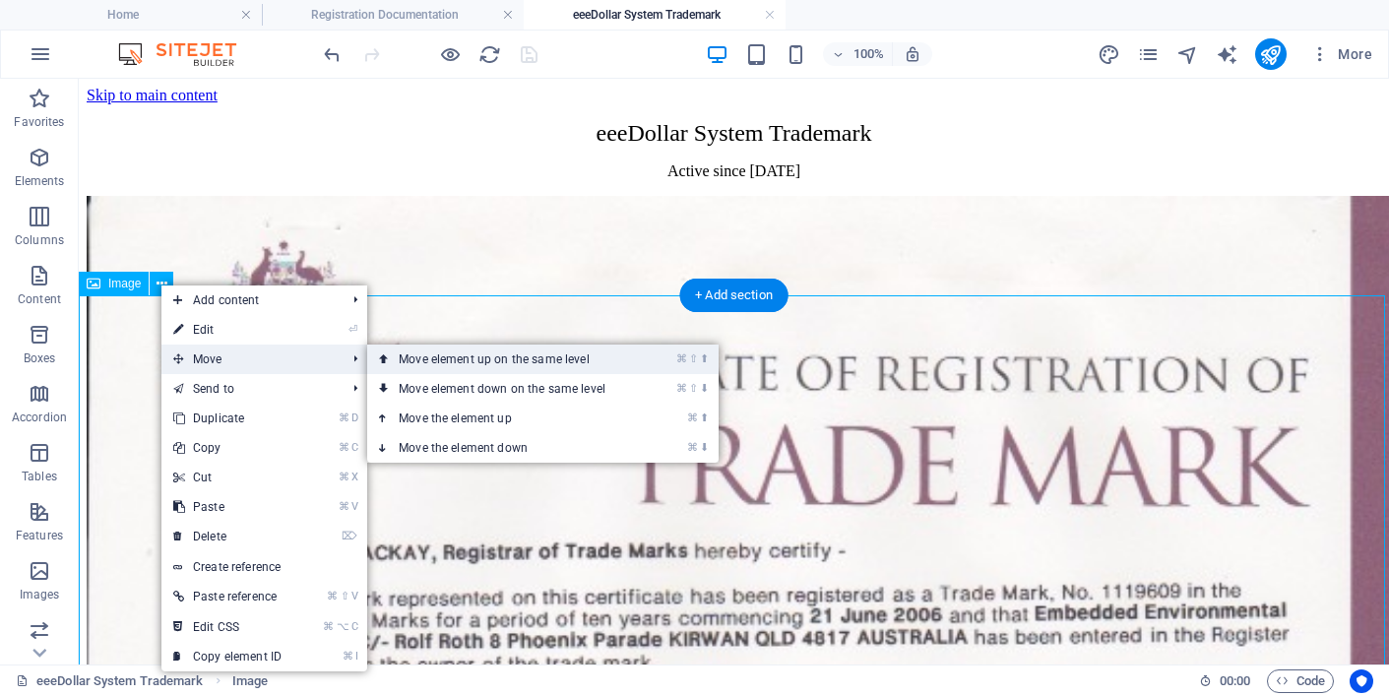
click at [637, 363] on link "⌘ ⇧ ⬆ Move element up on the same level" at bounding box center [506, 360] width 278 height 30
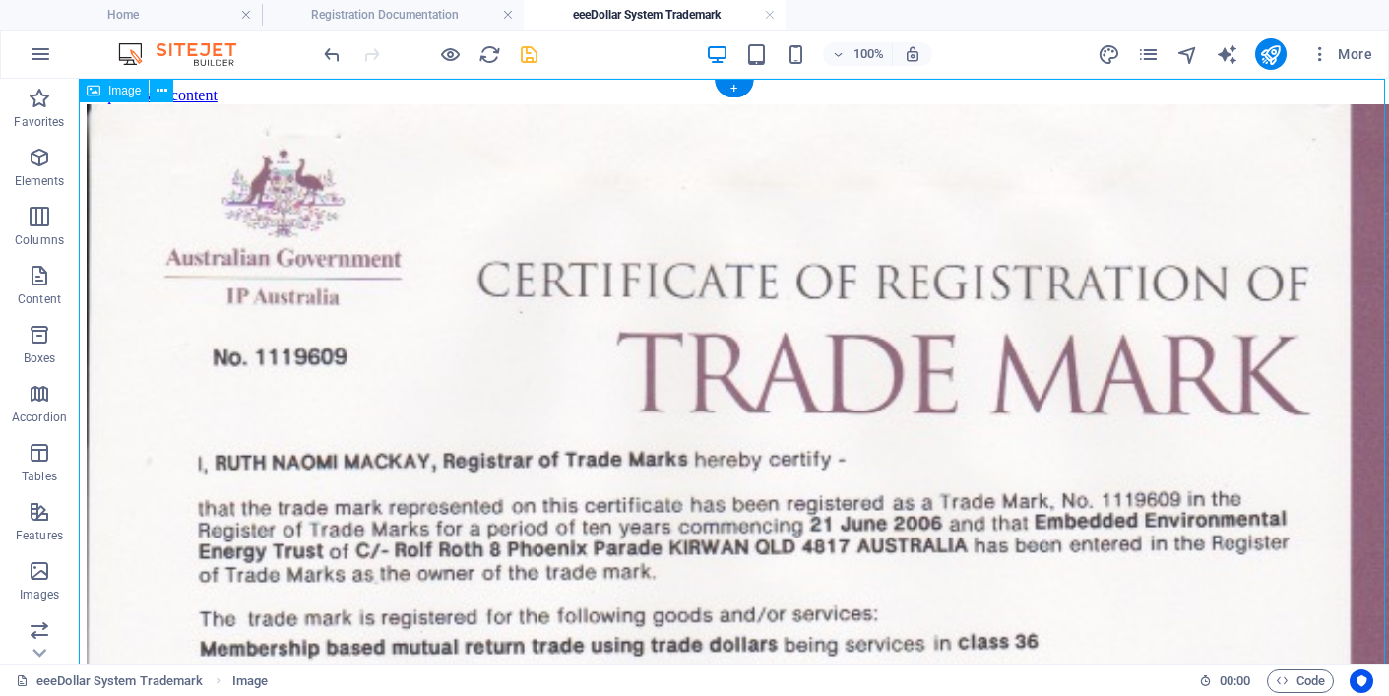
drag, startPoint x: 698, startPoint y: 153, endPoint x: 703, endPoint y: 245, distance: 92.7
click at [162, 92] on icon at bounding box center [162, 91] width 11 height 21
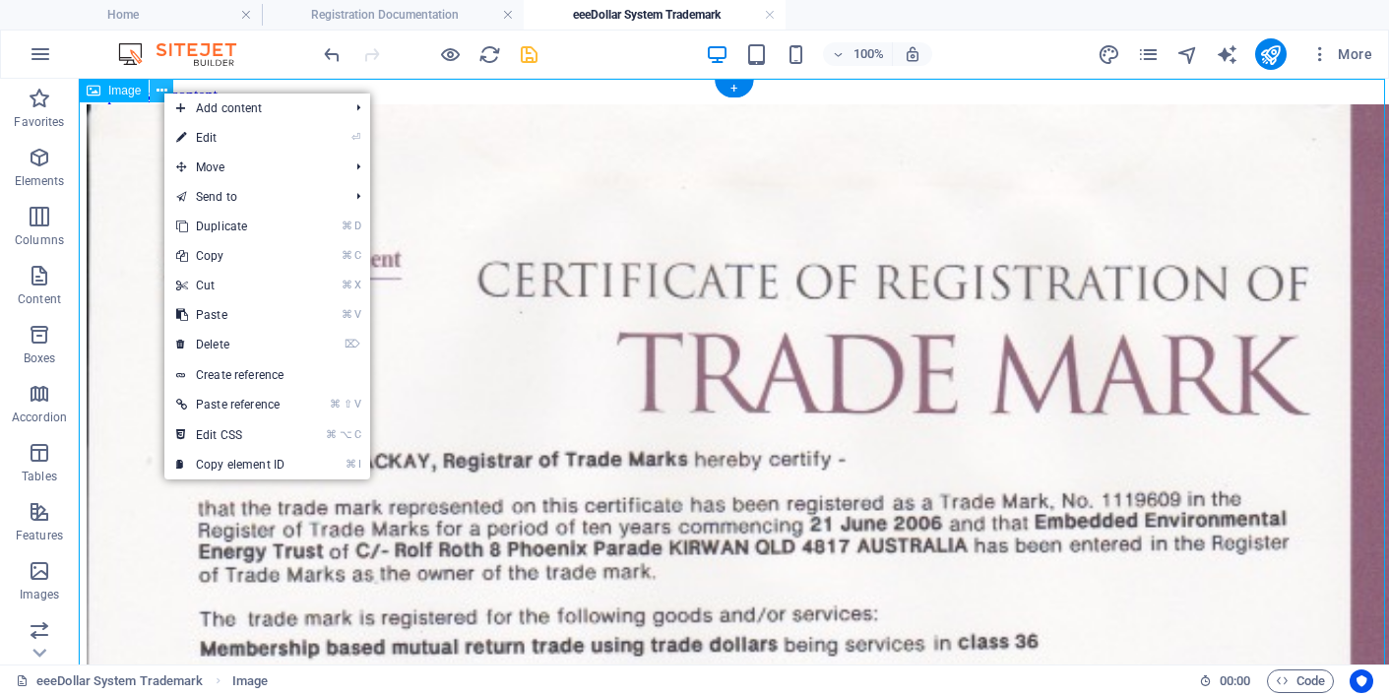
click at [162, 92] on icon at bounding box center [162, 91] width 11 height 21
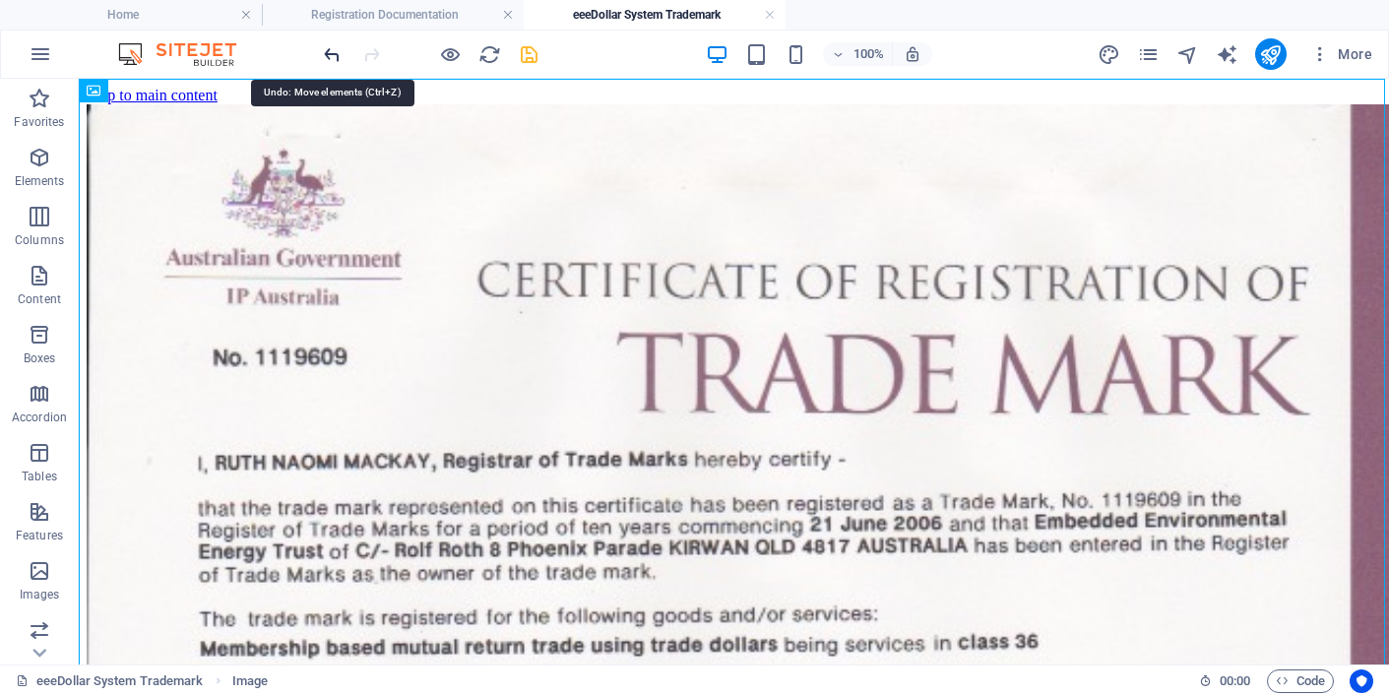
click at [330, 50] on icon "undo" at bounding box center [332, 54] width 23 height 23
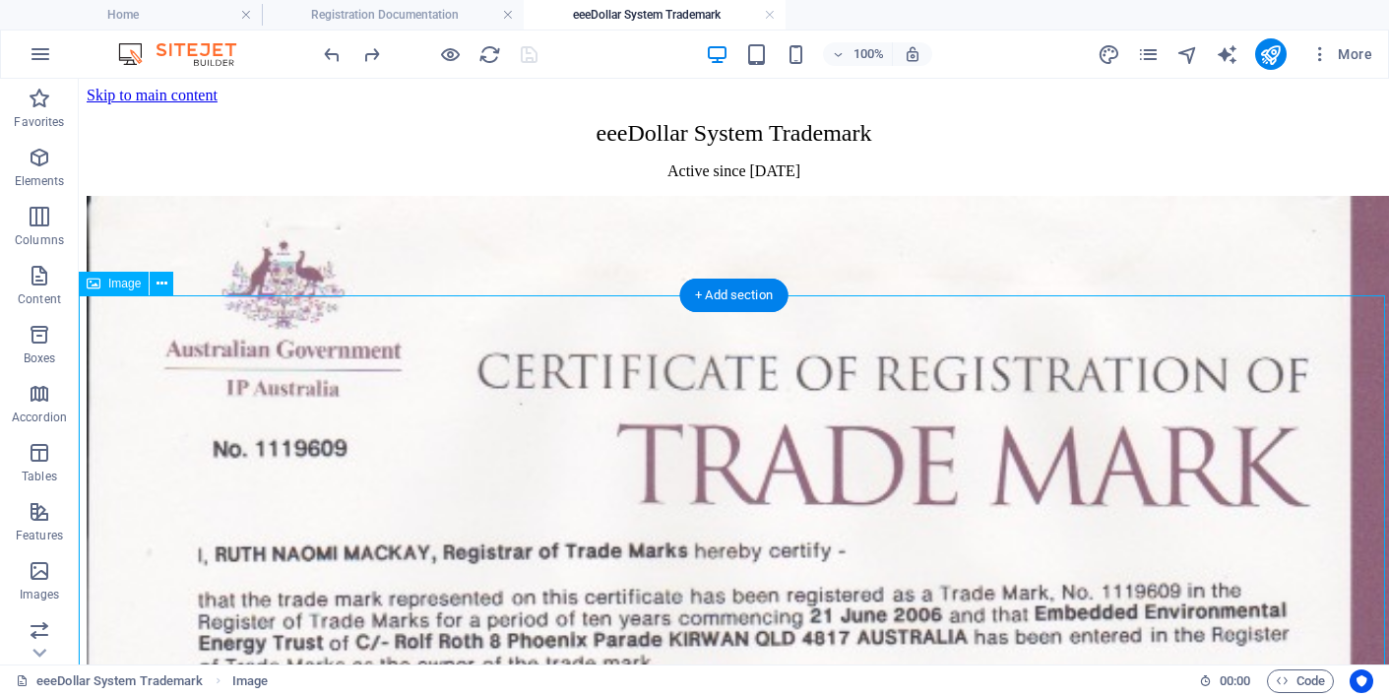
click at [332, 54] on button "undo" at bounding box center [332, 54] width 24 height 24
click at [78, 308] on div "Favorites Elements Columns Content Boxes Accordion Tables Features Images Slide…" at bounding box center [39, 372] width 79 height 586
drag, startPoint x: 93, startPoint y: 331, endPoint x: 248, endPoint y: 330, distance: 155.5
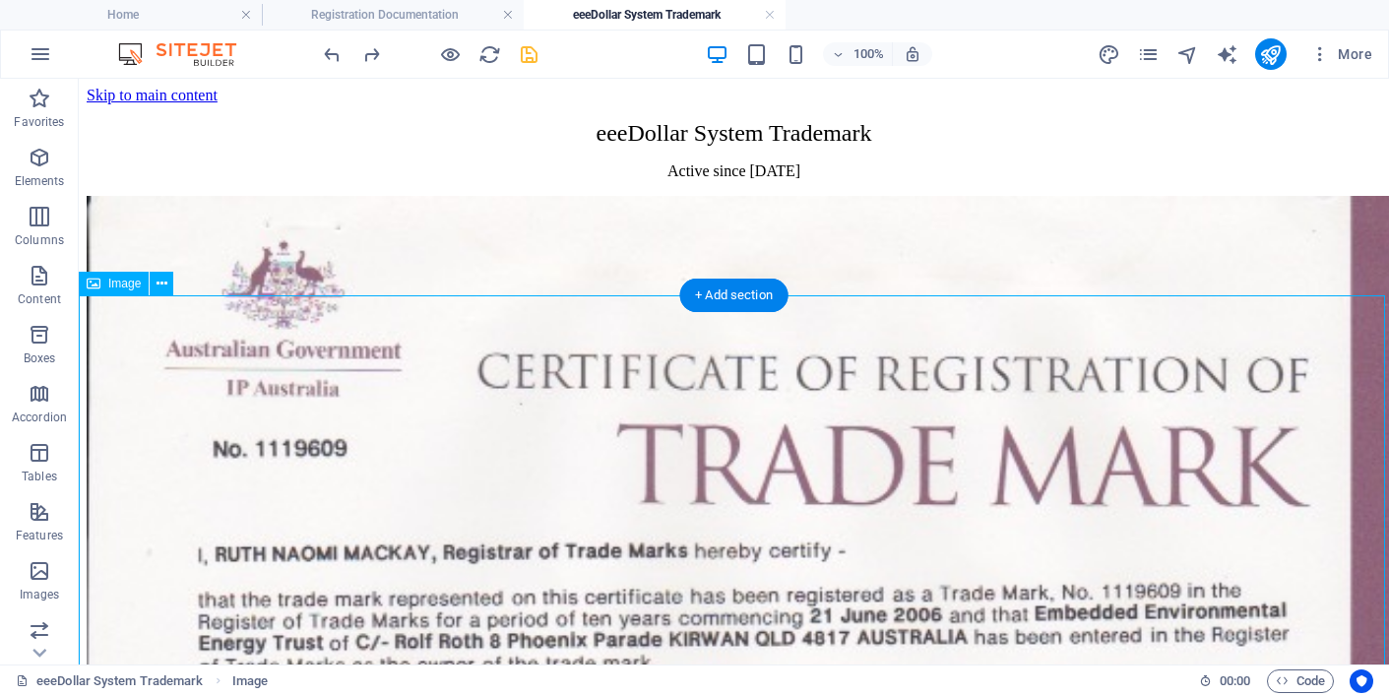
drag, startPoint x: 116, startPoint y: 377, endPoint x: 605, endPoint y: 384, distance: 489.2
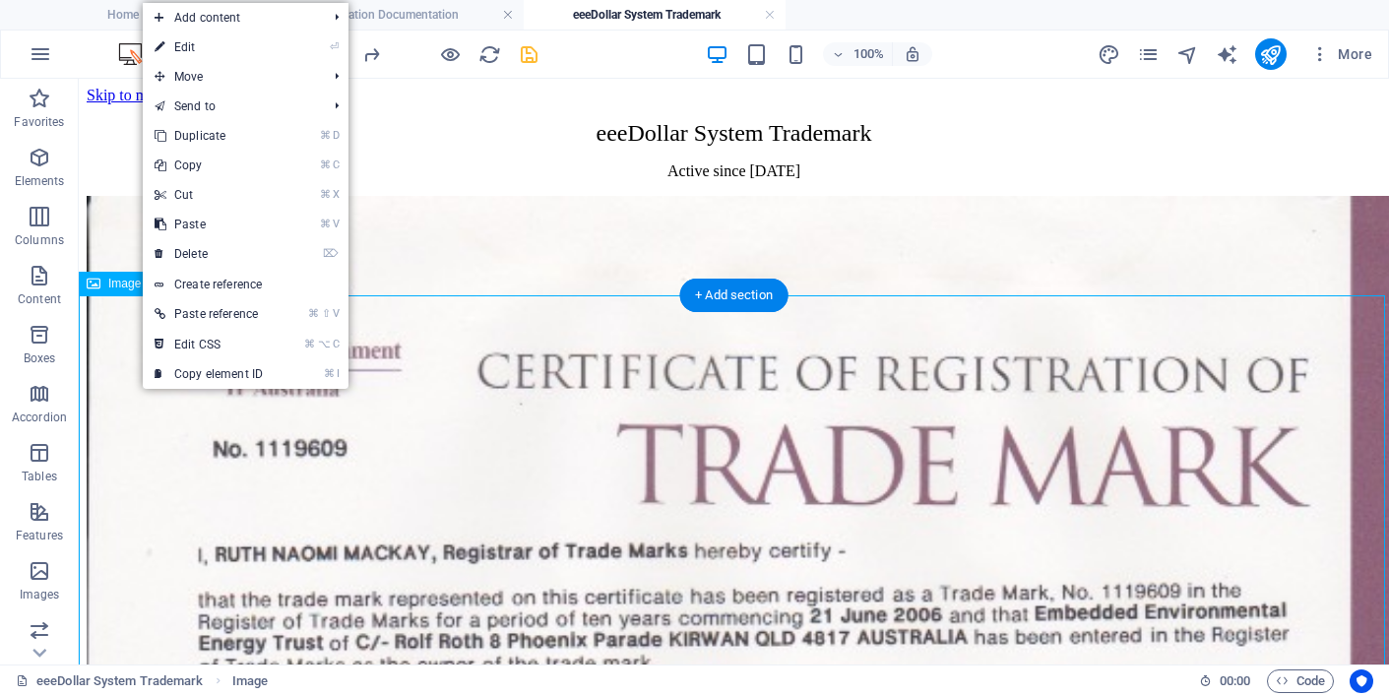
drag, startPoint x: 141, startPoint y: 330, endPoint x: 111, endPoint y: 436, distance: 110.3
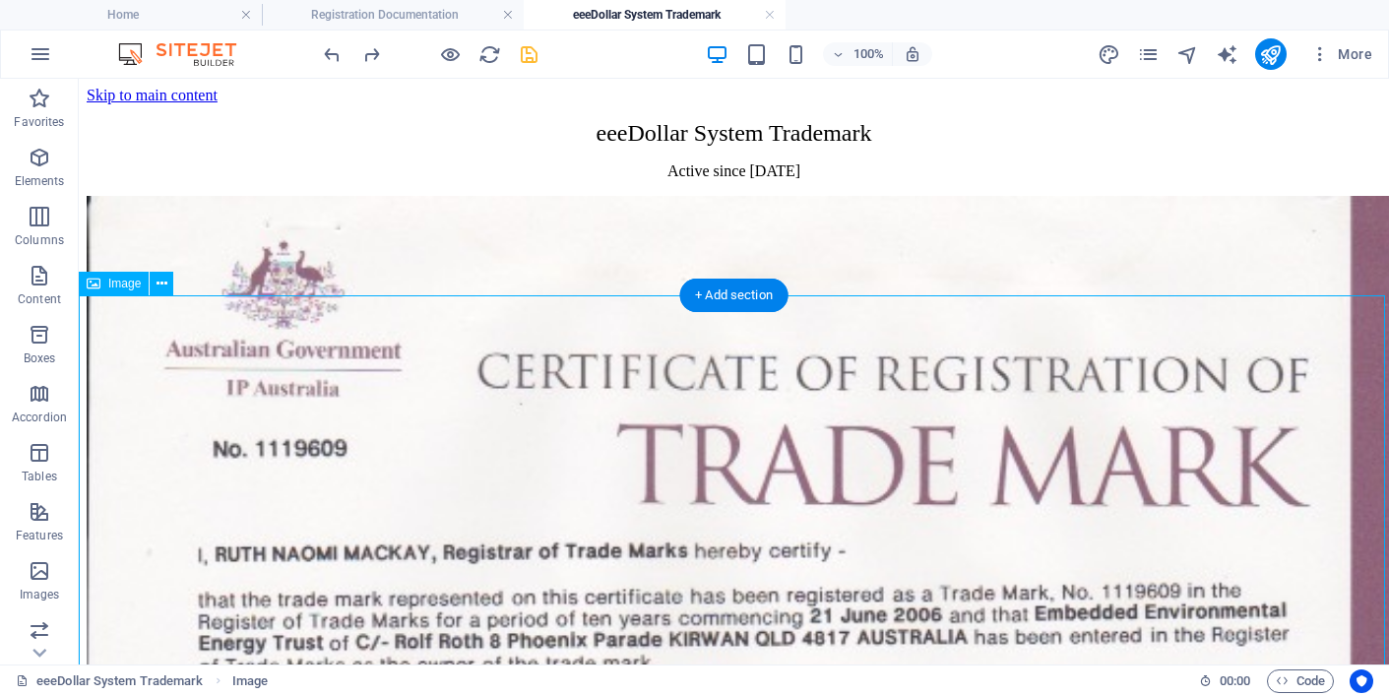
drag, startPoint x: 80, startPoint y: 310, endPoint x: 240, endPoint y: 338, distance: 162.8
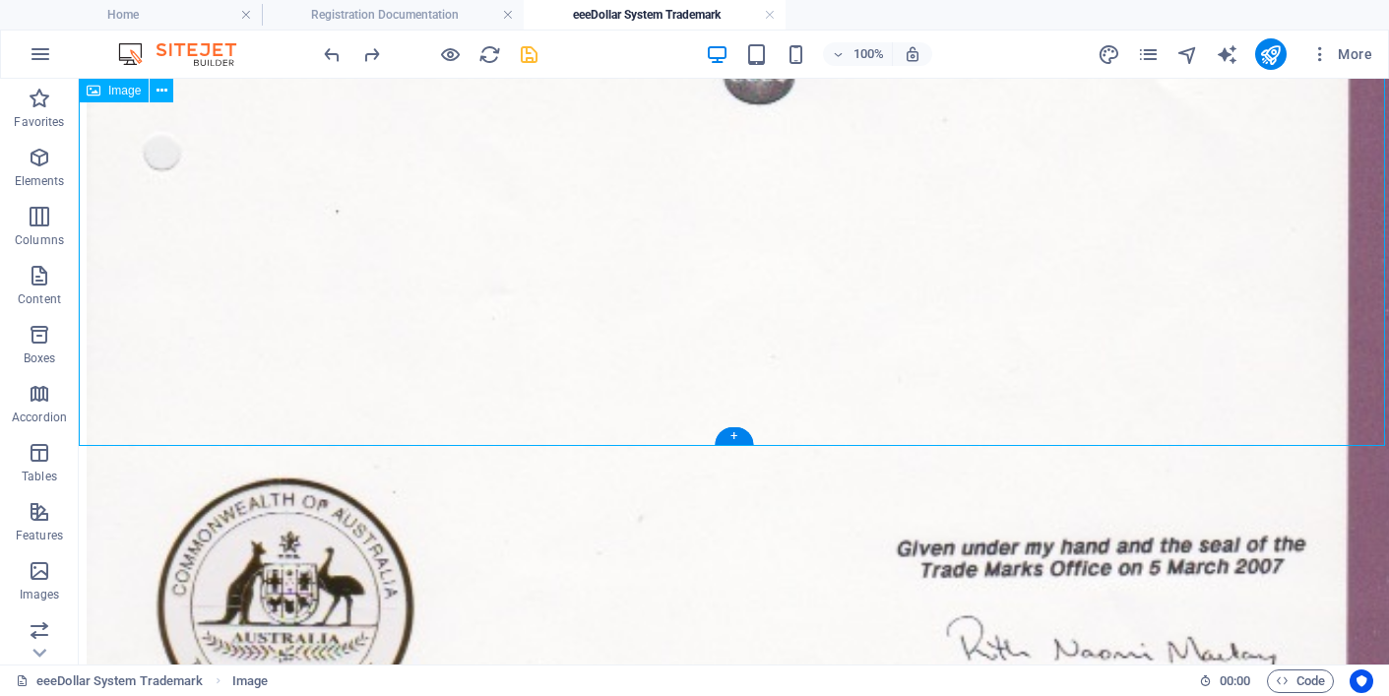
scroll to position [1211, 0]
click at [527, 55] on icon "save" at bounding box center [529, 54] width 23 height 23
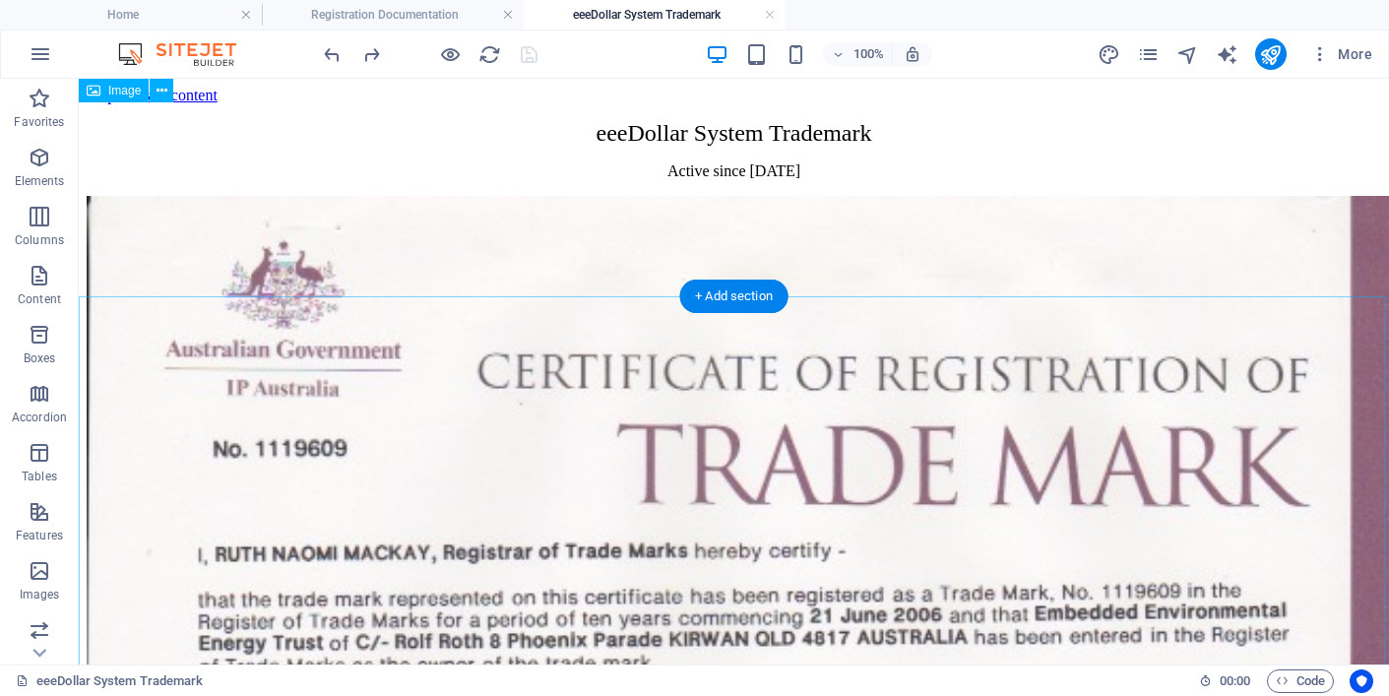
scroll to position [0, 0]
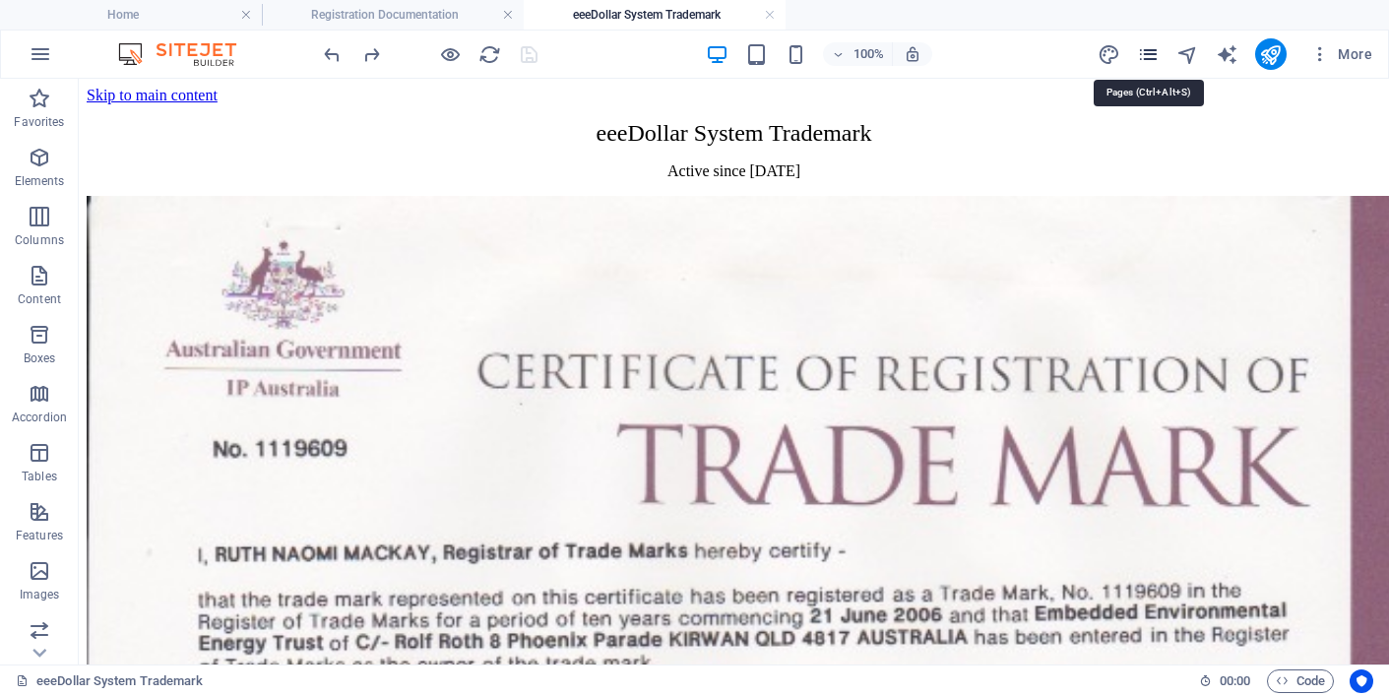
click at [1152, 50] on icon "pages" at bounding box center [1148, 54] width 23 height 23
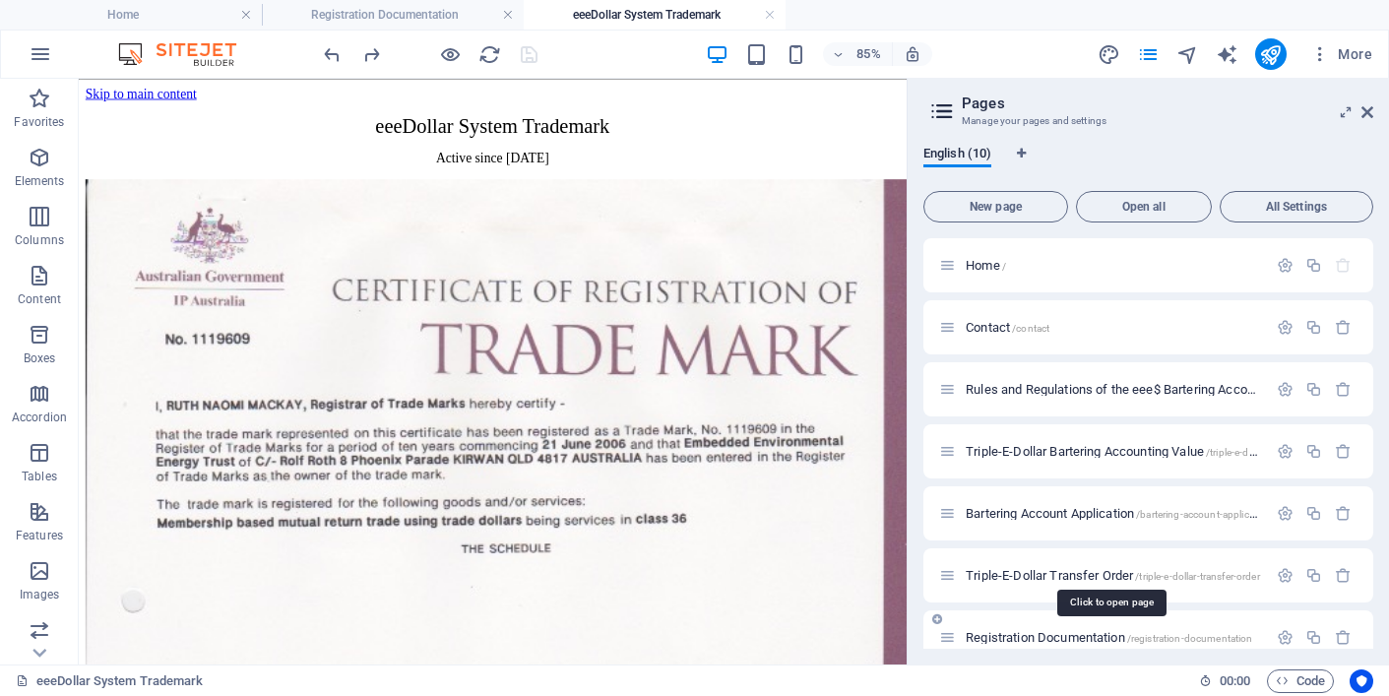
click at [1003, 635] on span "Registration Documentation /registration-documentation" at bounding box center [1109, 637] width 286 height 15
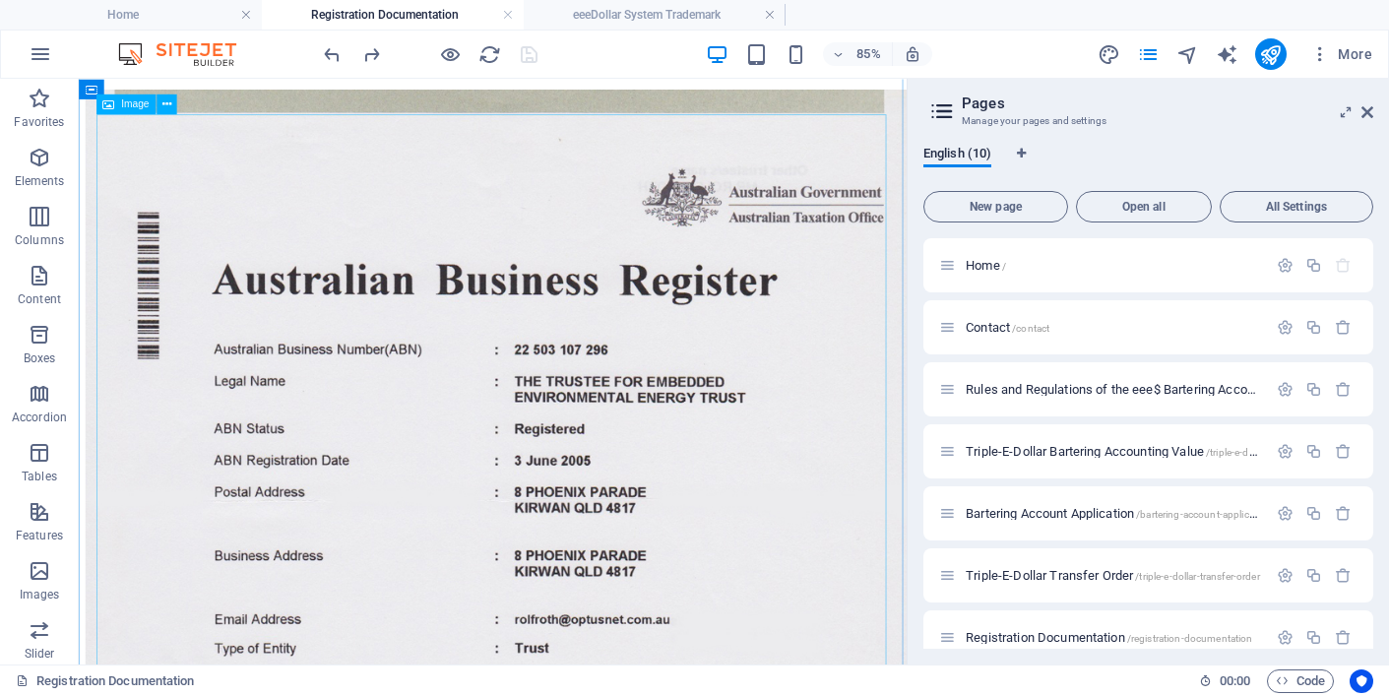
scroll to position [118, 0]
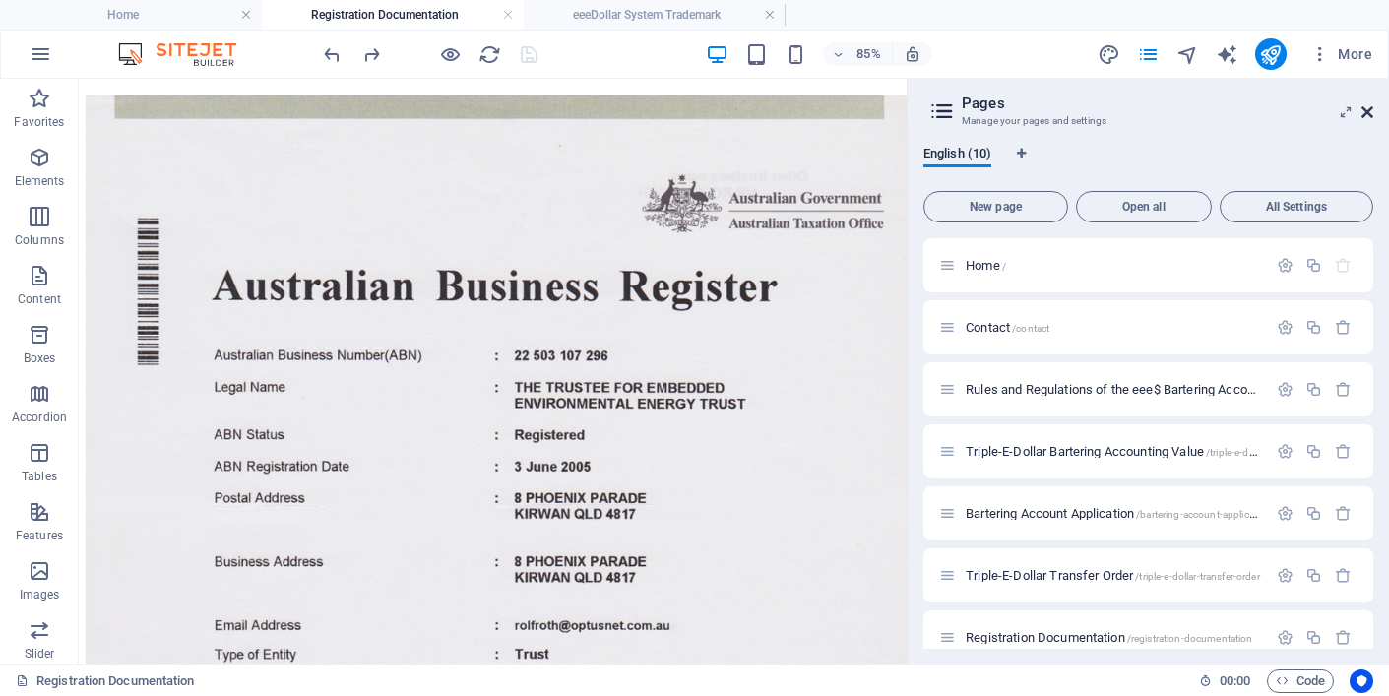
click at [1366, 110] on icon at bounding box center [1367, 112] width 12 height 16
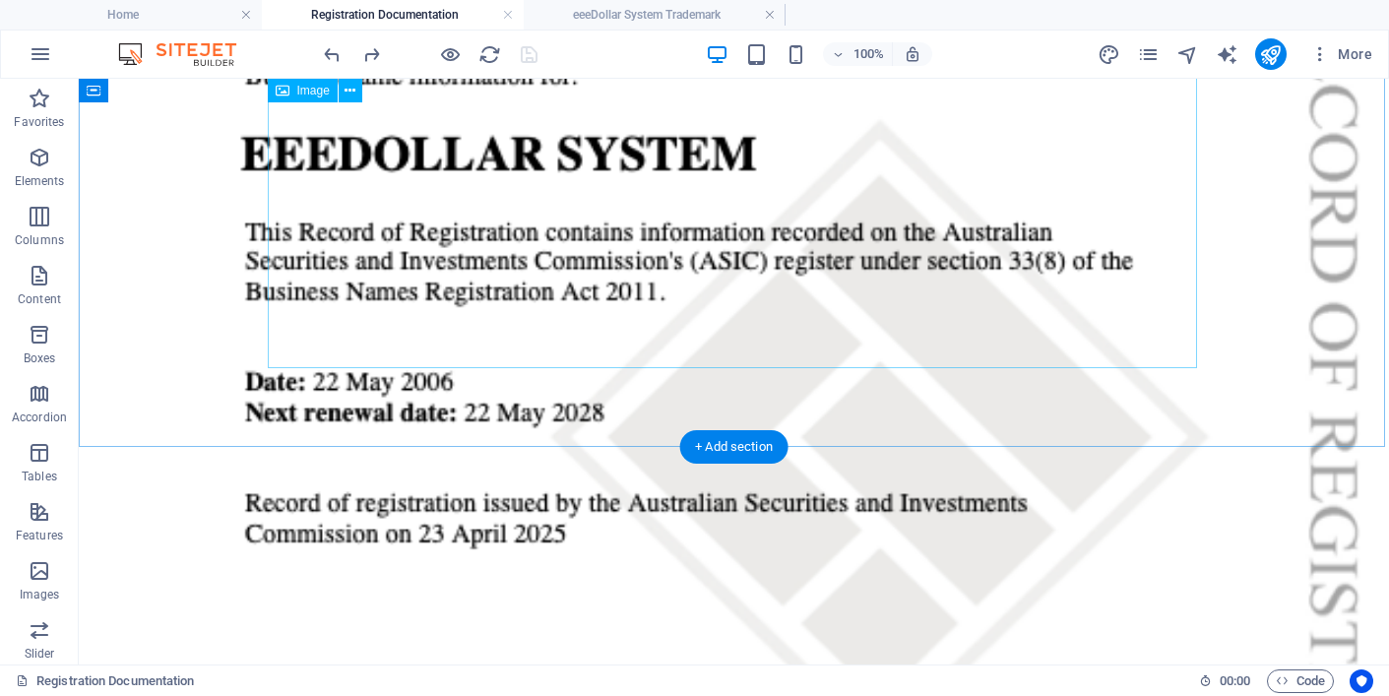
scroll to position [2574, 0]
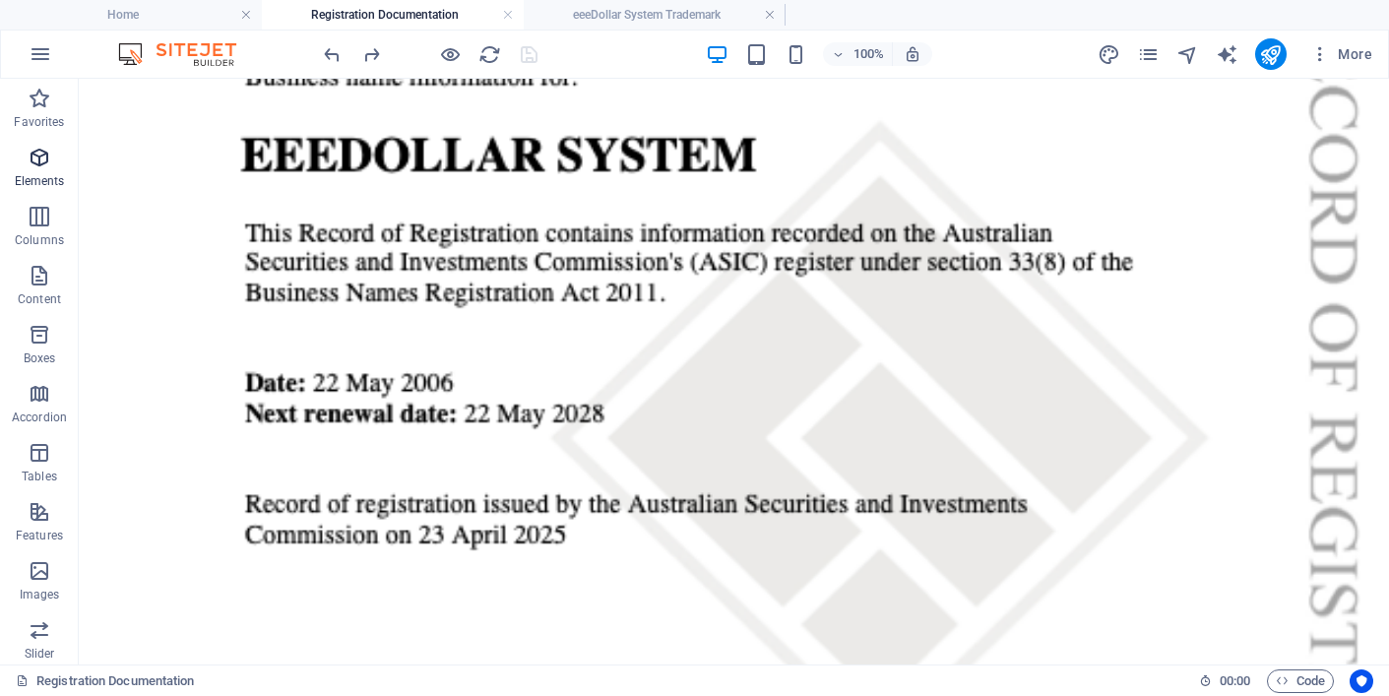
click at [39, 160] on icon "button" at bounding box center [40, 158] width 24 height 24
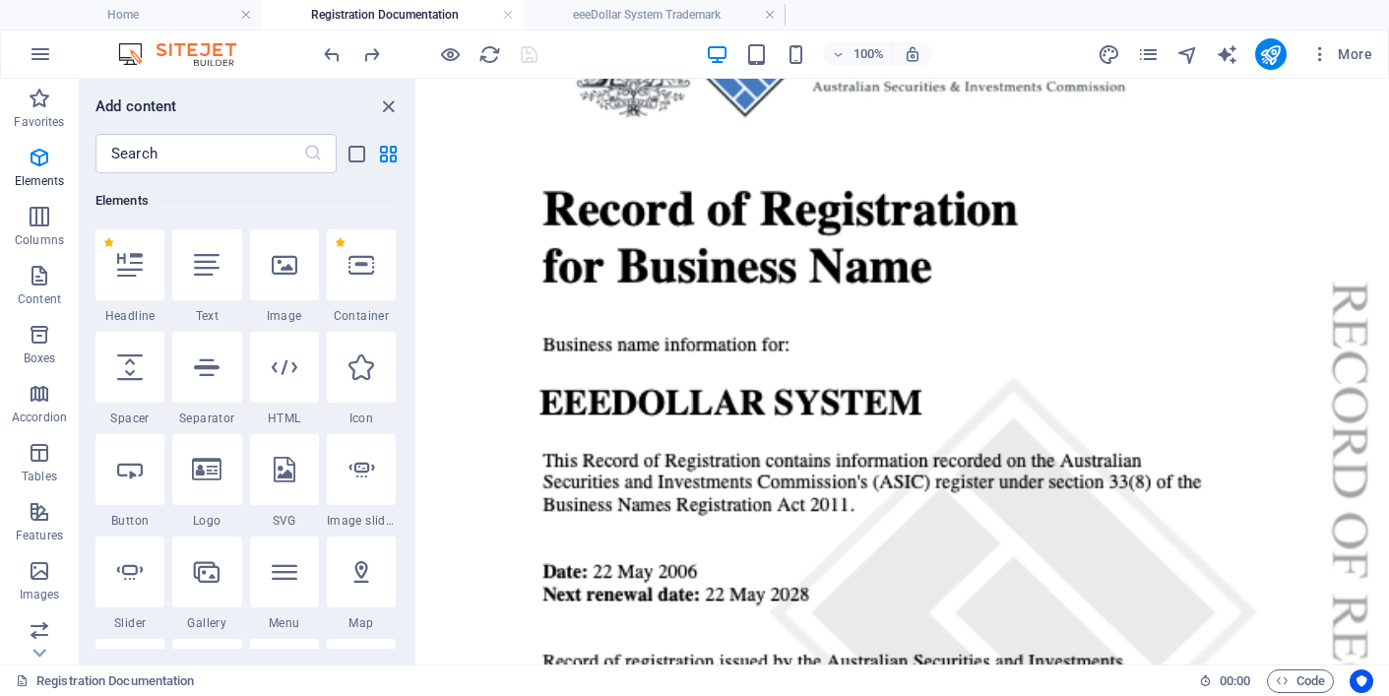
scroll to position [1710, 0]
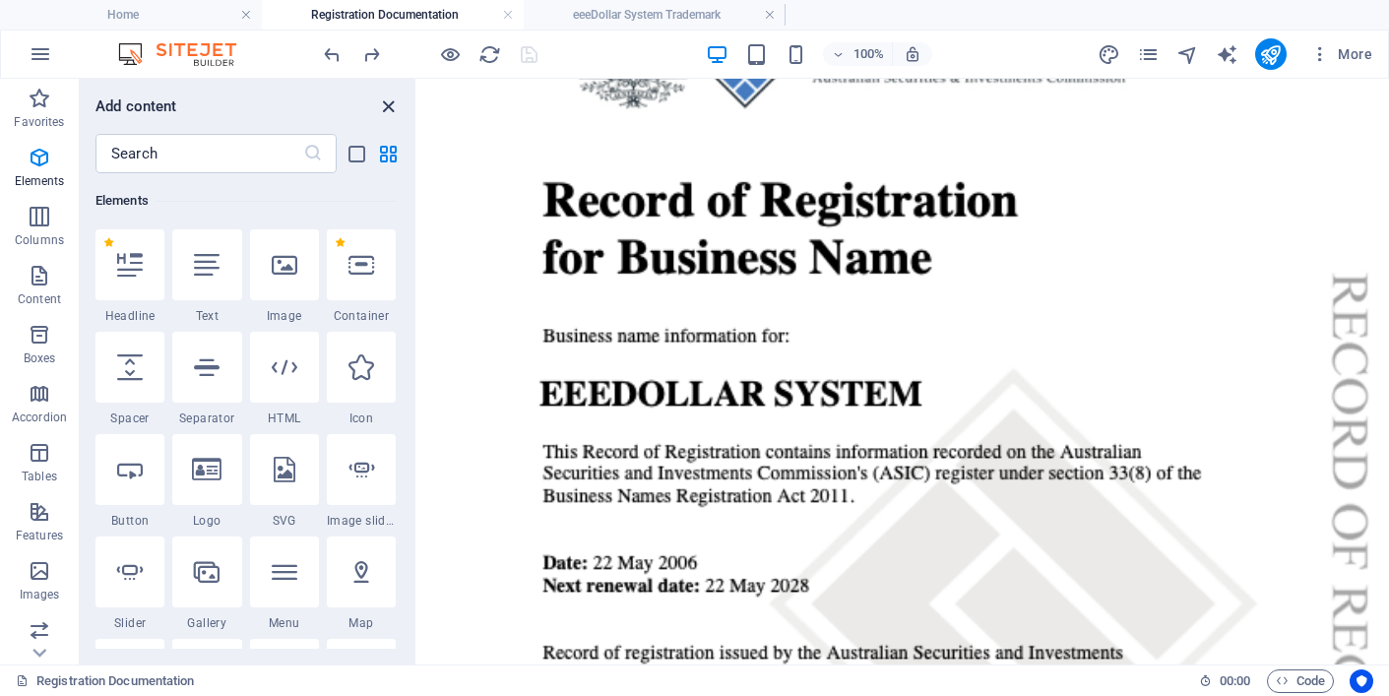
click at [391, 102] on icon "close panel" at bounding box center [388, 106] width 23 height 23
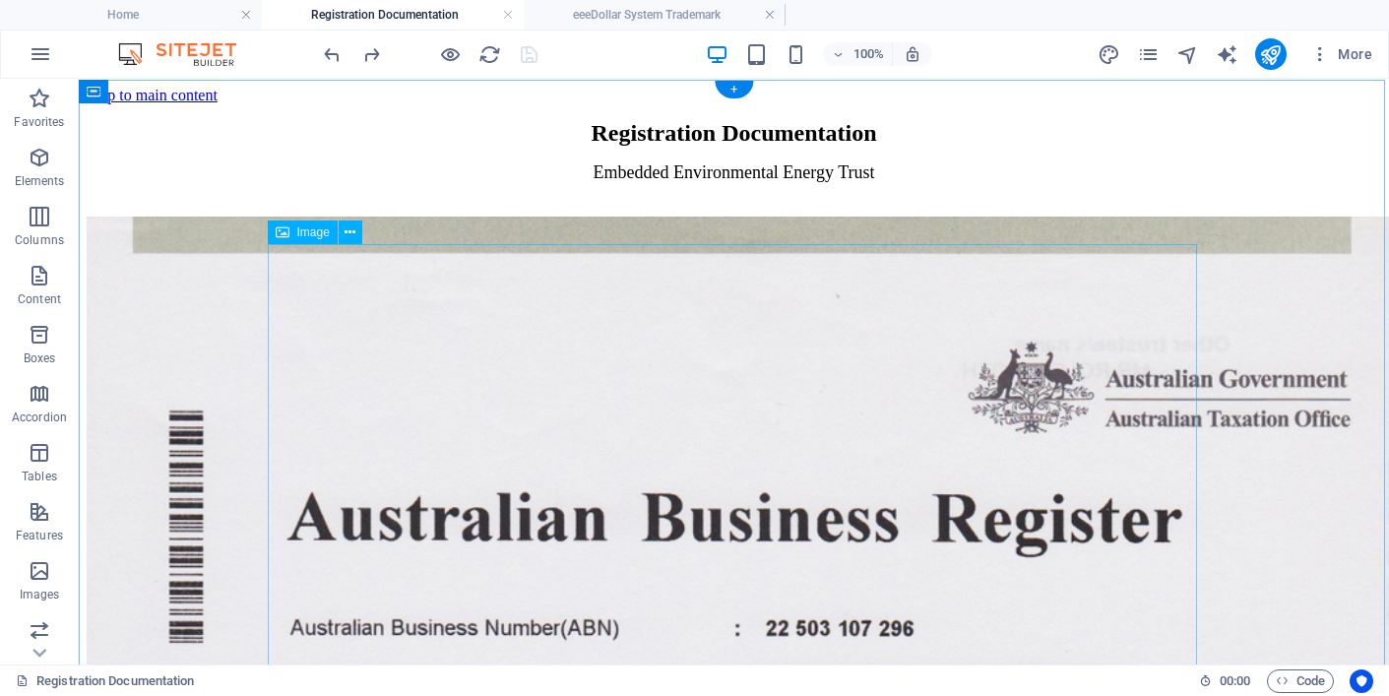
scroll to position [0, 0]
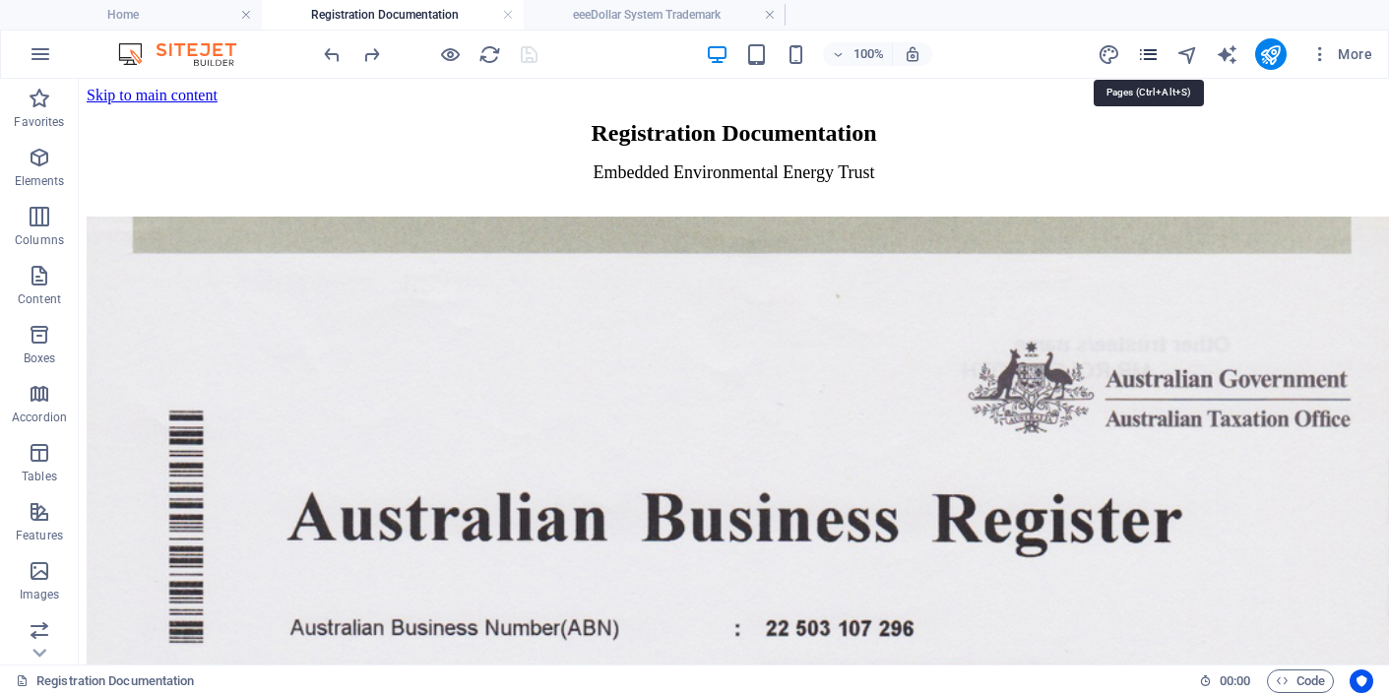
click at [1153, 55] on icon "pages" at bounding box center [1148, 54] width 23 height 23
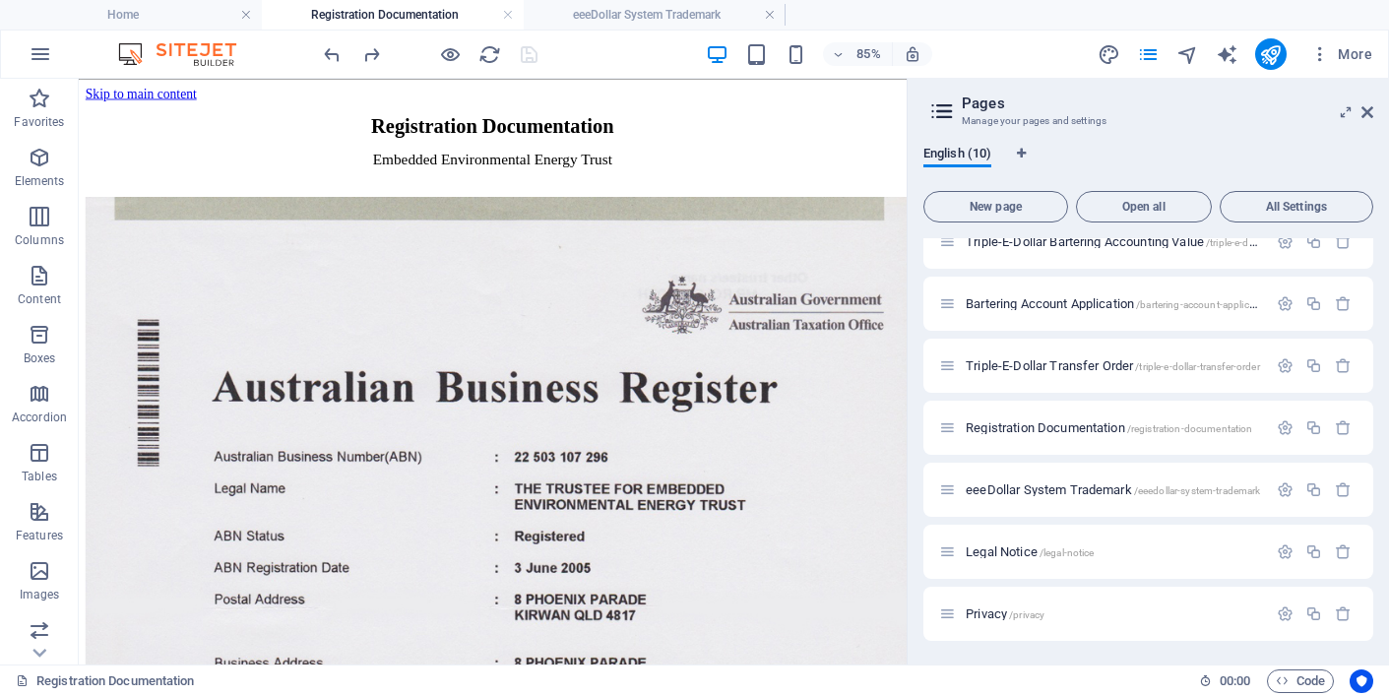
scroll to position [210, 0]
click at [996, 489] on span "eeeDollar System Trademark /eeedollar-system-trademark" at bounding box center [1113, 489] width 294 height 15
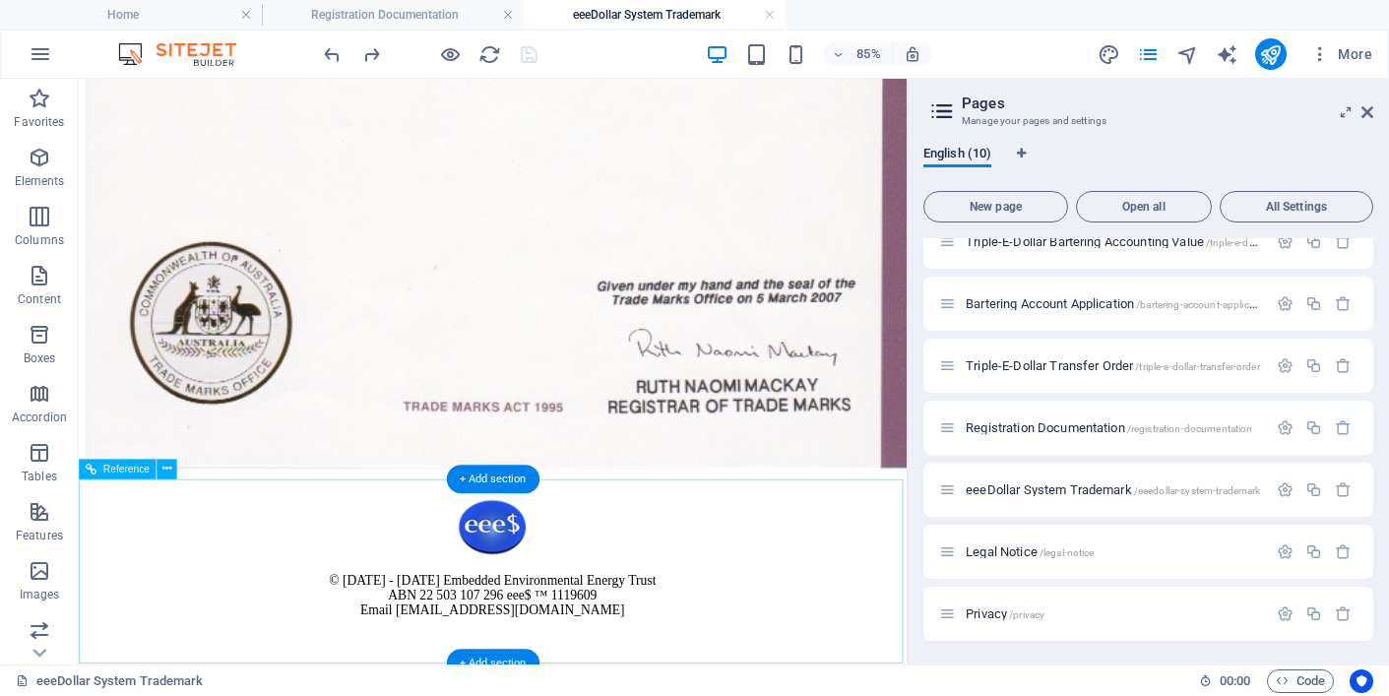
scroll to position [1107, 0]
click at [38, 160] on icon "button" at bounding box center [40, 158] width 24 height 24
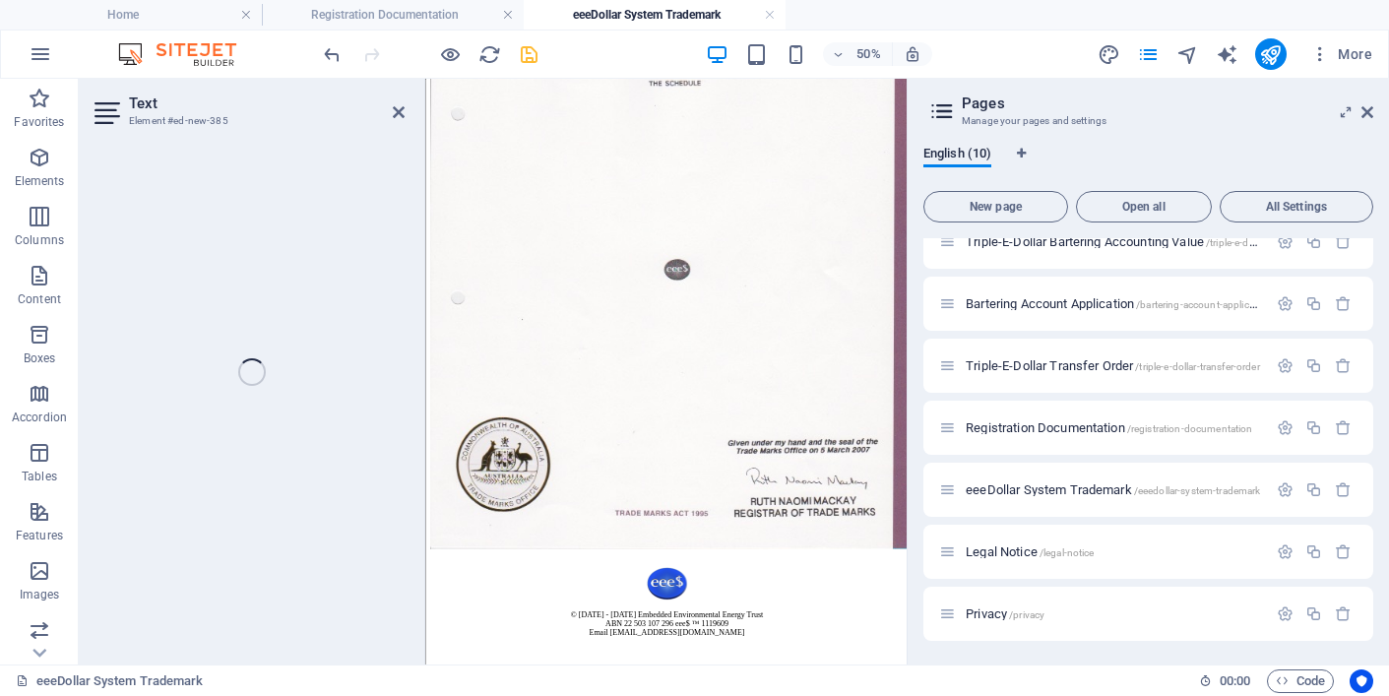
scroll to position [618, 0]
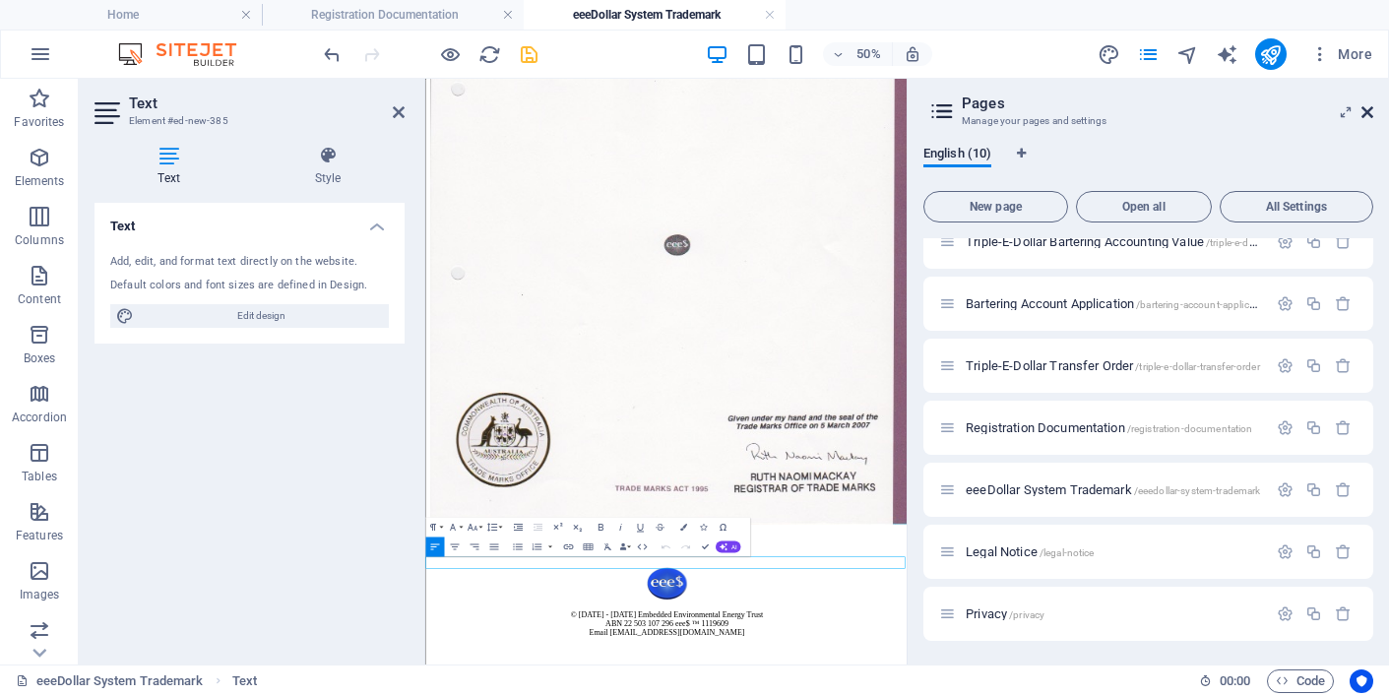
click at [1366, 109] on icon at bounding box center [1367, 112] width 12 height 16
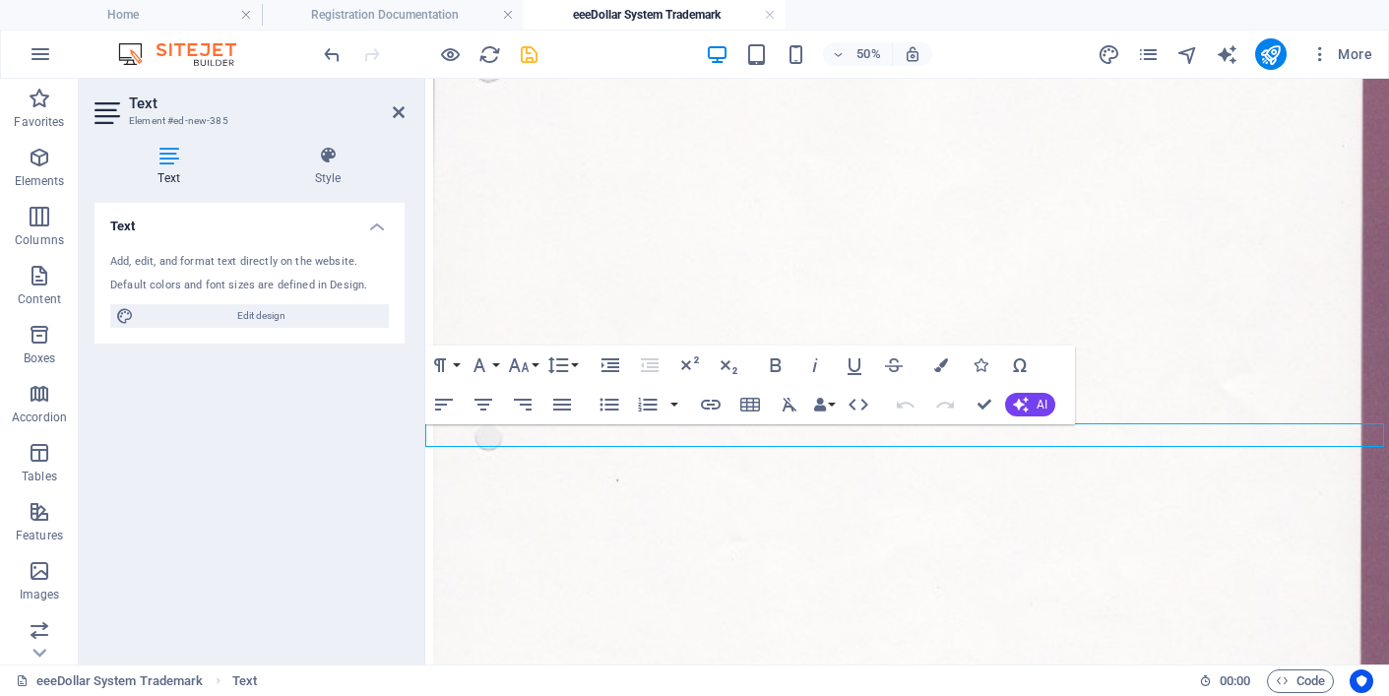
scroll to position [1228, 0]
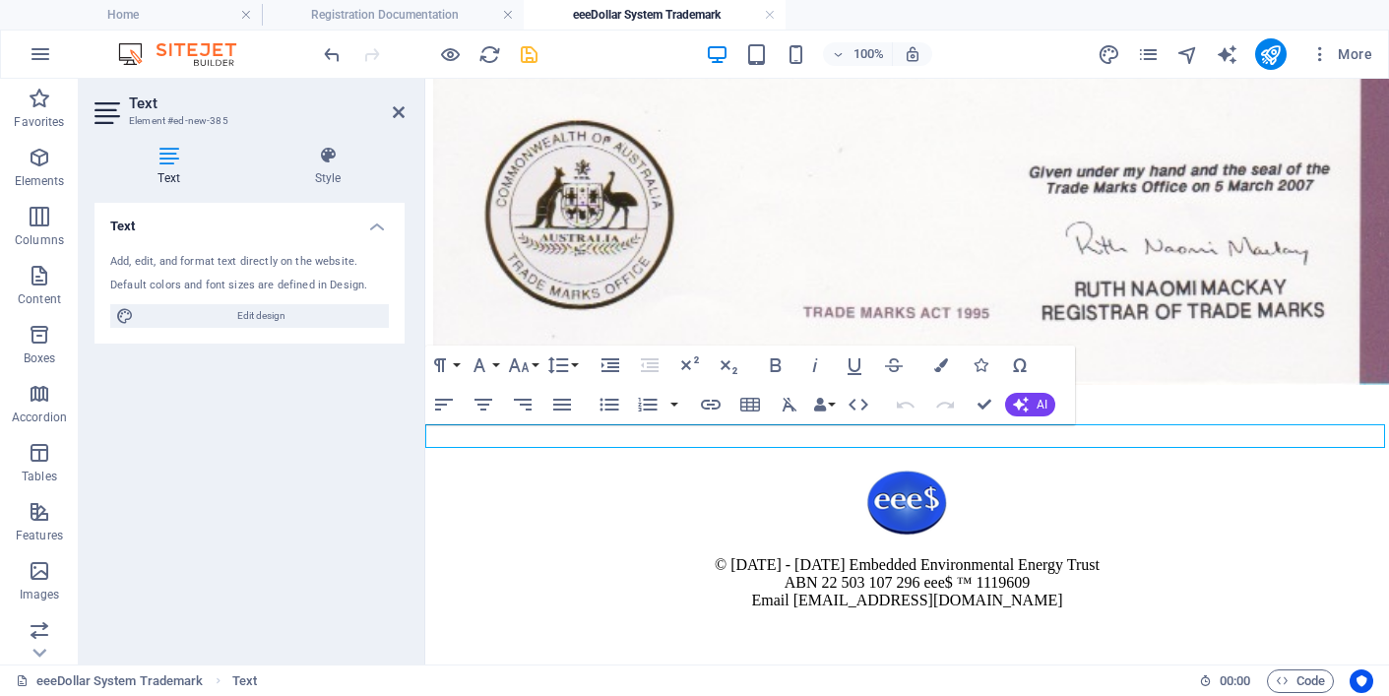
click at [601, 422] on p "New text element" at bounding box center [907, 414] width 948 height 18
click at [484, 404] on icon "button" at bounding box center [483, 405] width 24 height 24
click at [531, 362] on button "Font Size" at bounding box center [522, 364] width 37 height 39
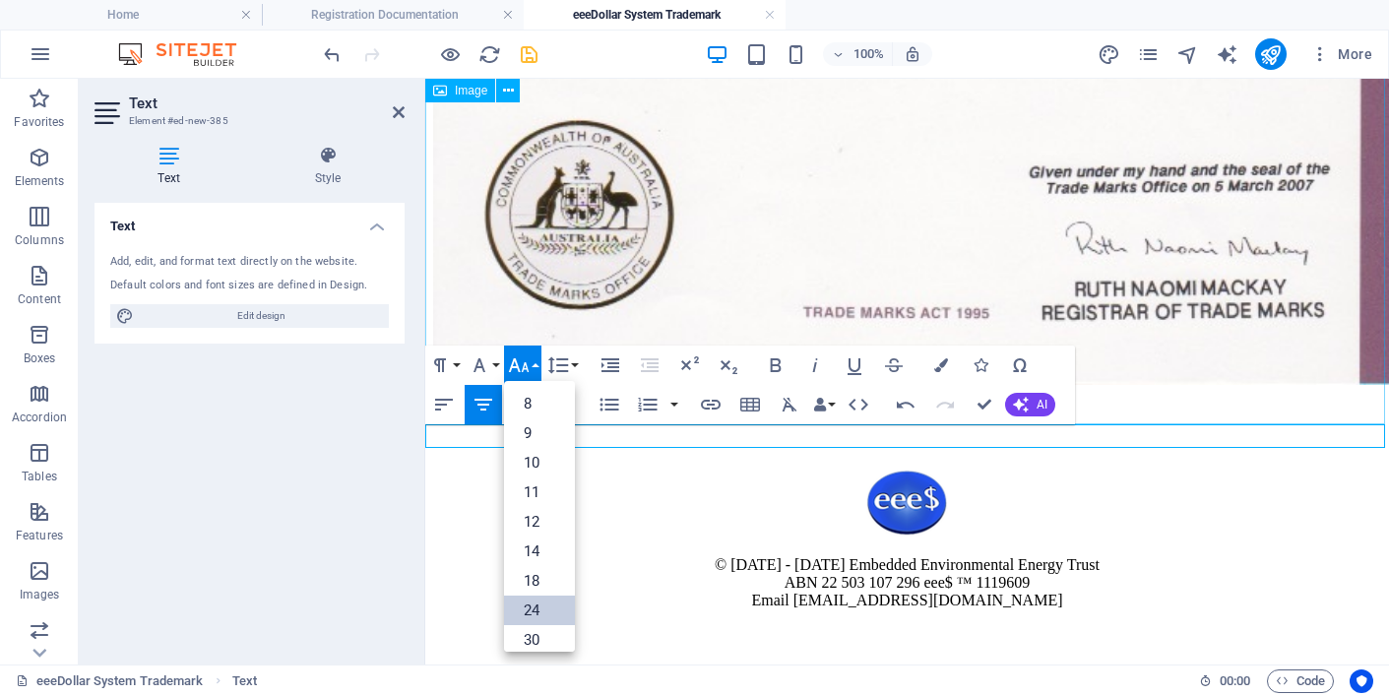
click at [533, 605] on link "24" at bounding box center [539, 610] width 71 height 30
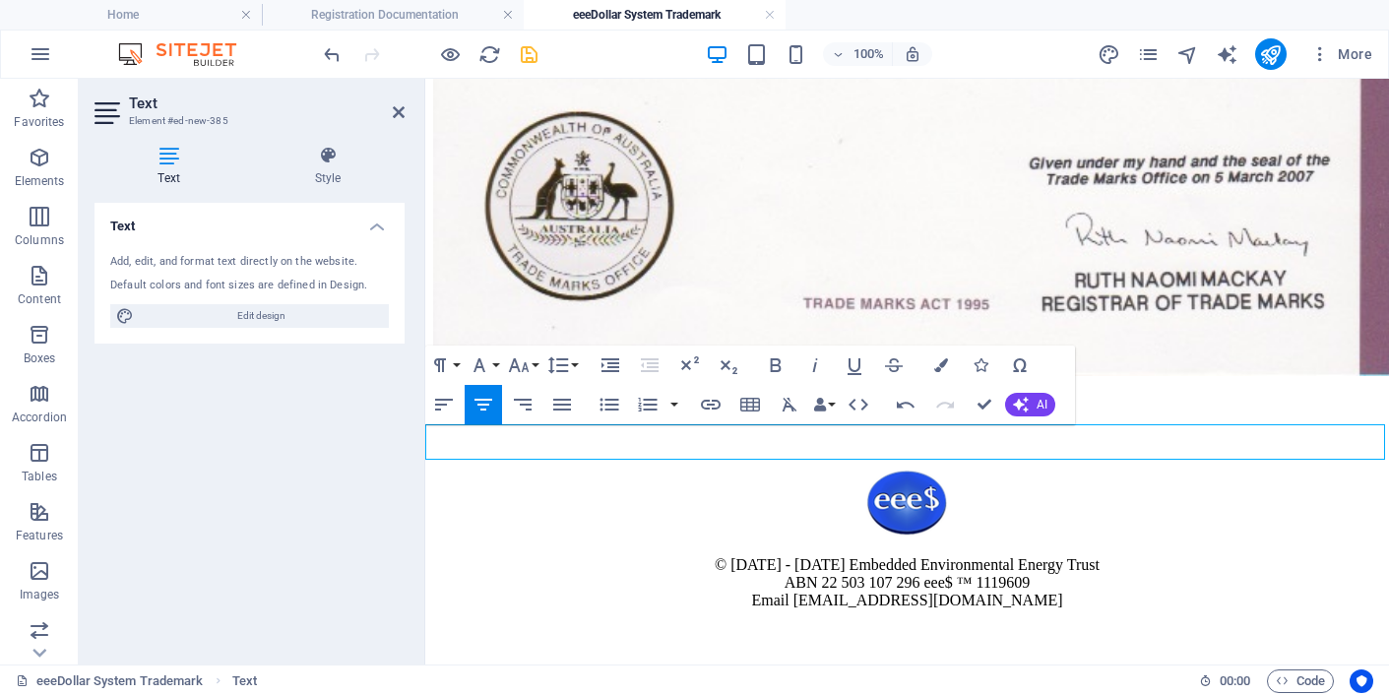
drag, startPoint x: 740, startPoint y: 444, endPoint x: 1108, endPoint y: 443, distance: 368.1
click at [1108, 422] on p "eeeDollar System Active since [DATE] ​" at bounding box center [907, 409] width 948 height 27
click at [533, 363] on button "Font Size" at bounding box center [522, 364] width 37 height 39
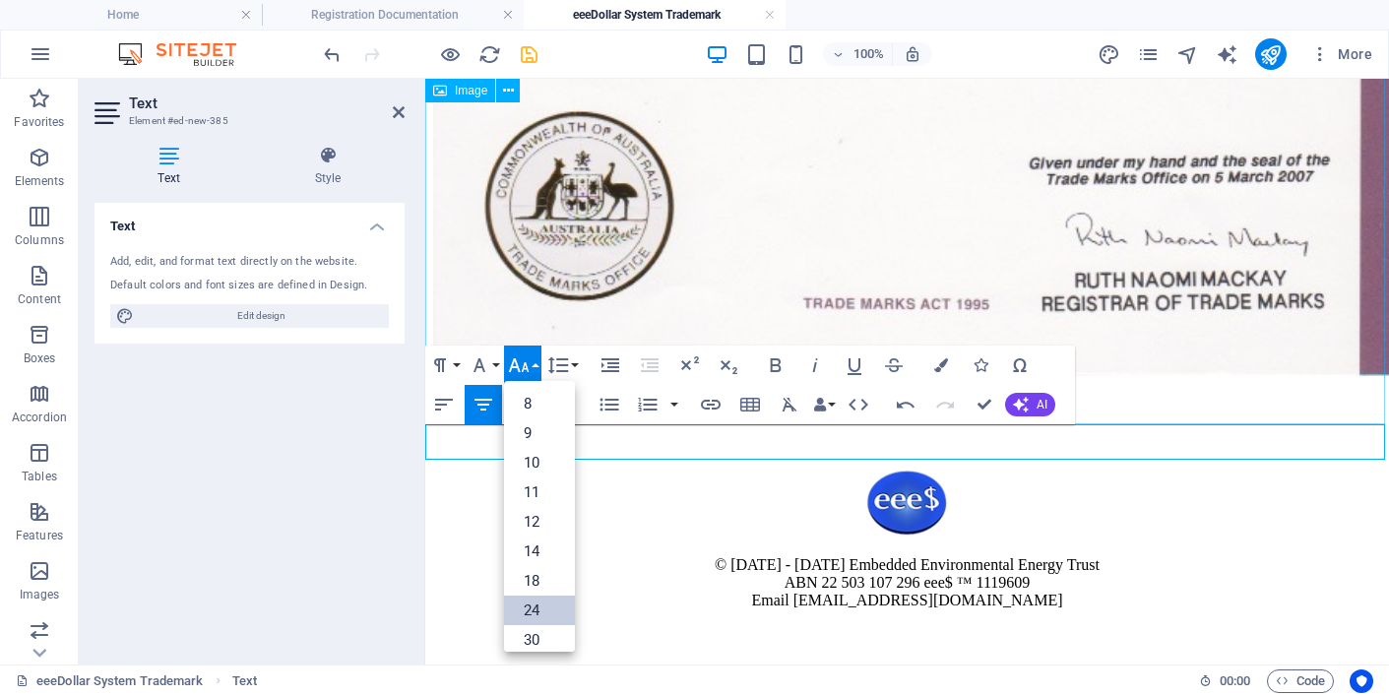
click at [534, 607] on link "24" at bounding box center [539, 610] width 71 height 30
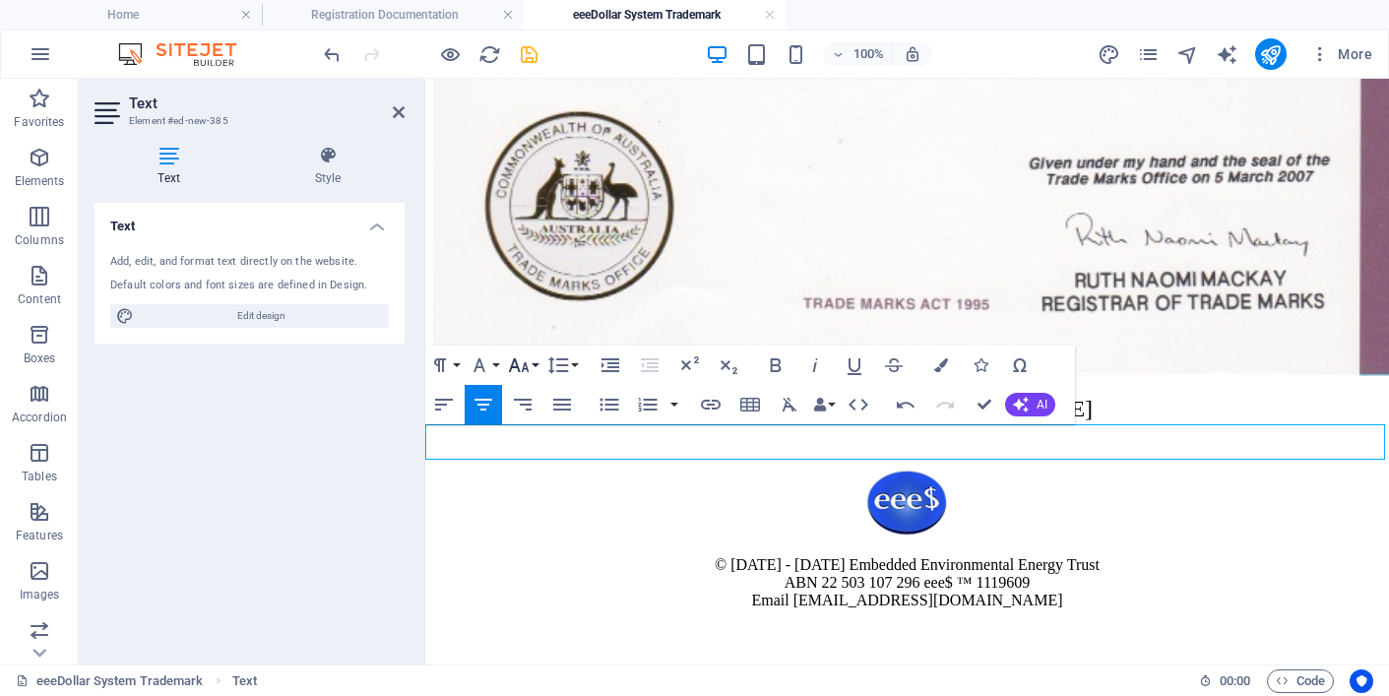
click at [534, 363] on button "Font Size" at bounding box center [522, 364] width 37 height 39
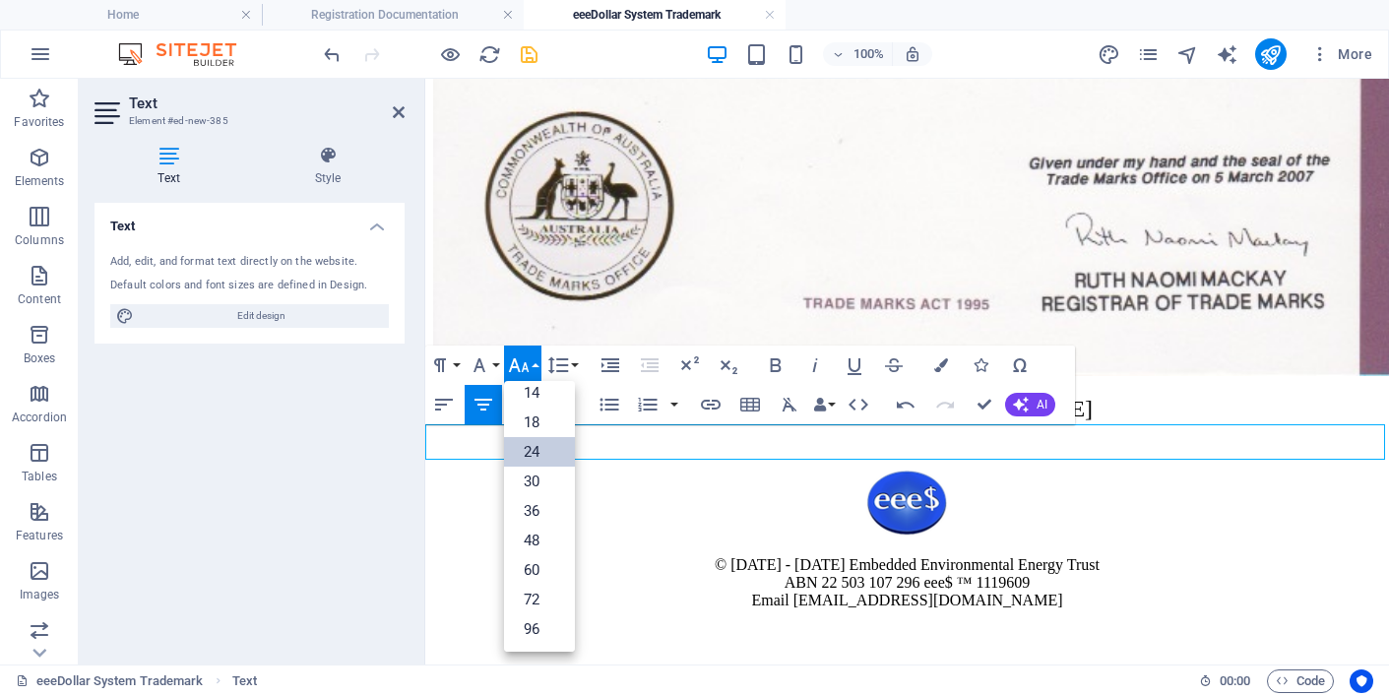
scroll to position [158, 0]
click at [531, 419] on link "18" at bounding box center [539, 422] width 71 height 30
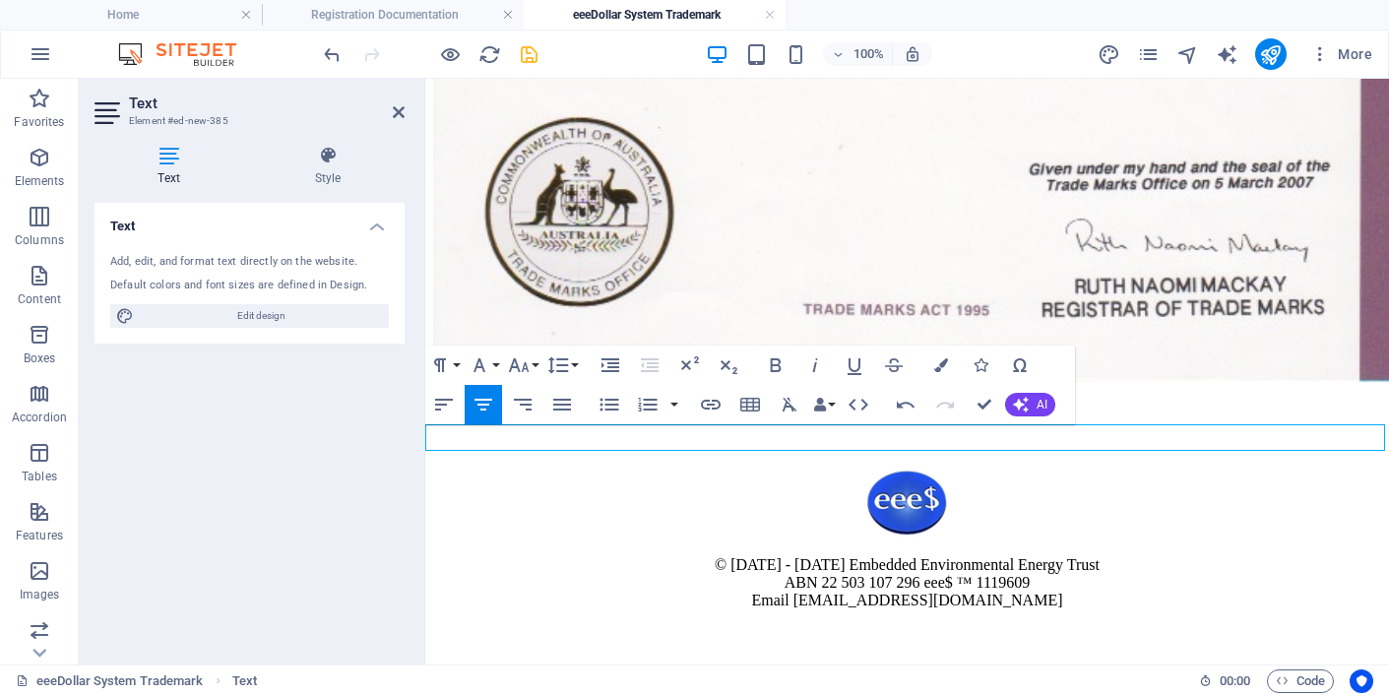
click at [768, 421] on span "eeeDollar System Active since [DATE]​" at bounding box center [907, 412] width 279 height 20
click at [529, 53] on icon "save" at bounding box center [529, 54] width 23 height 23
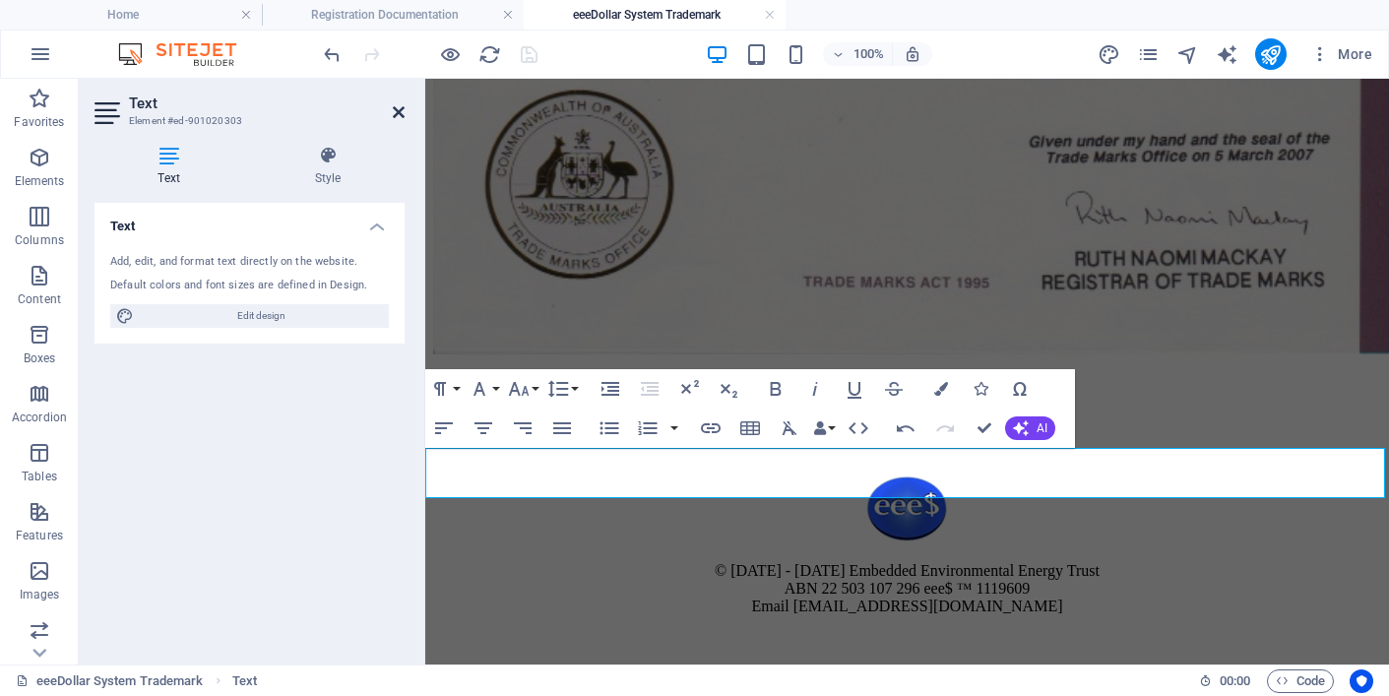
click at [397, 111] on icon at bounding box center [399, 112] width 12 height 16
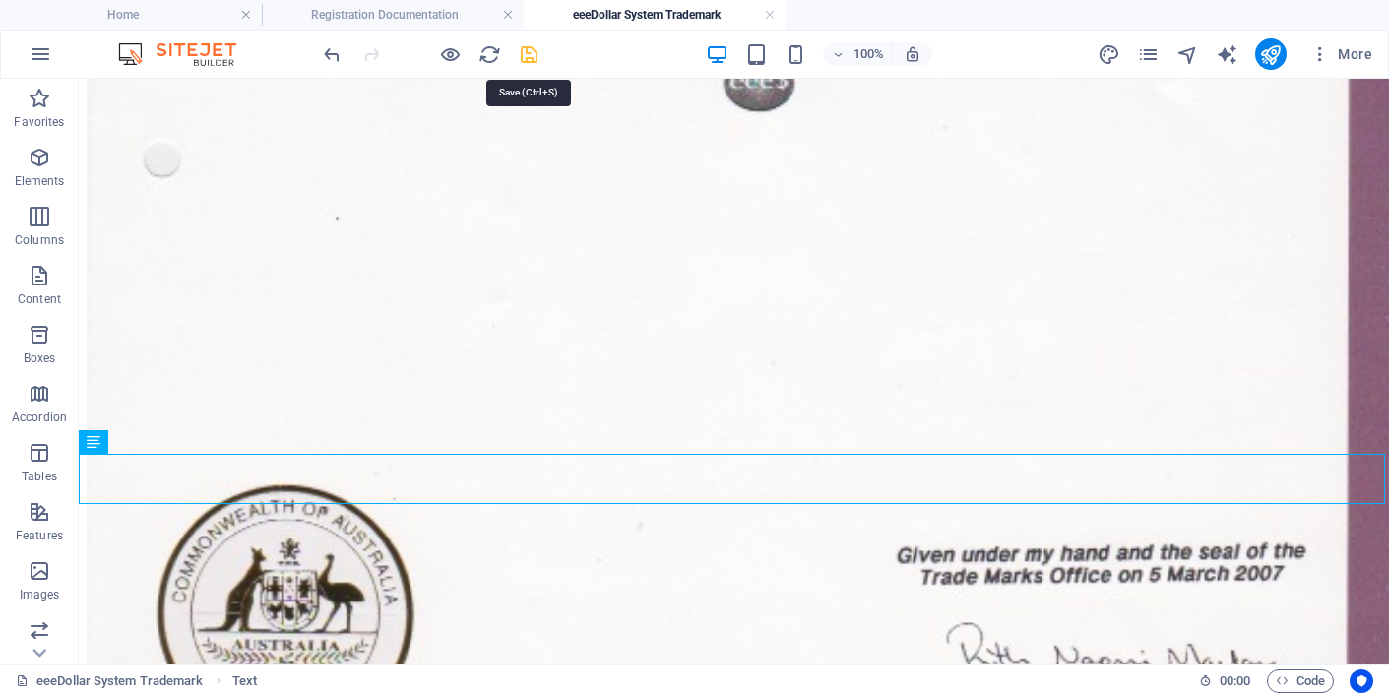
click at [526, 54] on icon "save" at bounding box center [529, 54] width 23 height 23
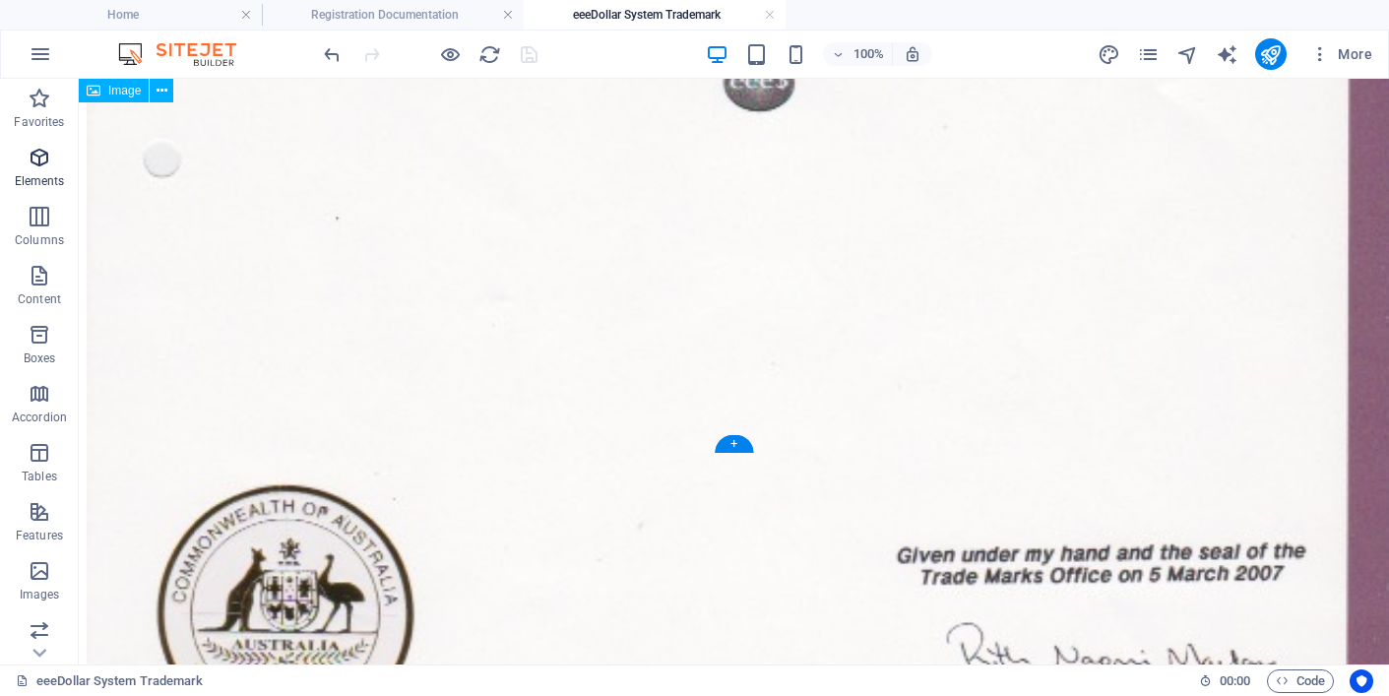
click at [36, 152] on icon "button" at bounding box center [40, 158] width 24 height 24
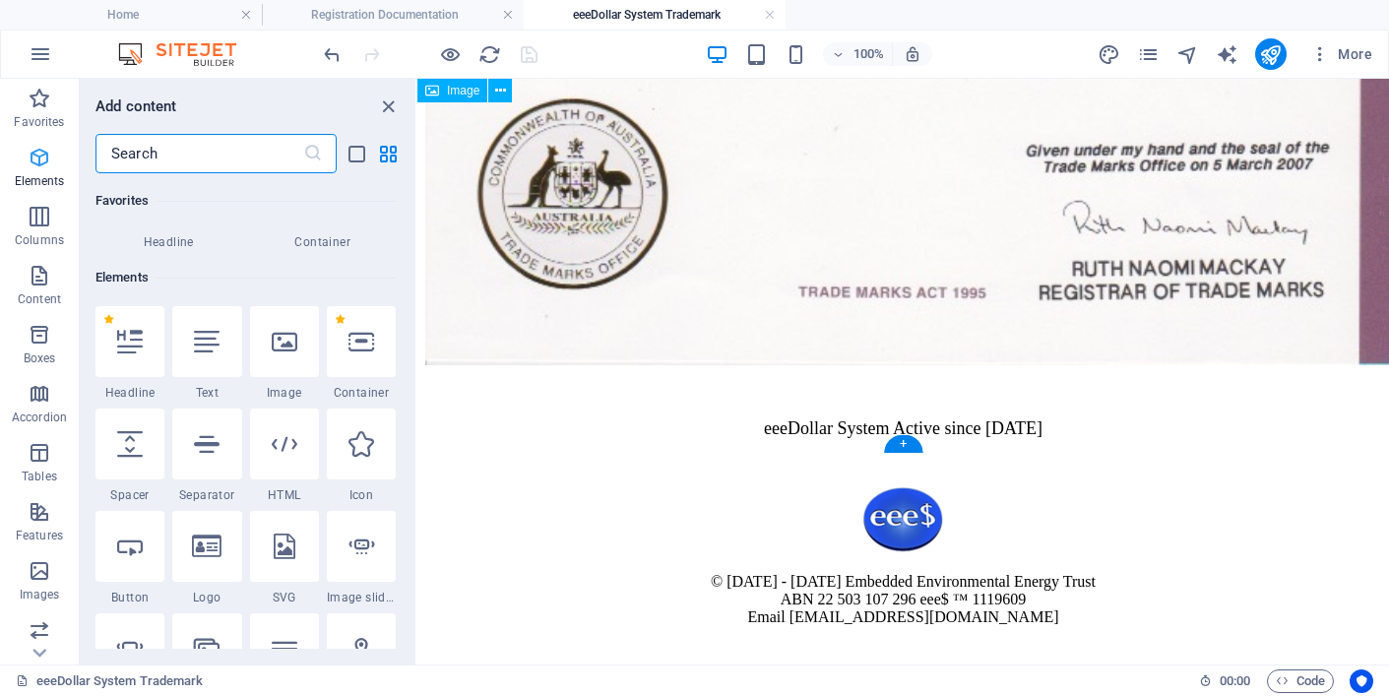
scroll to position [210, 0]
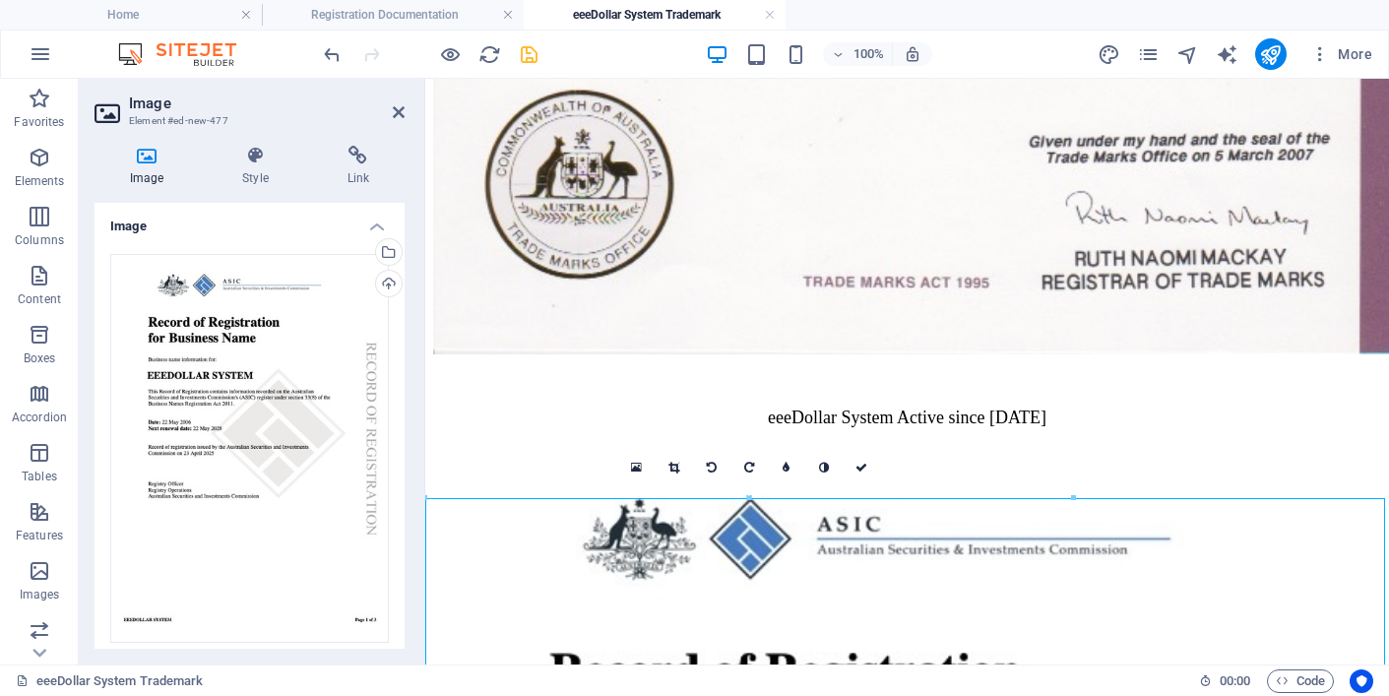
click at [532, 49] on icon "save" at bounding box center [529, 54] width 23 height 23
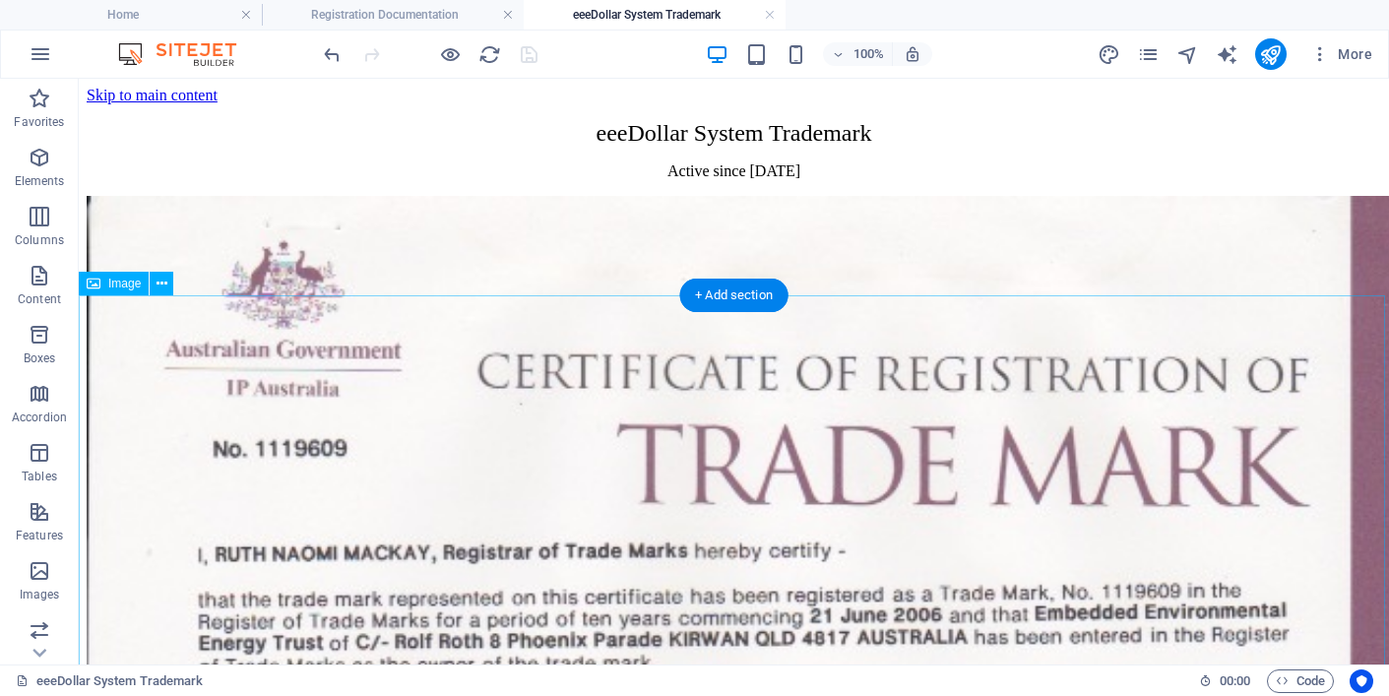
scroll to position [0, 0]
click at [37, 276] on icon "button" at bounding box center [40, 276] width 24 height 24
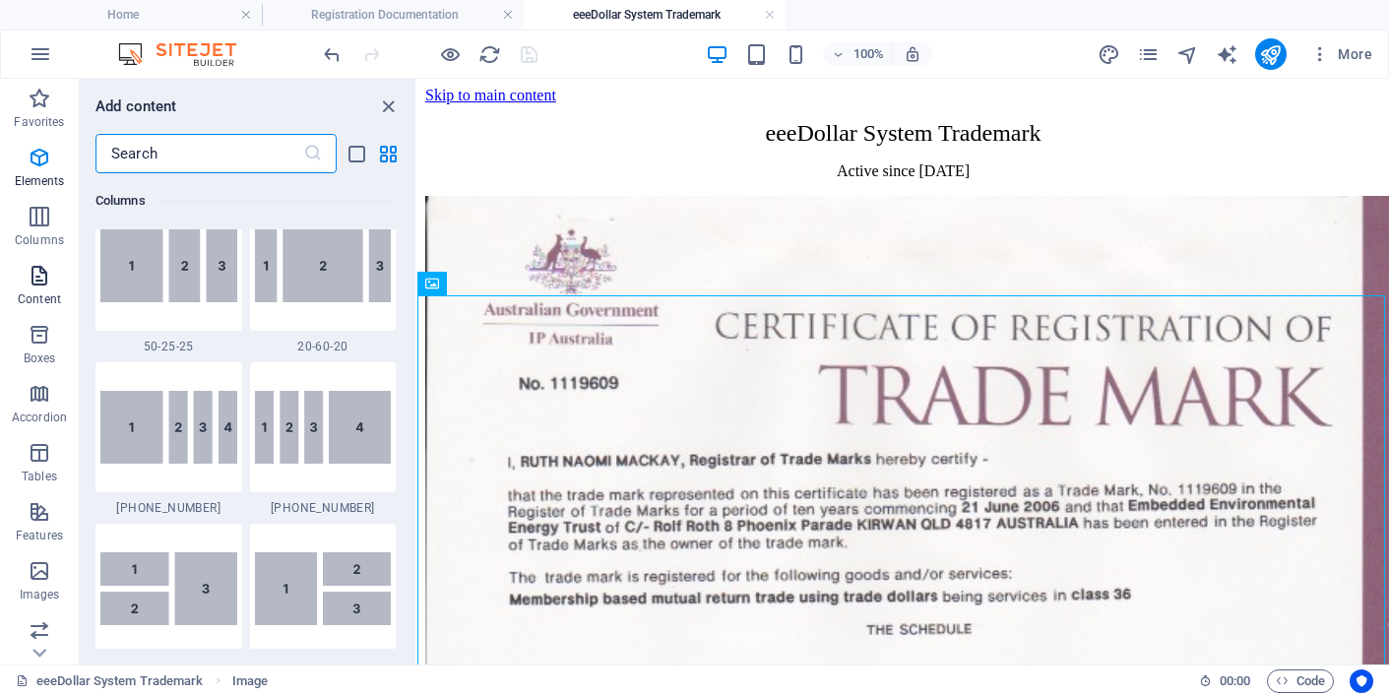
scroll to position [3461, 0]
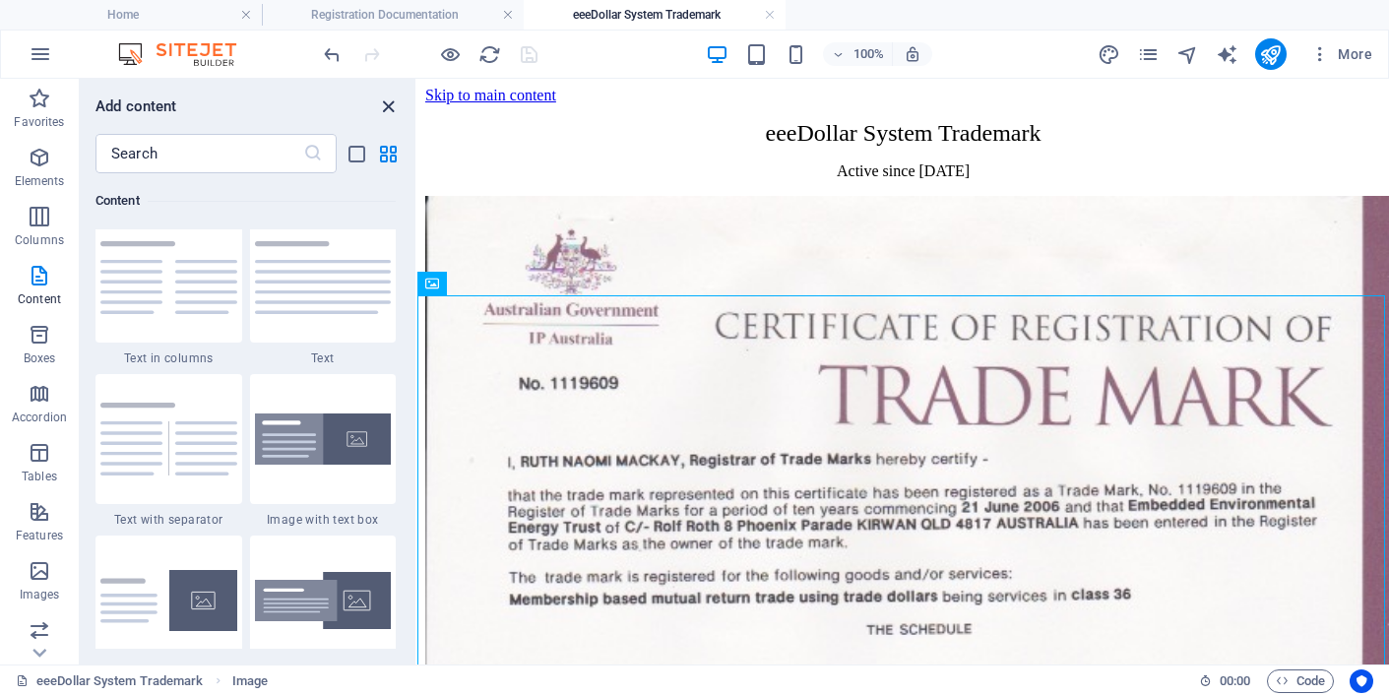
click at [387, 103] on icon "close panel" at bounding box center [388, 106] width 23 height 23
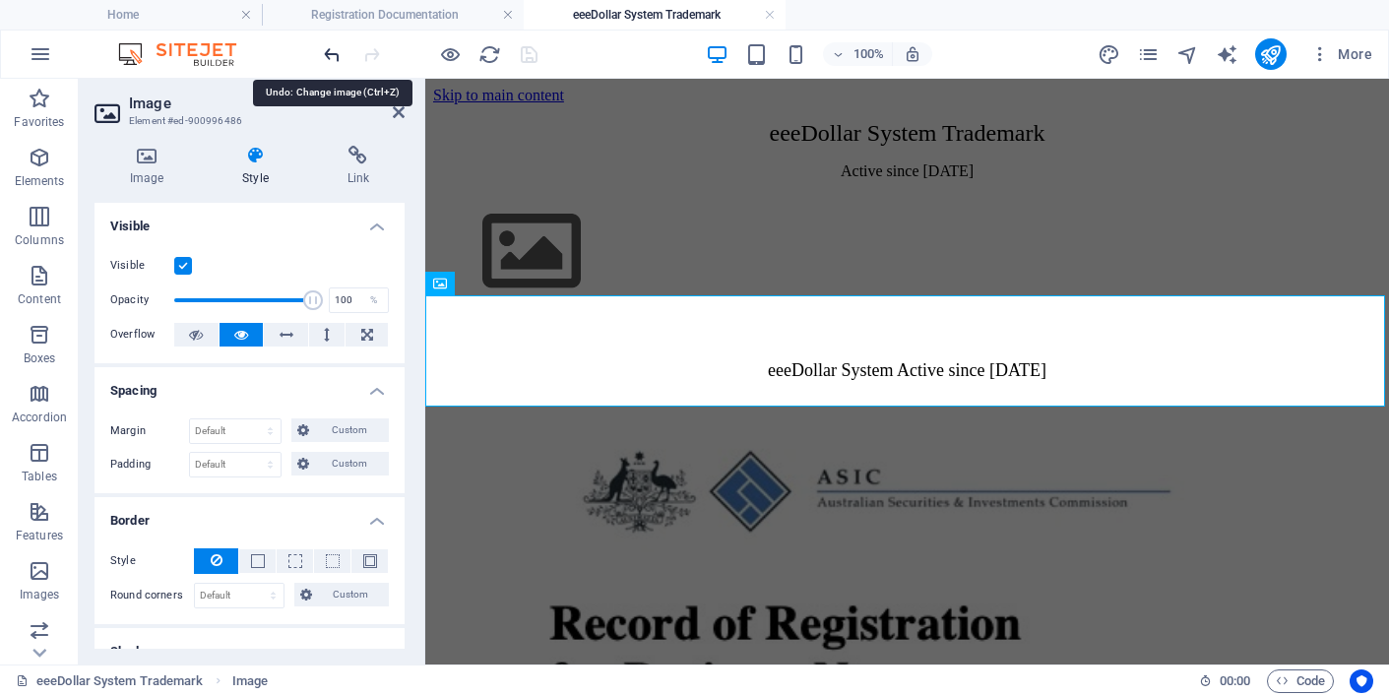
click at [332, 50] on icon "undo" at bounding box center [332, 54] width 23 height 23
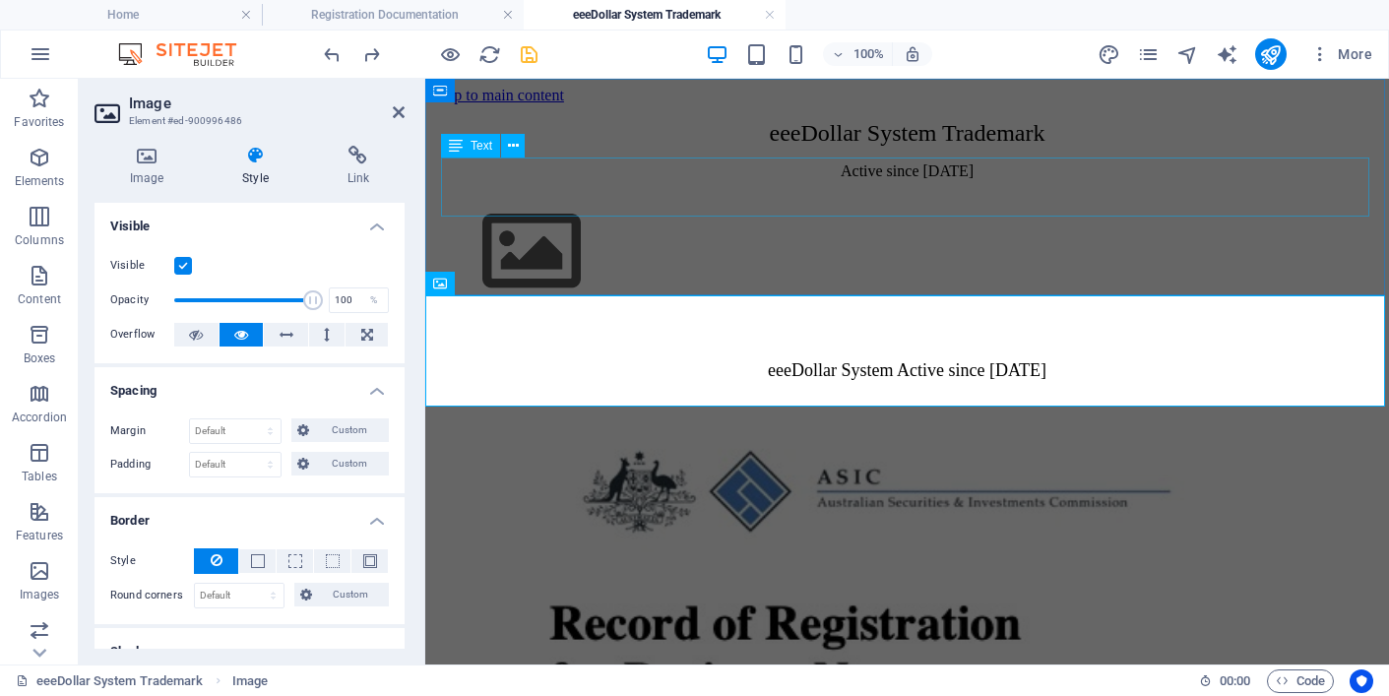
click at [454, 162] on div "eeeDollar System Trademark Active since [DATE]" at bounding box center [907, 150] width 948 height 60
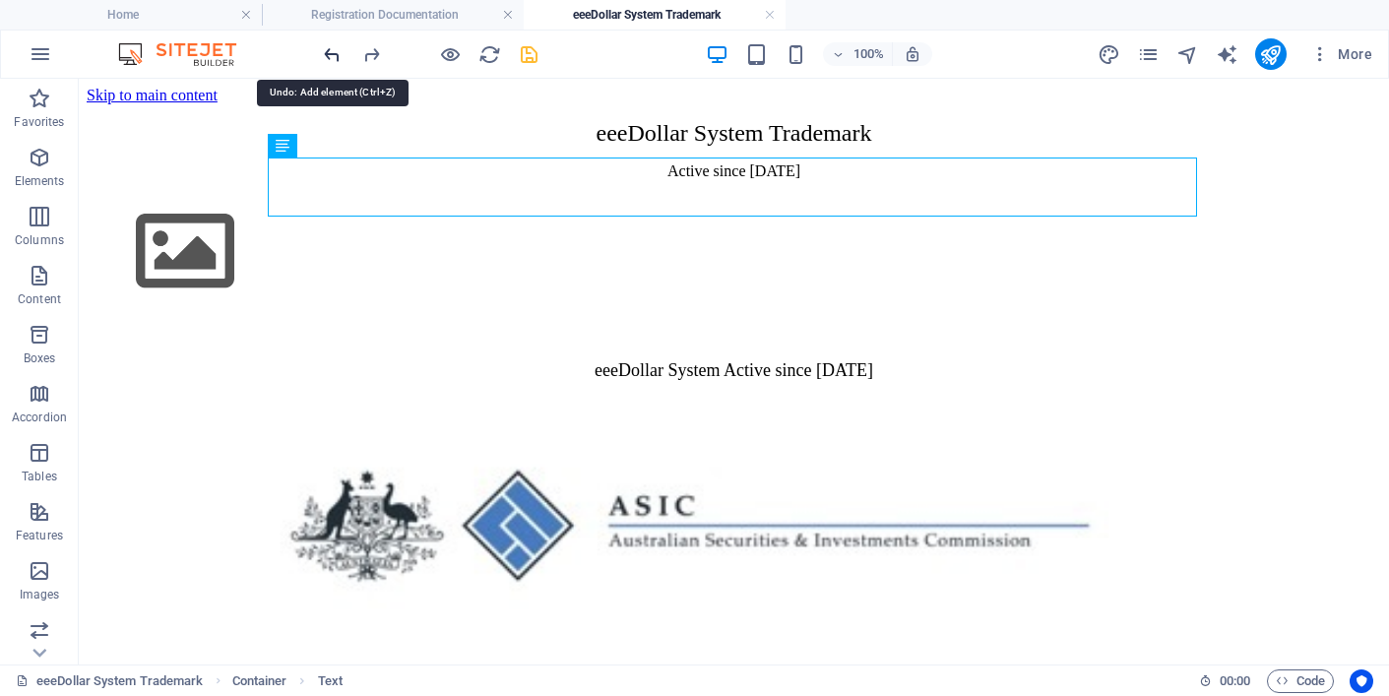
click at [332, 53] on icon "undo" at bounding box center [332, 54] width 23 height 23
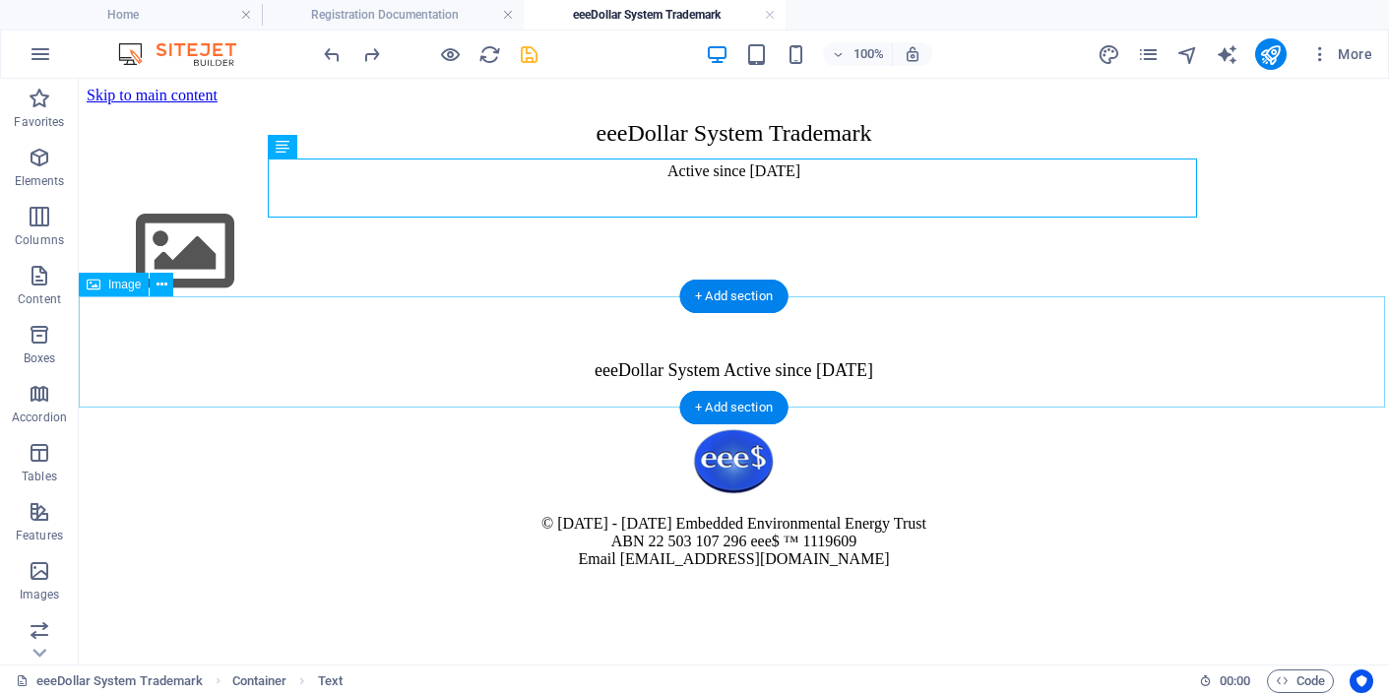
scroll to position [0, 0]
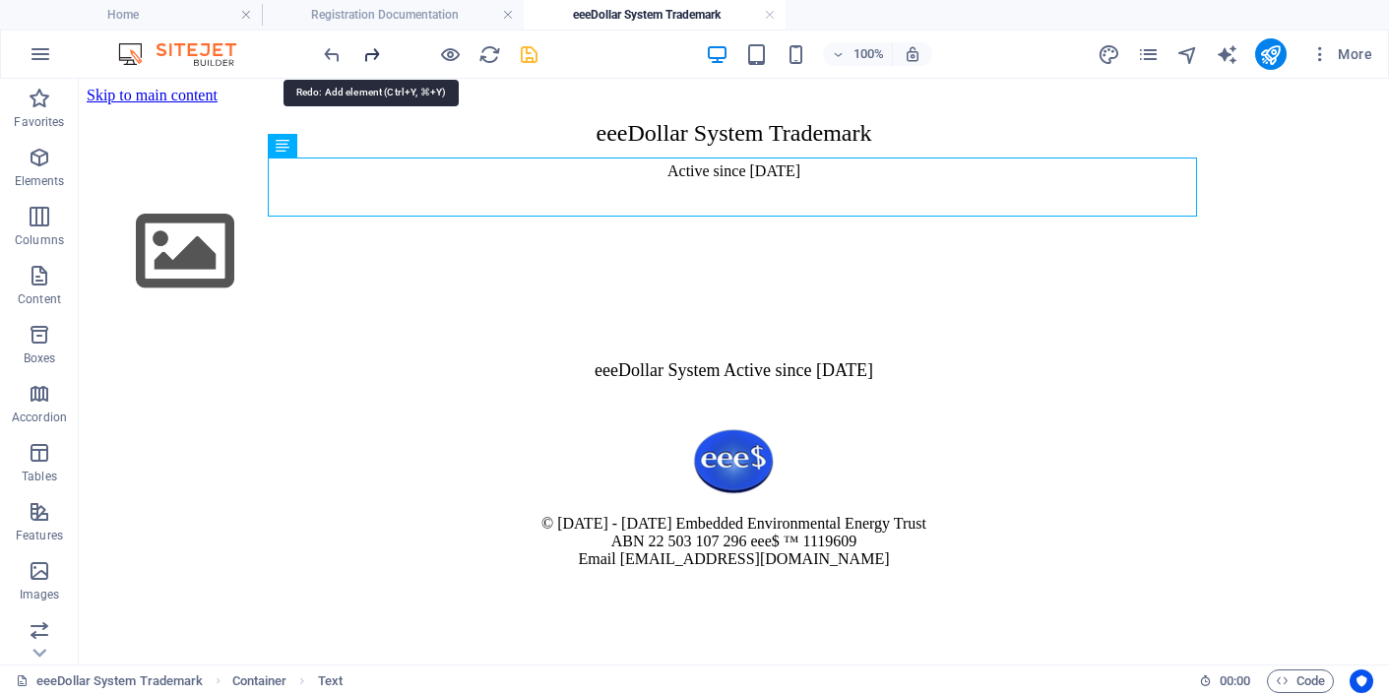
click at [370, 53] on icon "redo" at bounding box center [371, 54] width 23 height 23
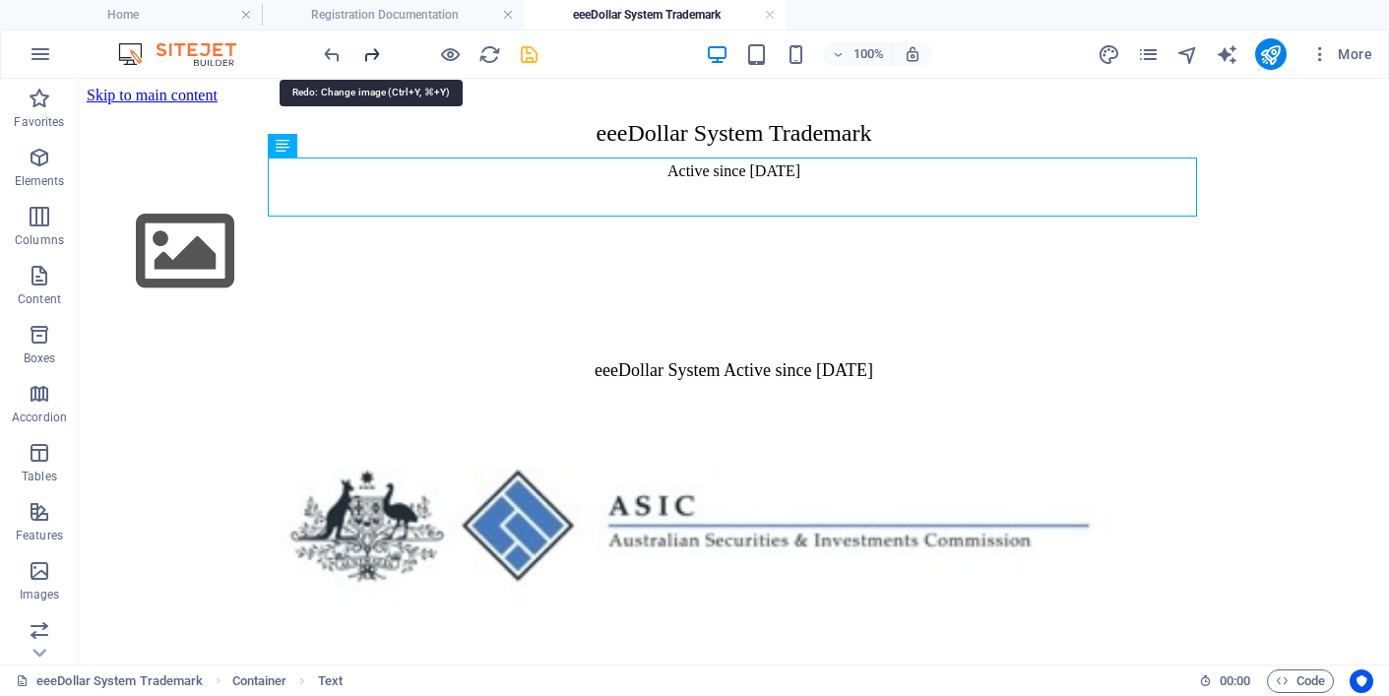
click at [376, 52] on icon "redo" at bounding box center [371, 54] width 23 height 23
click at [482, 49] on icon "reload" at bounding box center [489, 54] width 23 height 23
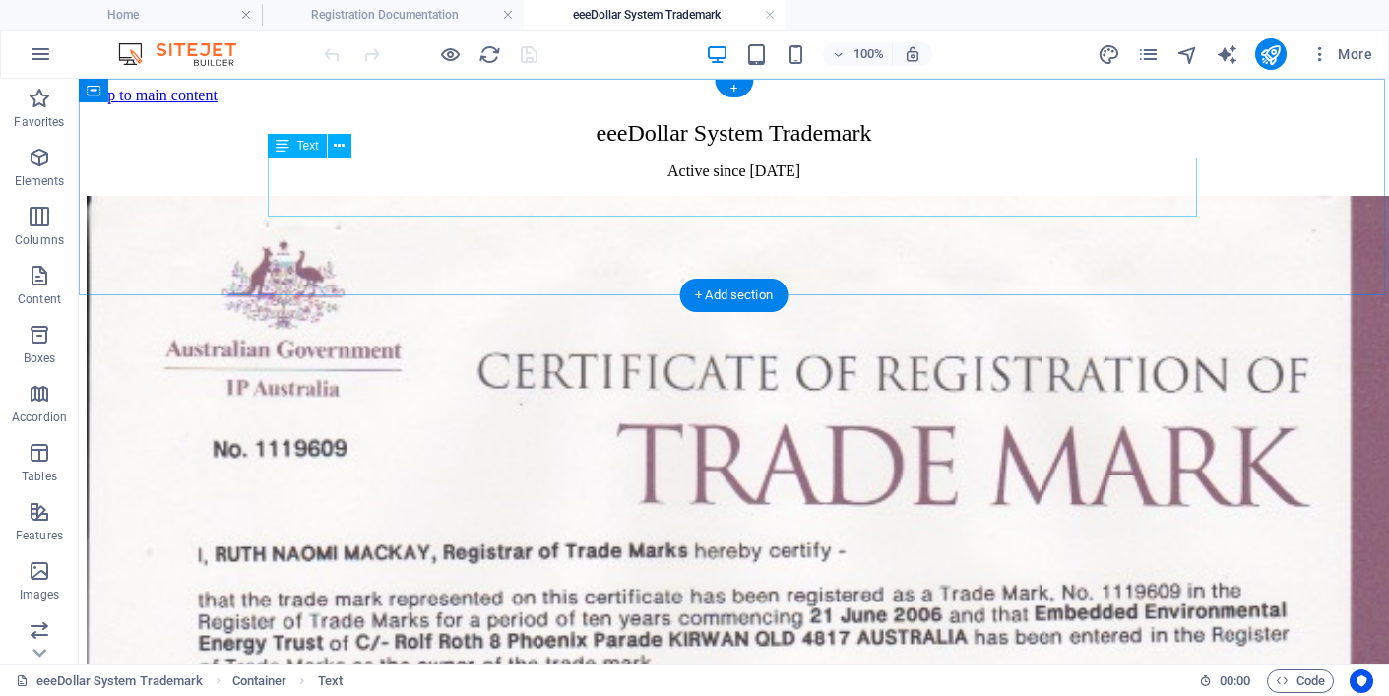
click at [554, 180] on div "eeeDollar System Trademark Active since [DATE]" at bounding box center [734, 150] width 1294 height 60
click at [460, 180] on div "eeeDollar System Trademark Active since [DATE]" at bounding box center [734, 150] width 1294 height 60
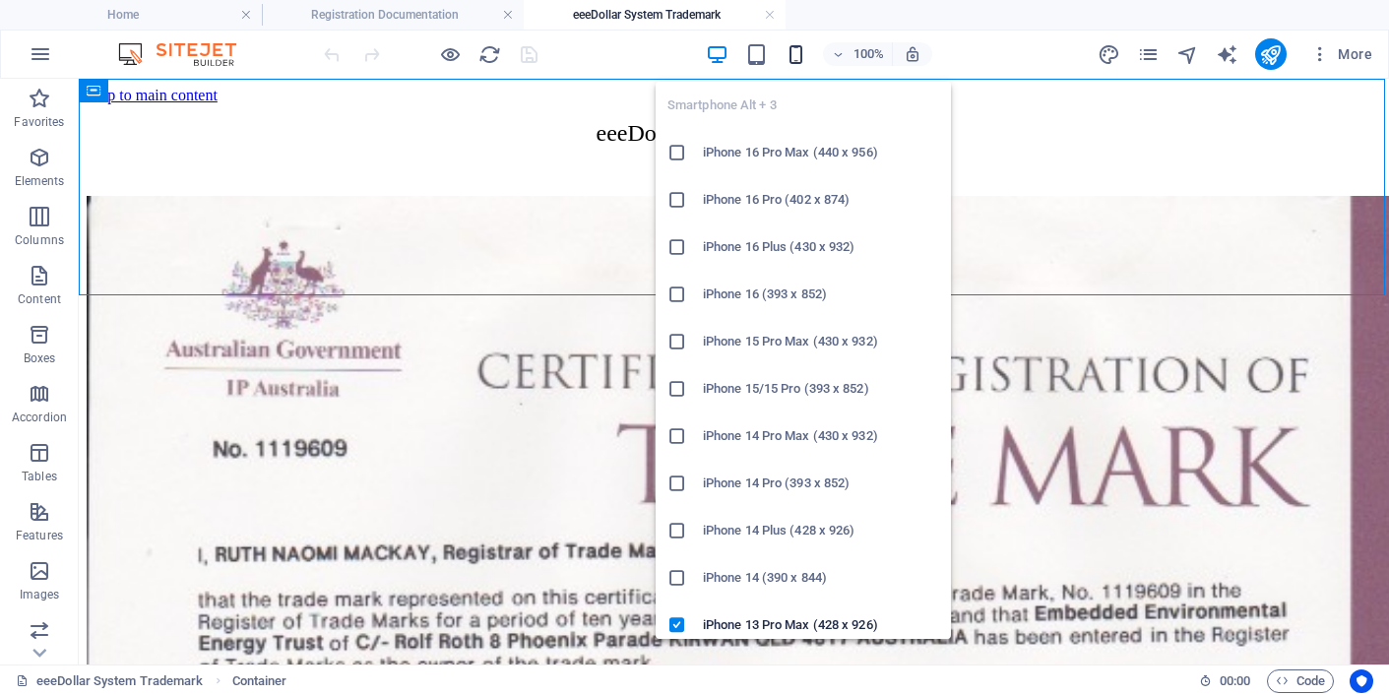
click at [796, 51] on icon "button" at bounding box center [795, 54] width 23 height 23
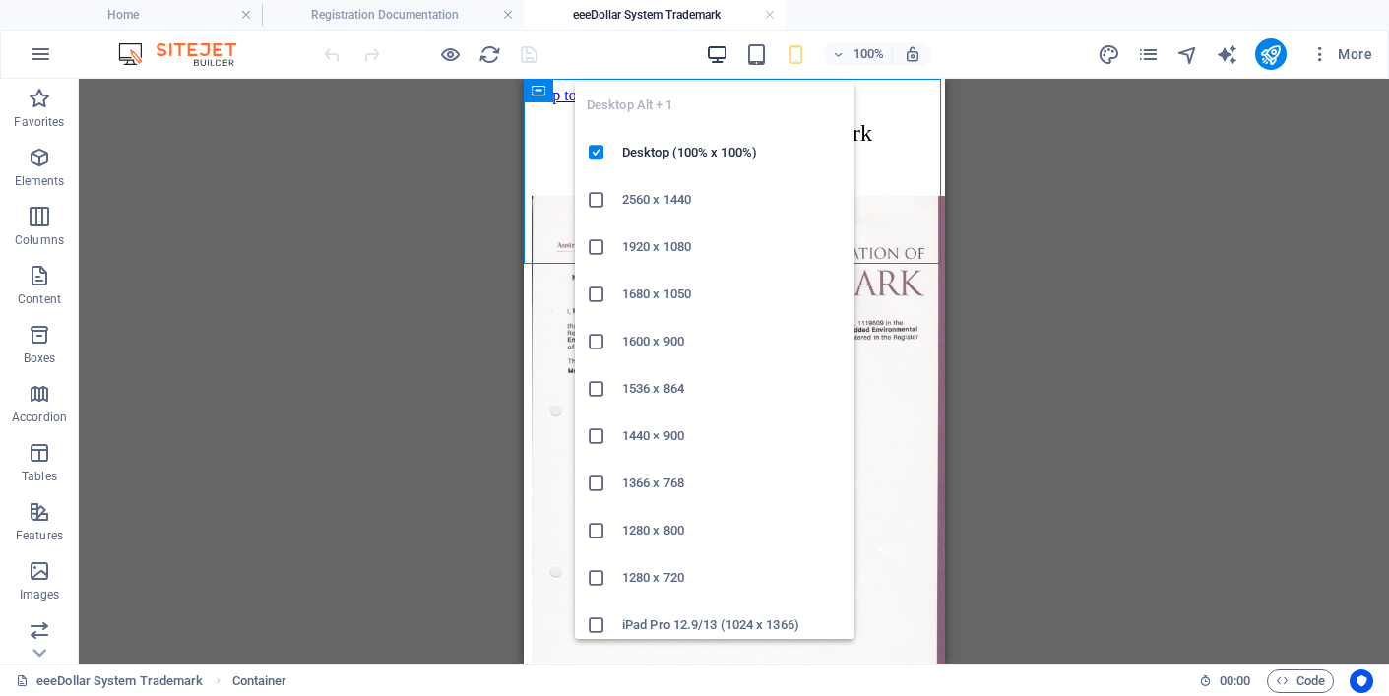
click at [722, 50] on icon "button" at bounding box center [717, 54] width 23 height 23
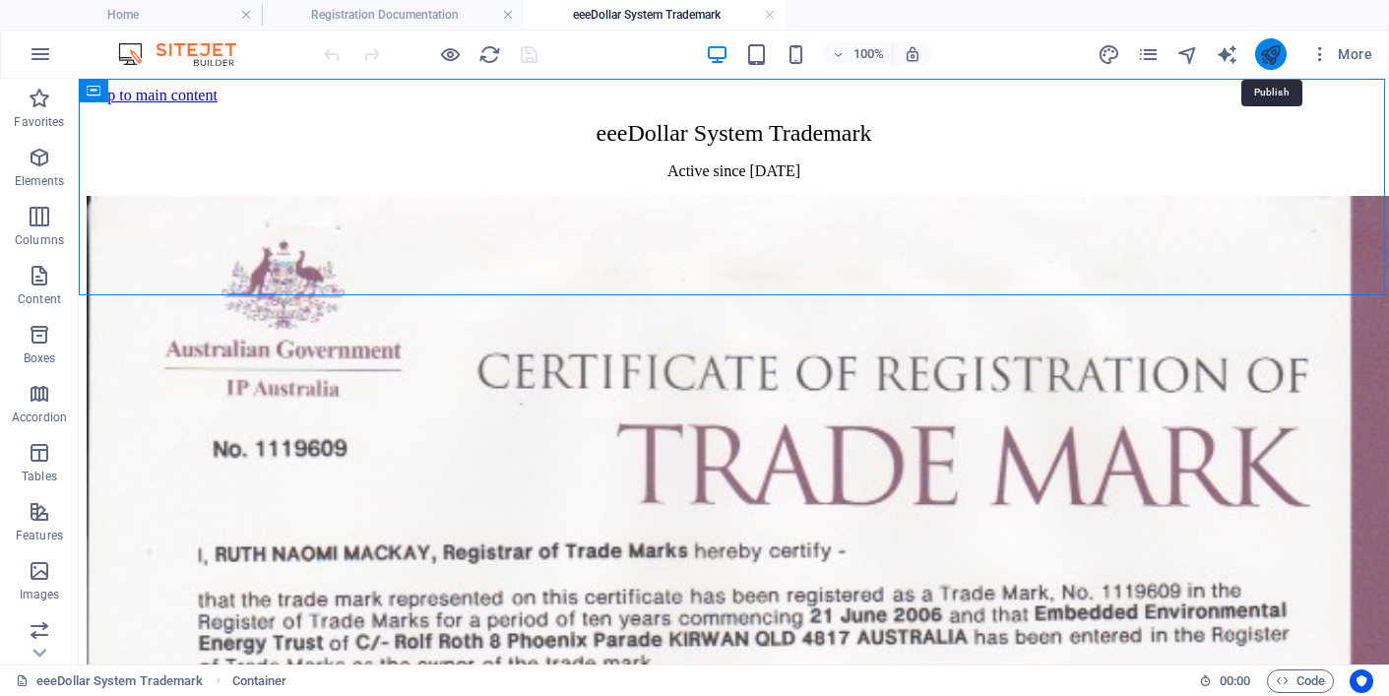
click at [1271, 52] on icon "publish" at bounding box center [1270, 54] width 23 height 23
